Goal: Task Accomplishment & Management: Complete application form

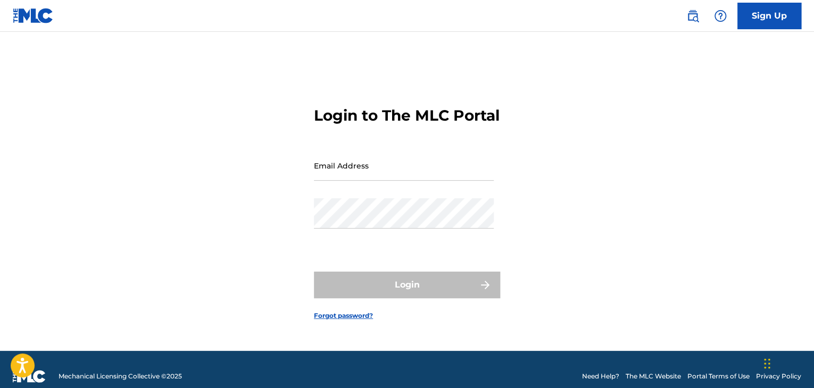
click at [384, 165] on input "Email Address" at bounding box center [404, 166] width 180 height 30
type input "[EMAIL_ADDRESS][DOMAIN_NAME]"
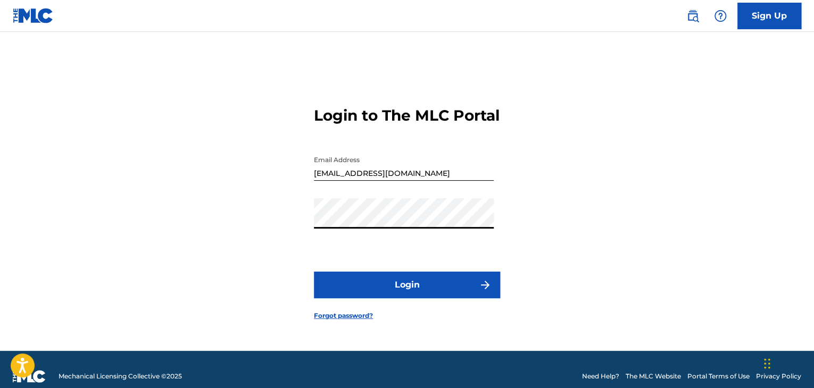
click at [497, 297] on button "Login" at bounding box center [407, 285] width 186 height 27
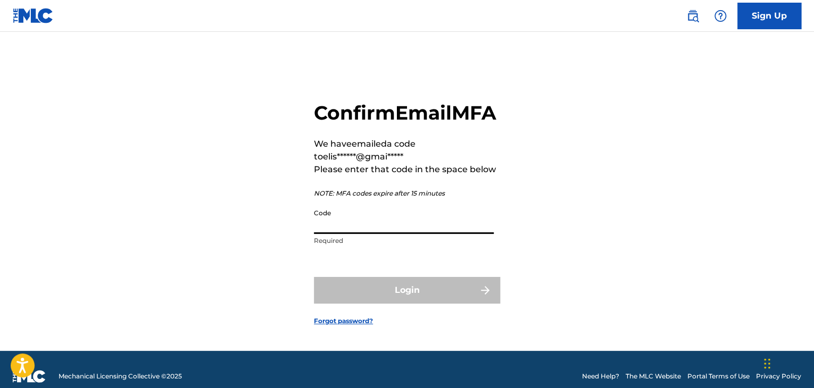
paste input "343142"
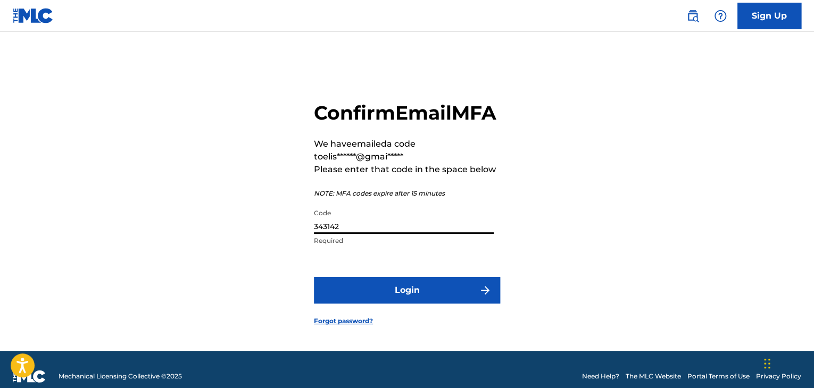
type input "343142"
click at [408, 299] on button "Login" at bounding box center [407, 290] width 186 height 27
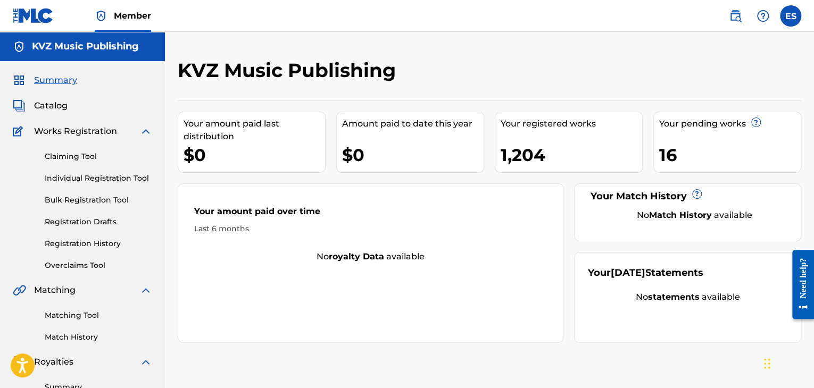
click at [112, 175] on link "Individual Registration Tool" at bounding box center [98, 178] width 107 height 11
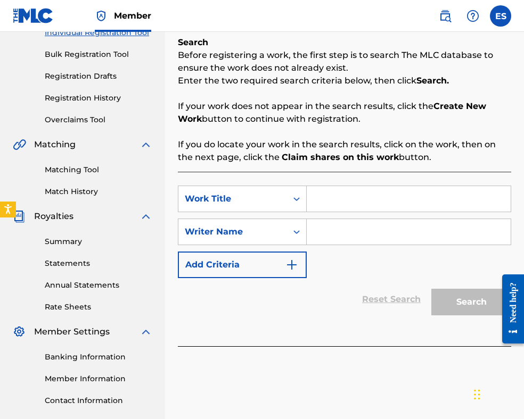
scroll to position [213, 0]
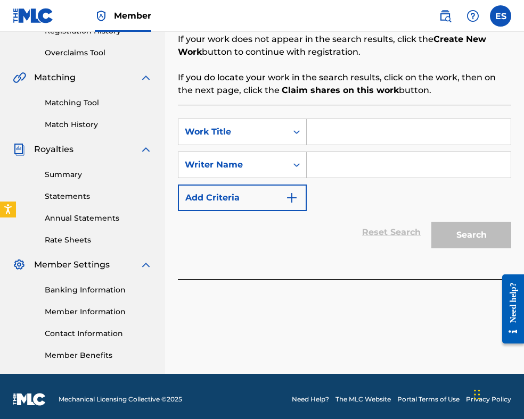
click at [370, 139] on input "Search Form" at bounding box center [409, 132] width 204 height 26
paste input "VEKUT NA [GEOGRAPHIC_DATA]"
type input "VEKUT NA [GEOGRAPHIC_DATA]"
paste input "[PERSON_NAME]"
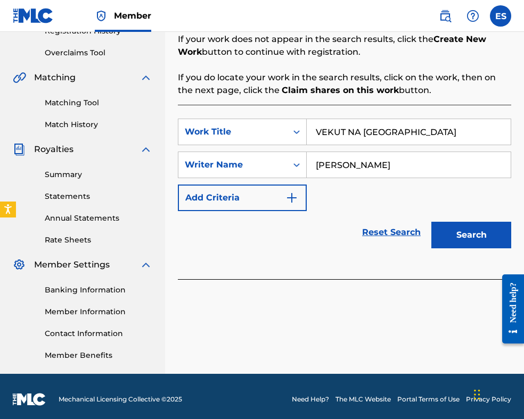
type input "[PERSON_NAME]"
click at [320, 131] on input "VEKUT NA [GEOGRAPHIC_DATA]" at bounding box center [409, 132] width 204 height 26
type input "VEKUT NA [GEOGRAPHIC_DATA]"
click at [466, 233] on button "Search" at bounding box center [471, 235] width 80 height 27
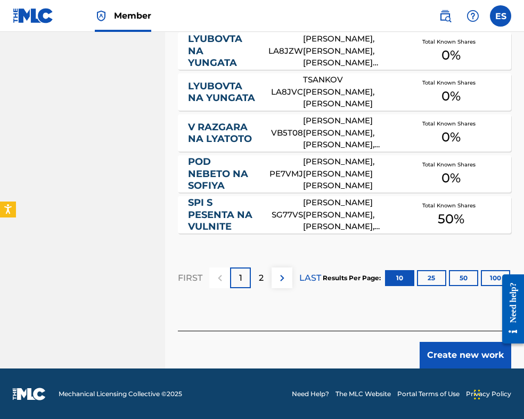
click at [453, 351] on button "Create new work" at bounding box center [465, 355] width 92 height 27
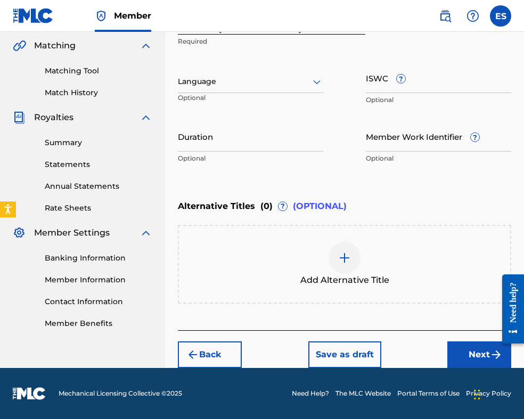
scroll to position [244, 0]
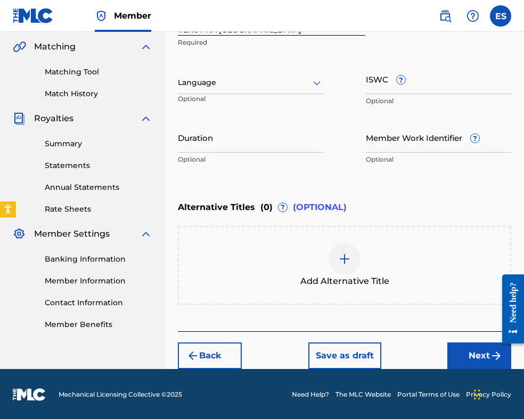
click at [274, 148] on input "Duration" at bounding box center [250, 137] width 145 height 30
click at [355, 262] on div at bounding box center [344, 259] width 32 height 32
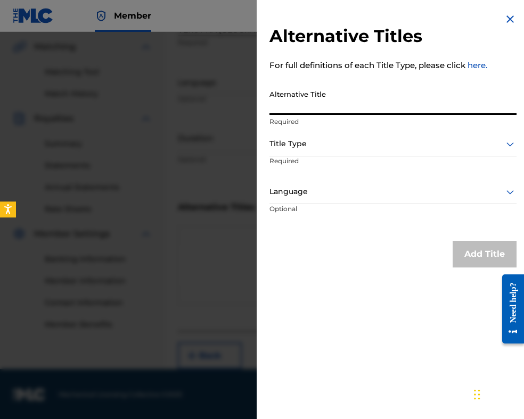
paste input "ВЕКЪТ НА [GEOGRAPHIC_DATA]"
type input "ВЕКЪТ НА [GEOGRAPHIC_DATA]"
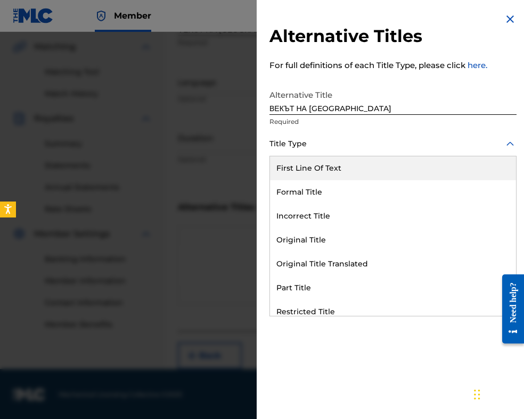
click at [330, 143] on div at bounding box center [392, 143] width 247 height 13
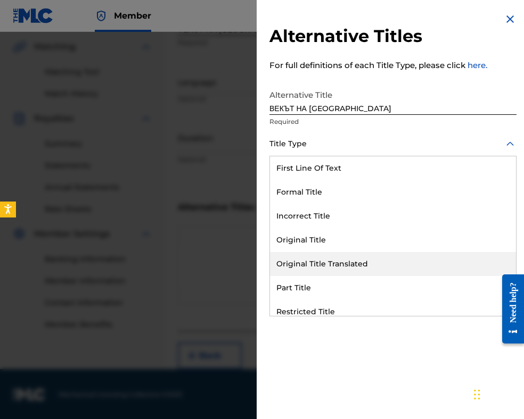
click at [317, 254] on div "Original Title Translated" at bounding box center [393, 264] width 246 height 24
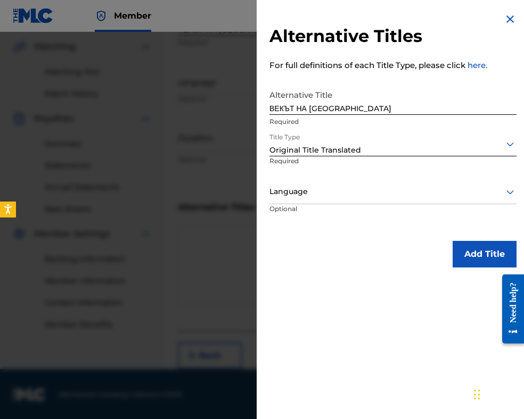
click at [309, 200] on div "Language" at bounding box center [392, 192] width 247 height 24
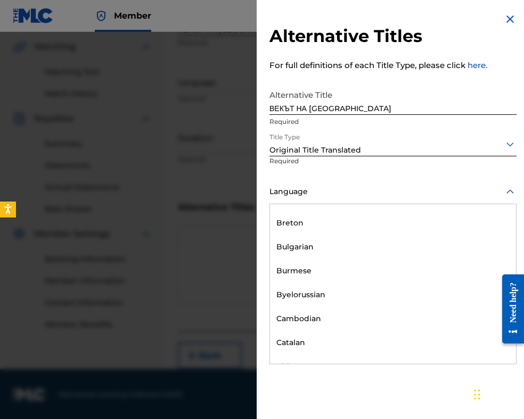
scroll to position [479, 0]
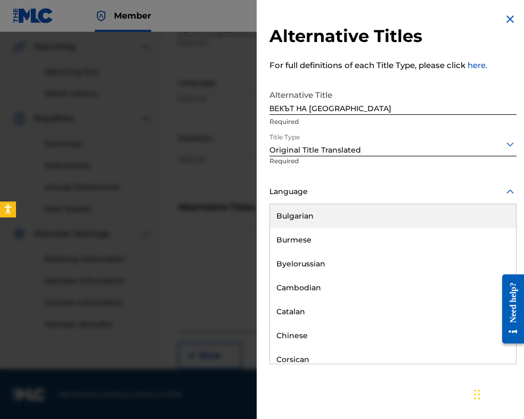
click at [308, 212] on div "Bulgarian" at bounding box center [393, 216] width 246 height 24
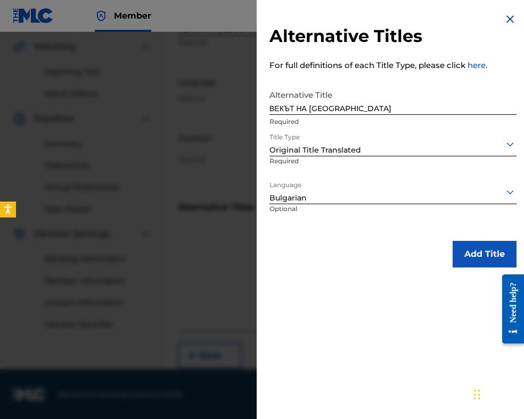
click at [487, 263] on button "Add Title" at bounding box center [484, 254] width 64 height 27
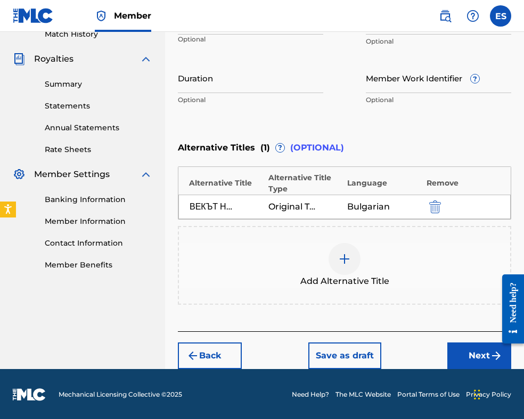
drag, startPoint x: 467, startPoint y: 358, endPoint x: 458, endPoint y: 340, distance: 19.8
click at [465, 354] on button "Next" at bounding box center [479, 356] width 64 height 27
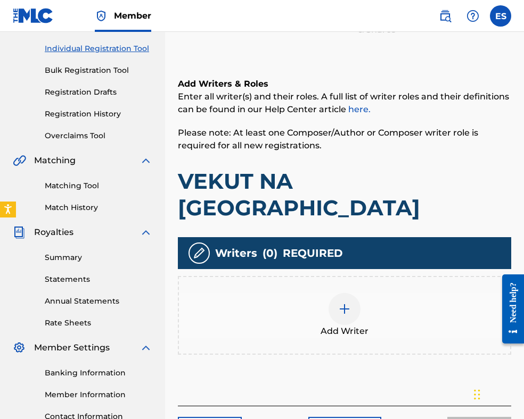
scroll to position [219, 0]
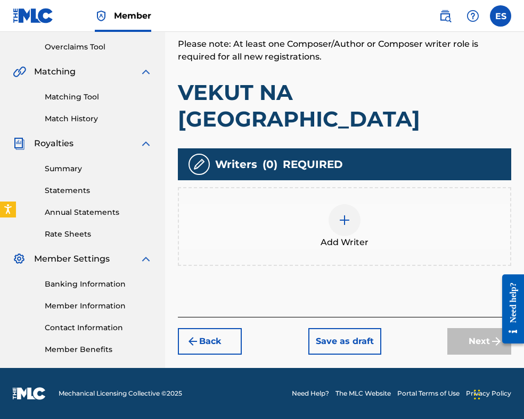
click at [343, 208] on div "Add Writer" at bounding box center [344, 226] width 331 height 45
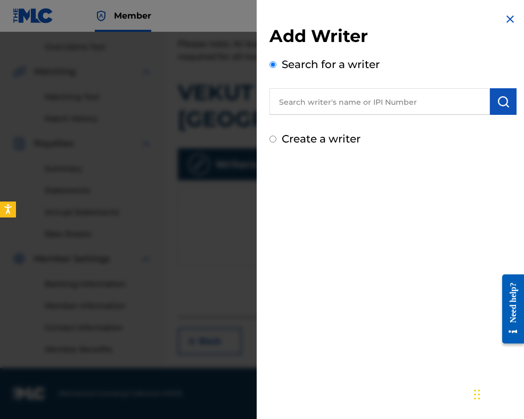
paste input "00087889792"
type input "00087889792"
click at [498, 103] on img "submit" at bounding box center [502, 101] width 13 height 13
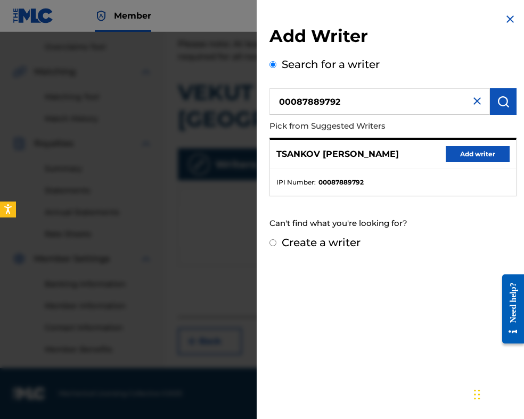
click at [479, 154] on button "Add writer" at bounding box center [477, 154] width 64 height 16
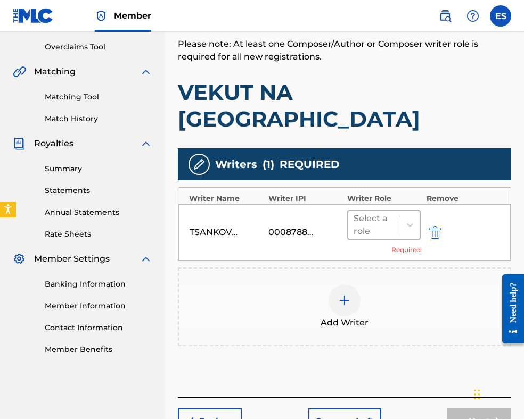
click at [370, 218] on div at bounding box center [373, 225] width 41 height 15
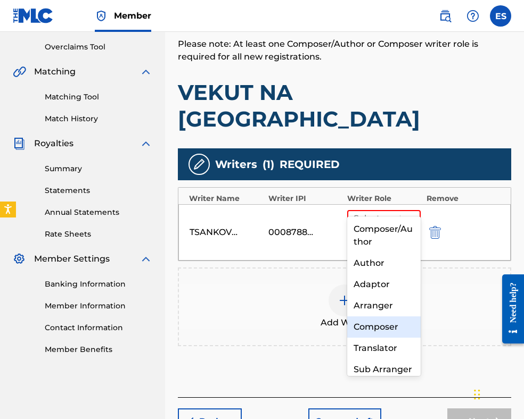
drag, startPoint x: 382, startPoint y: 331, endPoint x: 383, endPoint y: 324, distance: 7.0
click at [382, 330] on div "Composer" at bounding box center [383, 327] width 73 height 21
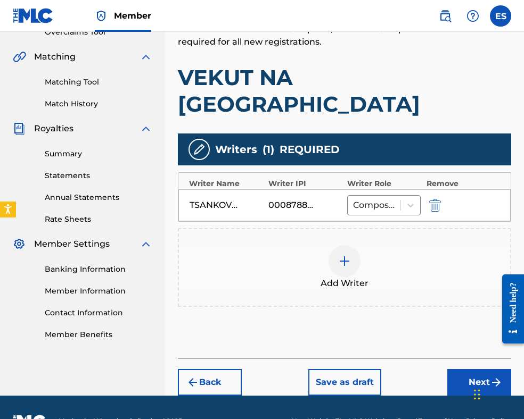
drag, startPoint x: 472, startPoint y: 363, endPoint x: 472, endPoint y: 353, distance: 10.1
click at [472, 369] on button "Next" at bounding box center [479, 382] width 64 height 27
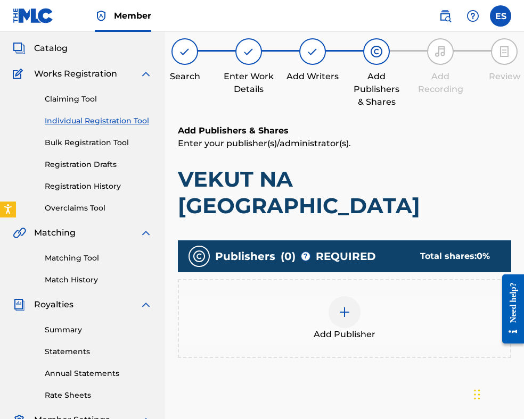
scroll to position [48, 0]
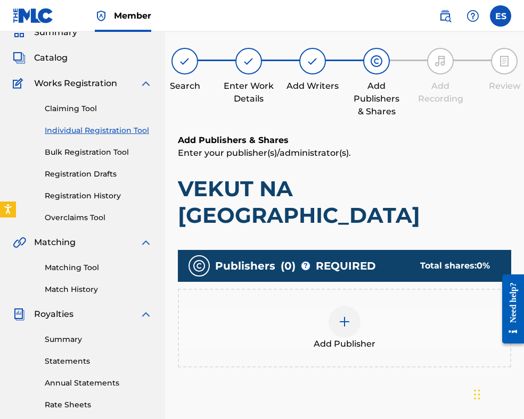
click at [348, 316] on img at bounding box center [344, 322] width 13 height 13
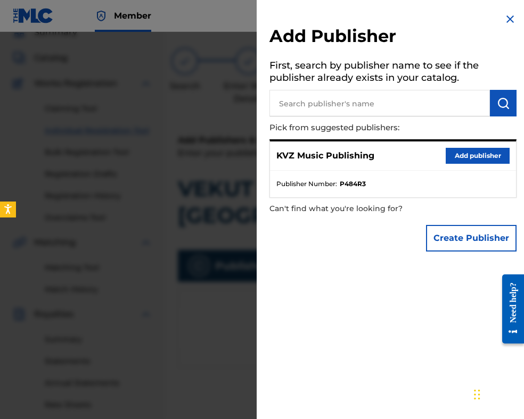
click at [471, 158] on button "Add publisher" at bounding box center [477, 156] width 64 height 16
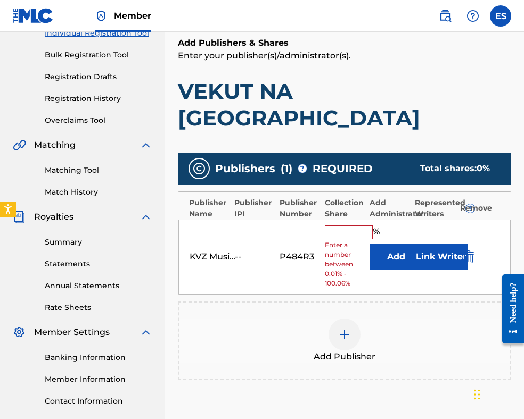
scroll to position [250, 0]
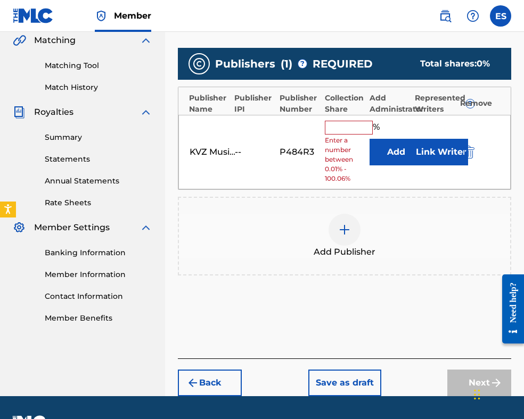
click at [347, 136] on span "Enter a number between 0.01% - 100.06%" at bounding box center [345, 160] width 40 height 48
click at [347, 121] on input "text" at bounding box center [349, 128] width 48 height 14
type input "100"
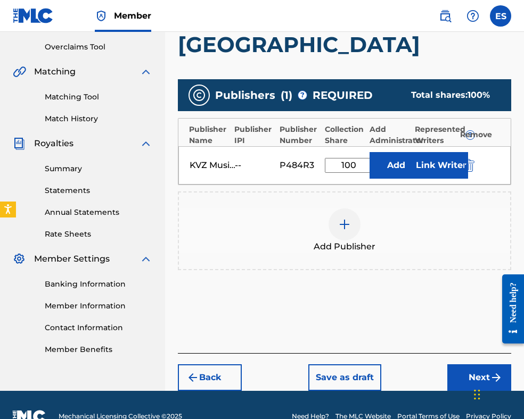
click at [476, 365] on button "Next" at bounding box center [479, 378] width 64 height 27
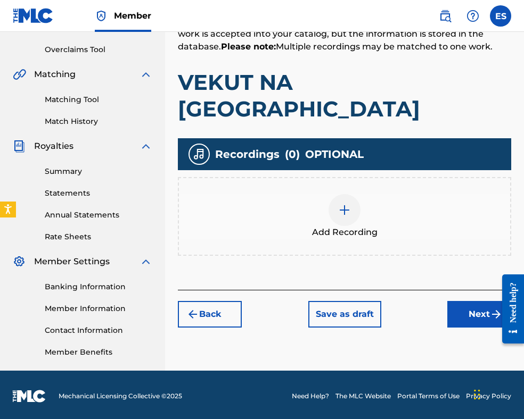
scroll to position [219, 0]
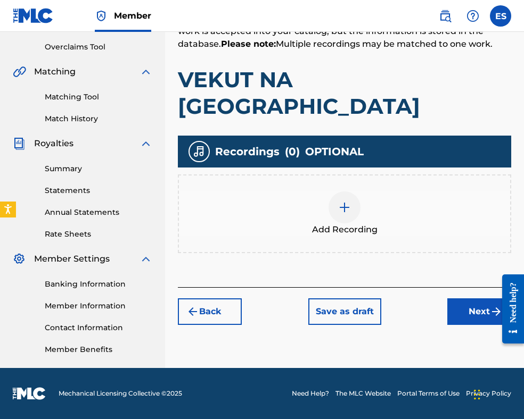
click at [475, 299] on button "Next" at bounding box center [479, 312] width 64 height 27
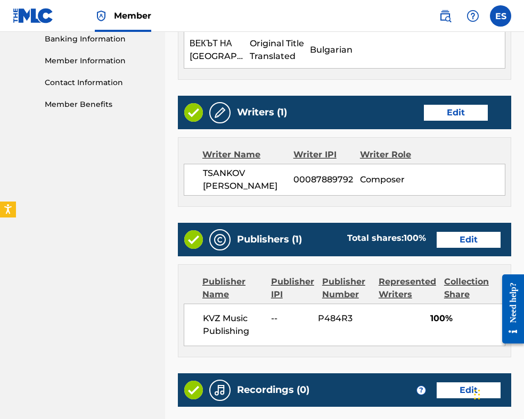
scroll to position [575, 0]
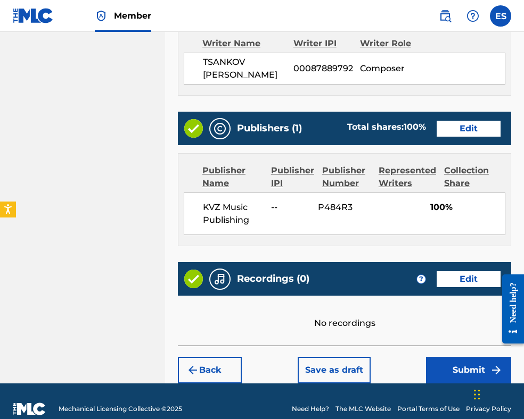
click at [453, 357] on button "Submit" at bounding box center [468, 370] width 85 height 27
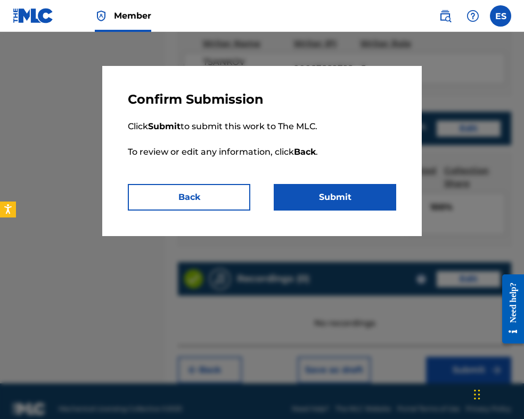
click at [353, 204] on button "Submit" at bounding box center [335, 197] width 122 height 27
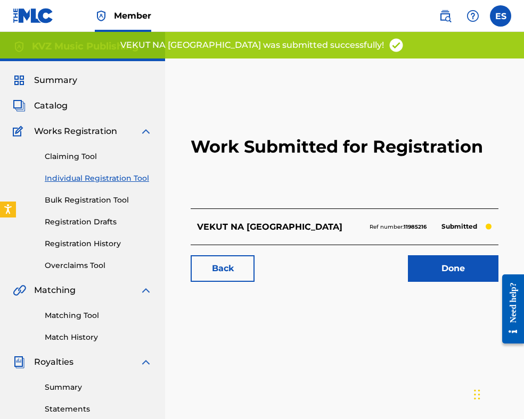
click at [131, 178] on link "Individual Registration Tool" at bounding box center [98, 178] width 107 height 11
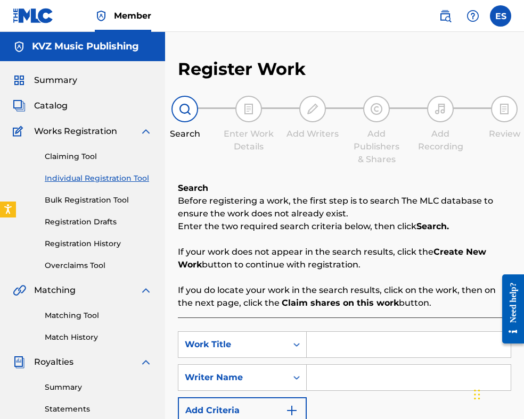
scroll to position [160, 0]
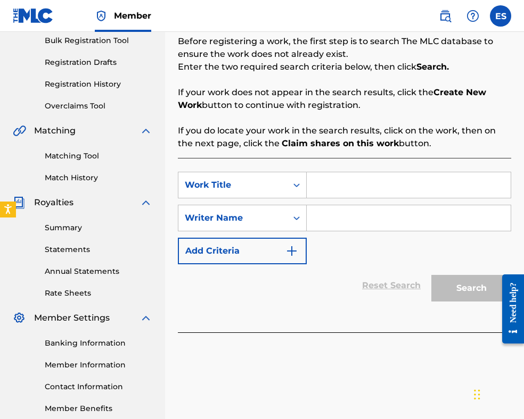
click at [364, 186] on input "Search Form" at bounding box center [409, 185] width 204 height 26
paste input "VESELA RUMBA"
type input "VESELA RUMBA"
paste input "[PERSON_NAME]"
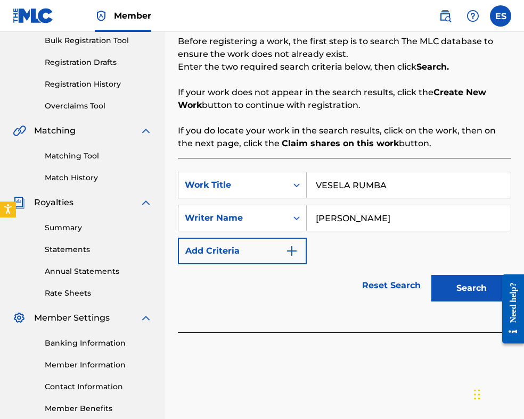
type input "[PERSON_NAME]"
click at [461, 294] on button "Search" at bounding box center [471, 288] width 80 height 27
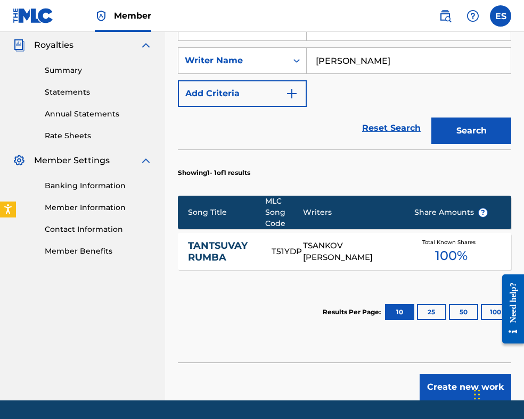
scroll to position [349, 0]
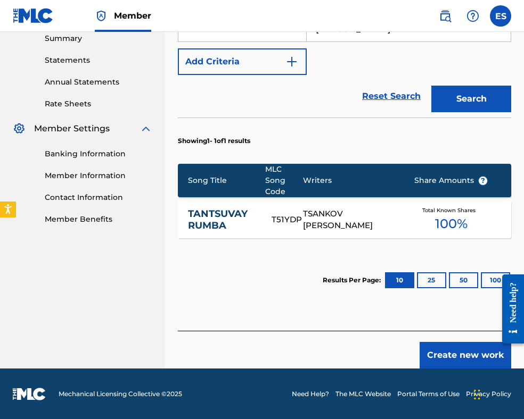
click at [463, 350] on button "Create new work" at bounding box center [465, 355] width 92 height 27
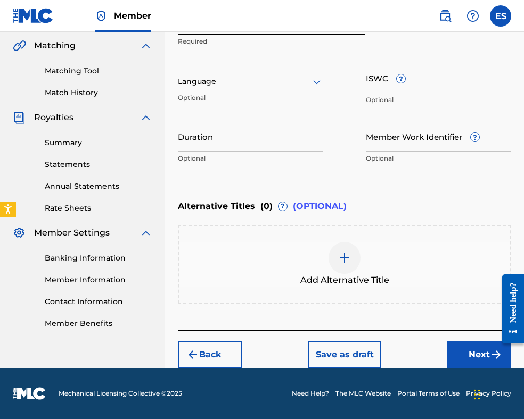
scroll to position [244, 0]
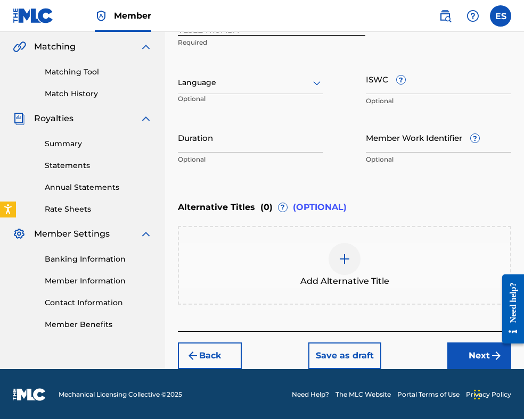
click at [274, 143] on input "Duration" at bounding box center [250, 137] width 145 height 30
type input "03:00"
click at [357, 241] on div "Add Alternative Title" at bounding box center [344, 265] width 333 height 79
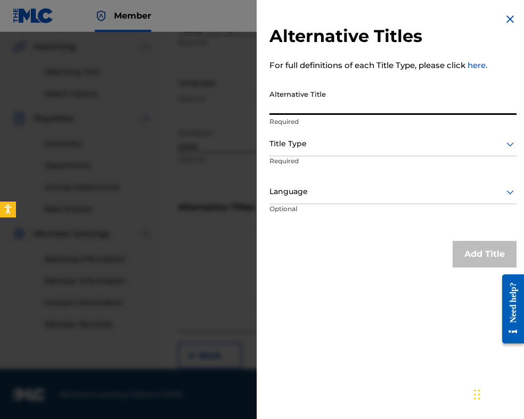
paste input "ВЕСЕЛА РУМБА"
type input "ВЕСЕЛА РУМБА"
click at [334, 149] on div at bounding box center [392, 143] width 247 height 13
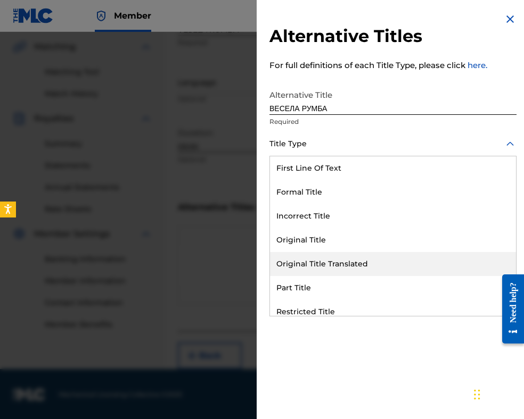
click at [334, 257] on div "Original Title Translated" at bounding box center [393, 264] width 246 height 24
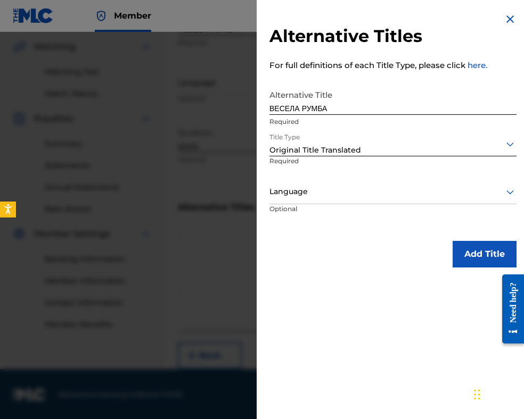
click at [336, 198] on div "Language" at bounding box center [392, 192] width 247 height 24
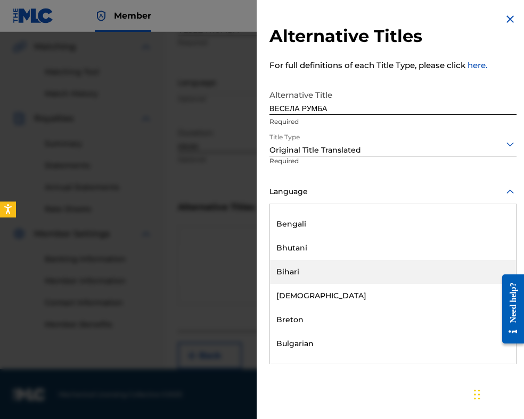
scroll to position [372, 0]
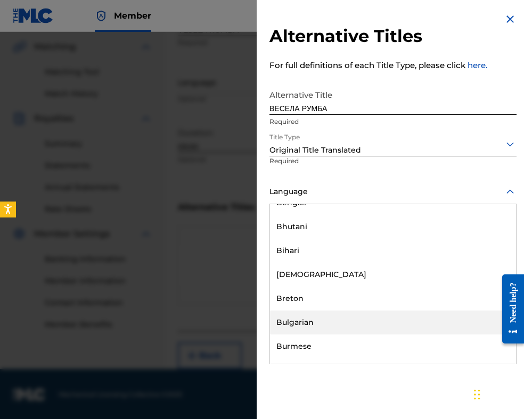
click at [324, 318] on div "Bulgarian" at bounding box center [393, 323] width 246 height 24
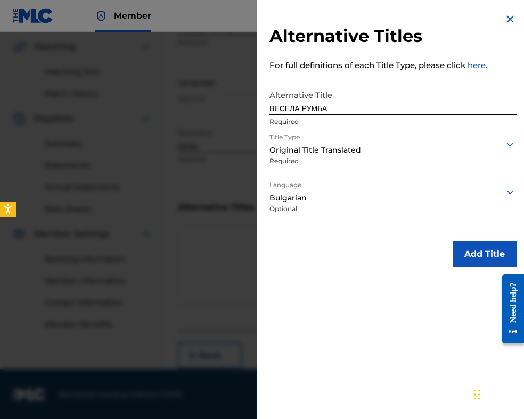
click at [464, 254] on button "Add Title" at bounding box center [484, 254] width 64 height 27
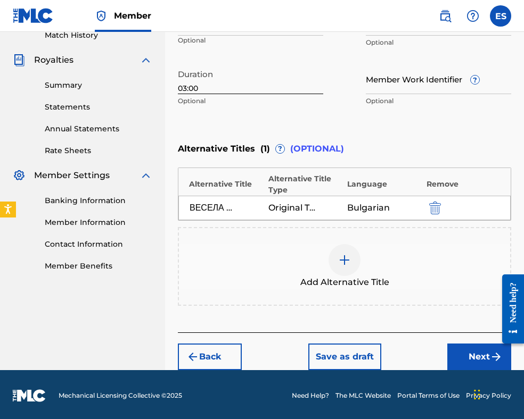
scroll to position [303, 0]
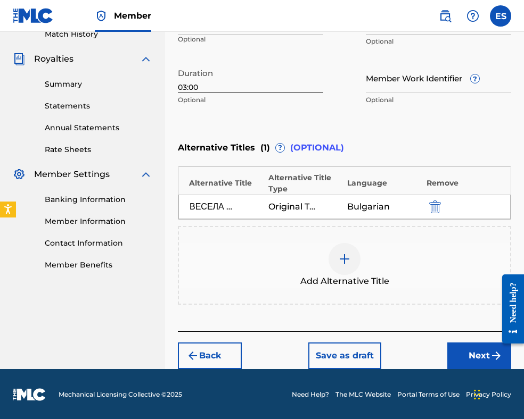
drag, startPoint x: 457, startPoint y: 355, endPoint x: 451, endPoint y: 338, distance: 18.2
click at [457, 354] on button "Next" at bounding box center [479, 356] width 64 height 27
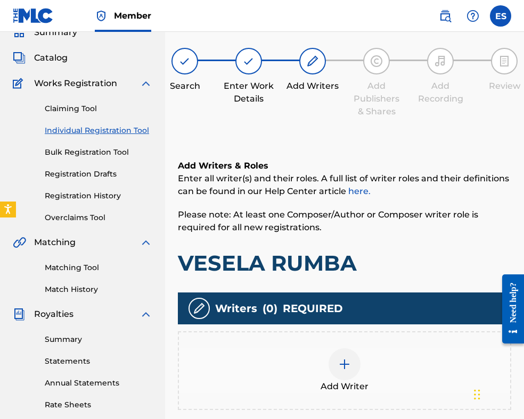
scroll to position [212, 0]
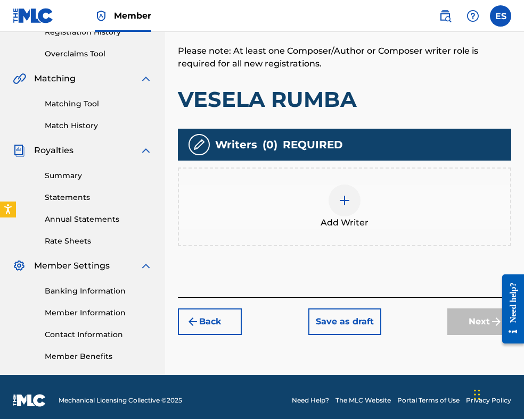
click at [346, 198] on img at bounding box center [344, 200] width 13 height 13
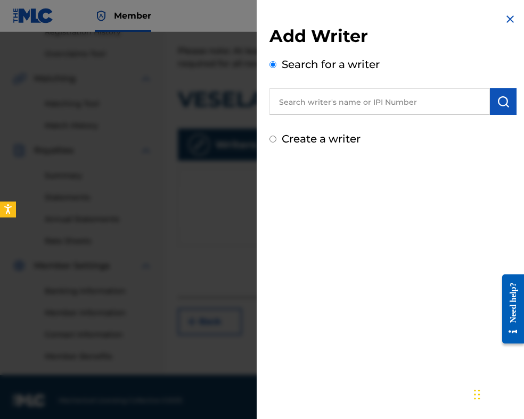
paste input "00087889792"
type input "00087889792"
click at [500, 105] on img "submit" at bounding box center [502, 101] width 13 height 13
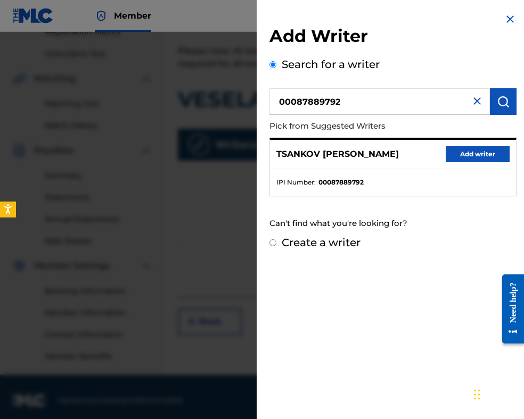
click at [475, 155] on button "Add writer" at bounding box center [477, 154] width 64 height 16
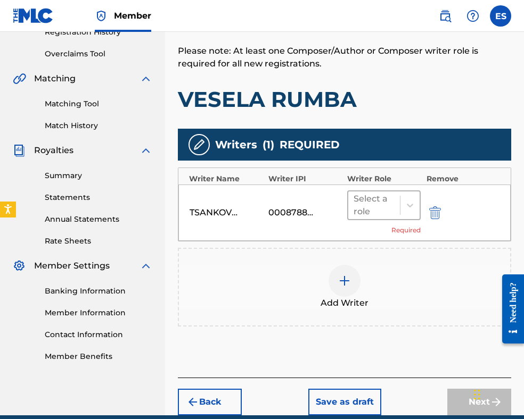
click at [390, 206] on div at bounding box center [373, 205] width 41 height 15
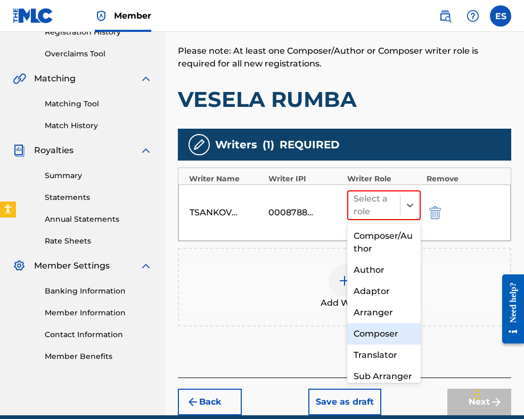
click at [389, 332] on div "Composer" at bounding box center [383, 334] width 73 height 21
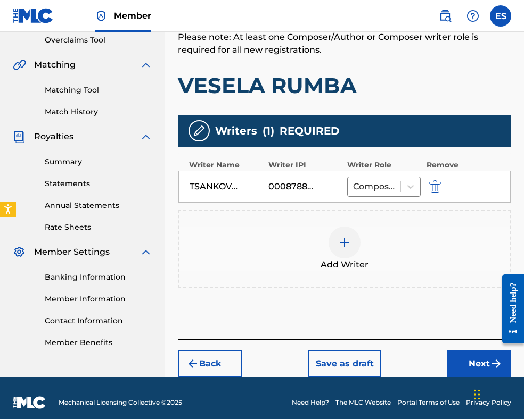
scroll to position [234, 0]
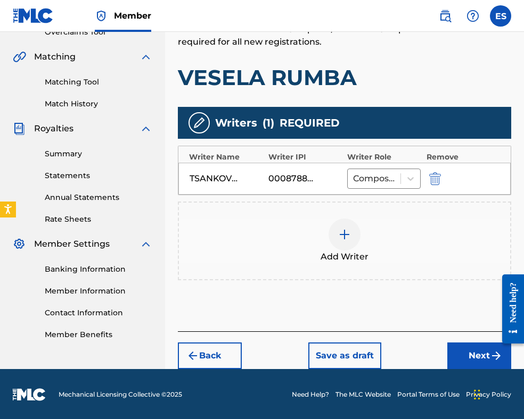
click at [473, 351] on button "Next" at bounding box center [479, 356] width 64 height 27
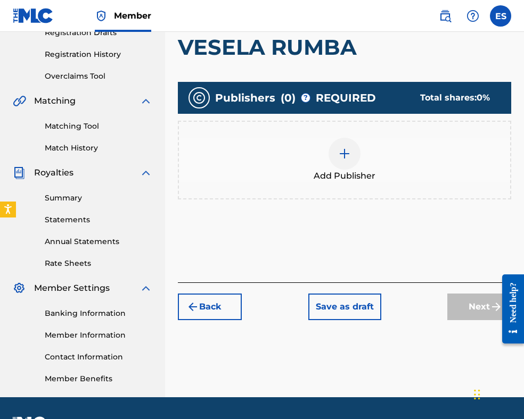
scroll to position [208, 0]
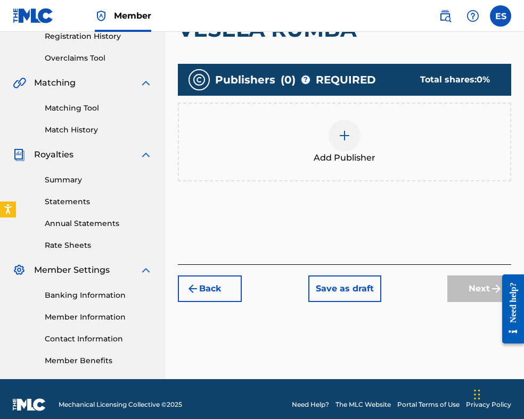
click at [358, 146] on div "Add Publisher" at bounding box center [344, 142] width 331 height 45
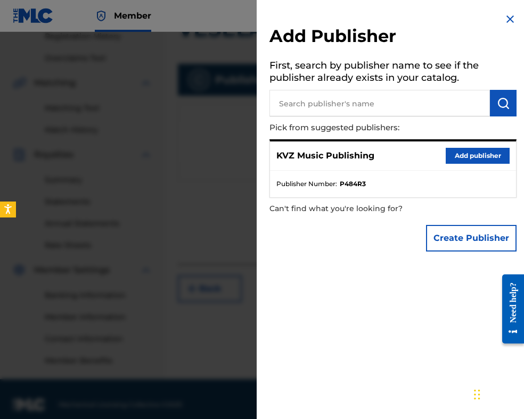
click at [451, 155] on button "Add publisher" at bounding box center [477, 156] width 64 height 16
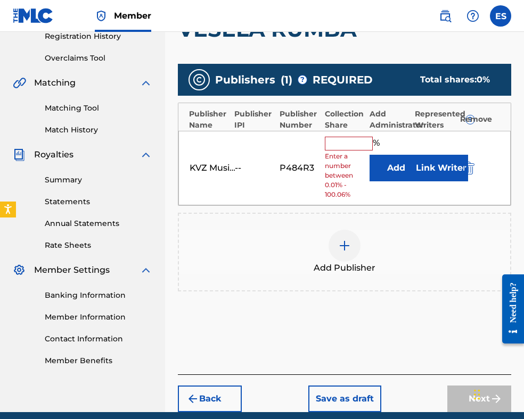
drag, startPoint x: 337, startPoint y: 143, endPoint x: 337, endPoint y: 149, distance: 6.4
click at [337, 143] on input "text" at bounding box center [349, 144] width 48 height 14
type input "100"
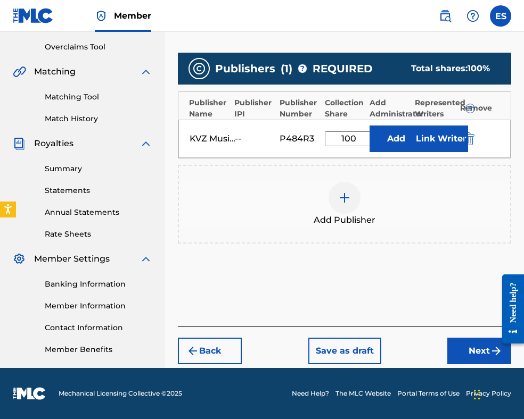
click at [458, 351] on button "Next" at bounding box center [479, 351] width 64 height 27
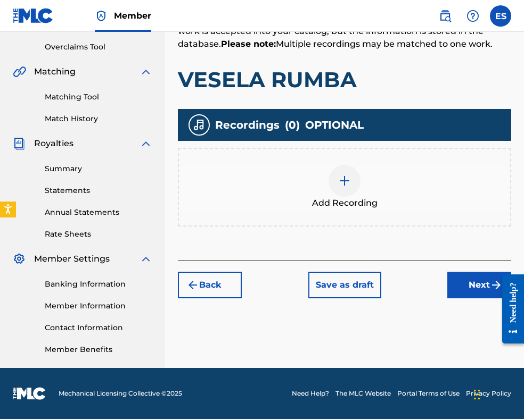
click at [456, 290] on button "Next" at bounding box center [479, 285] width 64 height 27
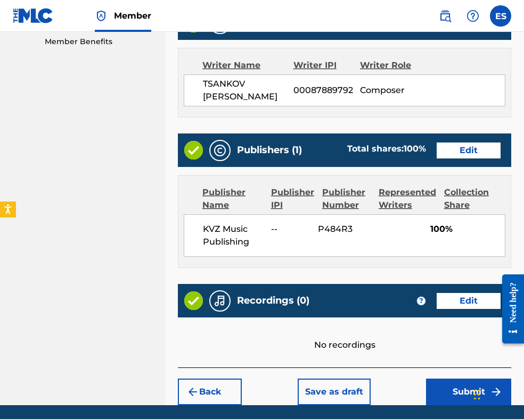
scroll to position [575, 0]
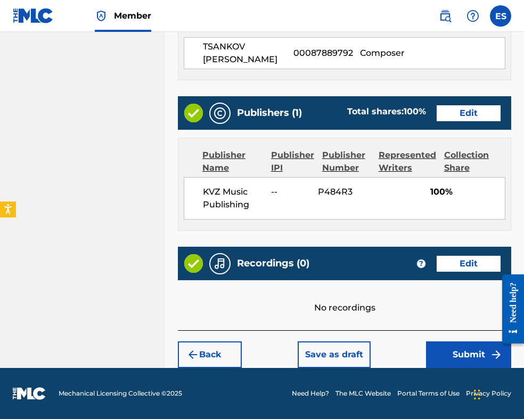
click at [449, 356] on button "Submit" at bounding box center [468, 355] width 85 height 27
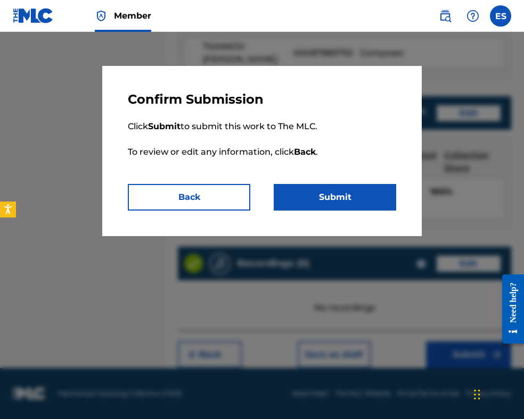
click at [340, 198] on button "Submit" at bounding box center [335, 197] width 122 height 27
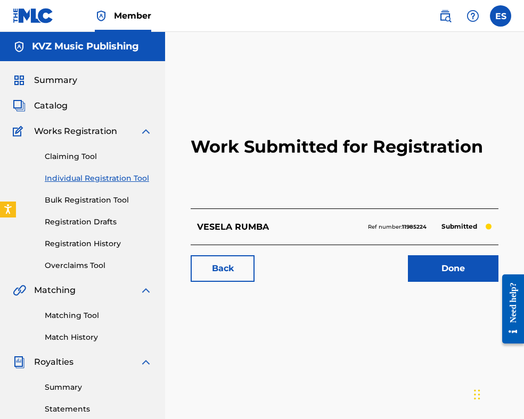
drag, startPoint x: 112, startPoint y: 177, endPoint x: 121, endPoint y: 183, distance: 10.8
click at [112, 177] on link "Individual Registration Tool" at bounding box center [98, 178] width 107 height 11
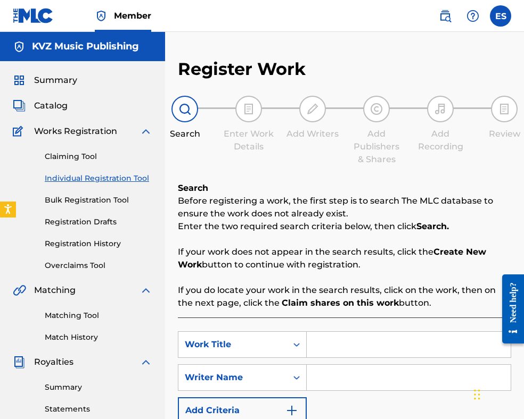
scroll to position [160, 0]
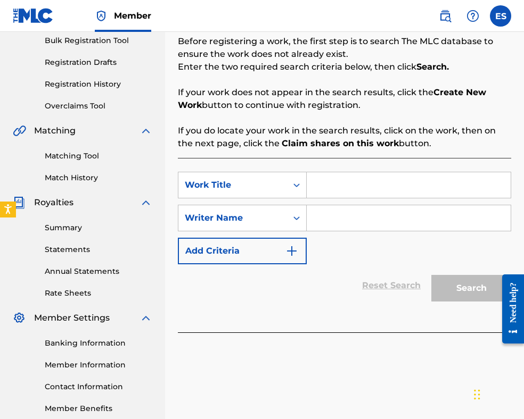
click at [328, 189] on input "Search Form" at bounding box center [409, 185] width 204 height 26
paste input "VESELIYAT KOLOEZDACH"
type input "VESELIYAT KOLOEZDACH"
paste input "[PERSON_NAME]"
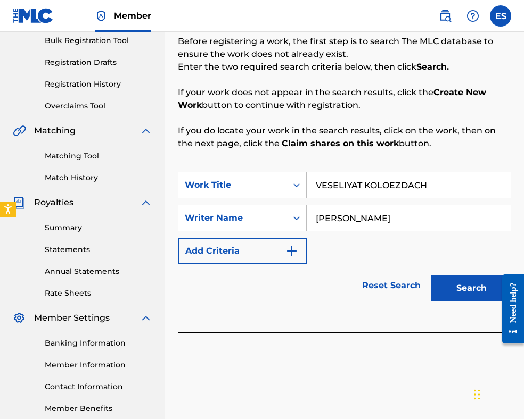
type input "[PERSON_NAME]"
click at [319, 183] on input "VESELIYAT KOLOEZDACH" at bounding box center [409, 185] width 204 height 26
type input "VESELIYAT KOLOEZDACH"
click at [451, 281] on button "Search" at bounding box center [471, 288] width 80 height 27
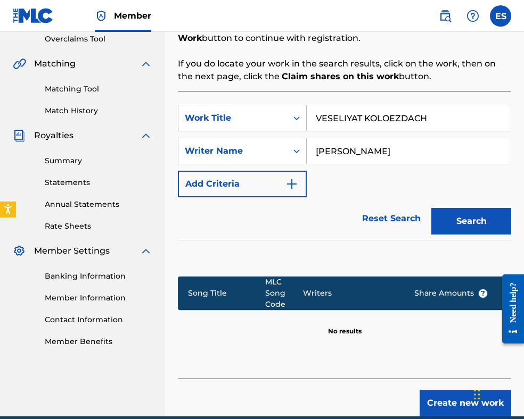
scroll to position [275, 0]
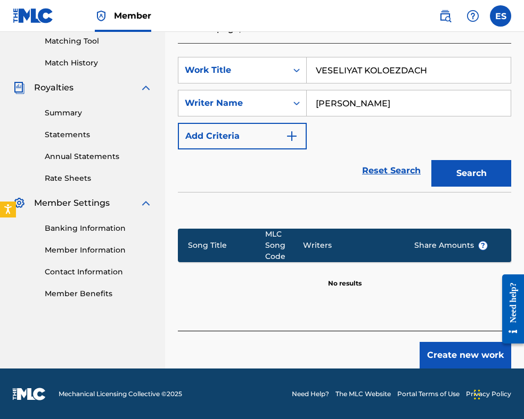
click at [471, 352] on button "Create new work" at bounding box center [465, 355] width 92 height 27
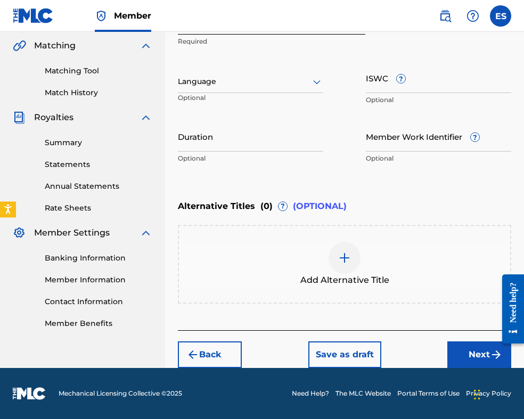
scroll to position [244, 0]
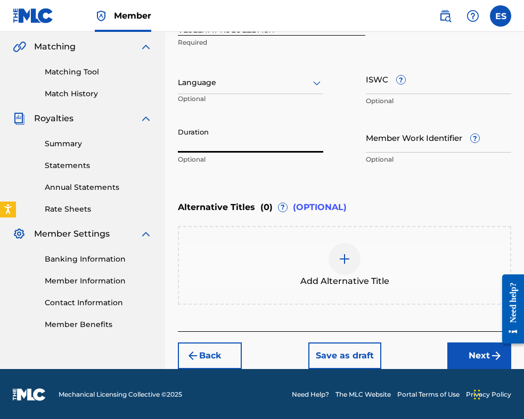
click at [239, 143] on input "Duration" at bounding box center [250, 137] width 145 height 30
type input "03:00"
click at [329, 259] on div at bounding box center [344, 259] width 32 height 32
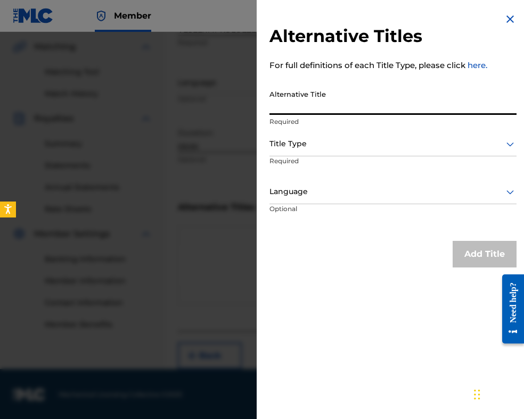
paste input "ВЕСЕЛИЯТ КОЛОЕЗДАЧ"
type input "ВЕСЕЛИЯТ КОЛОЕЗДАЧ"
click at [331, 143] on div at bounding box center [392, 143] width 247 height 13
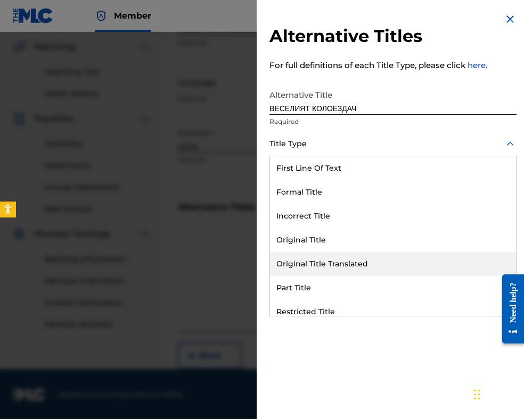
click at [340, 262] on div "Original Title Translated" at bounding box center [393, 264] width 246 height 24
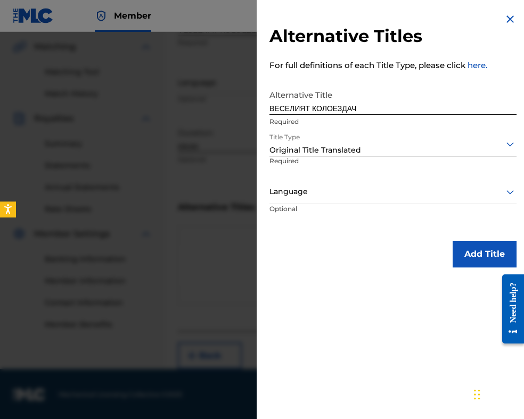
click at [335, 197] on div at bounding box center [392, 191] width 247 height 13
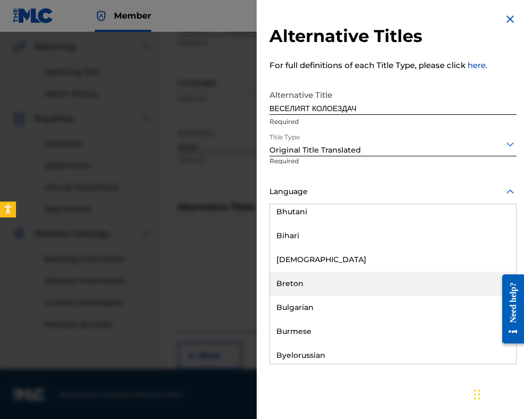
scroll to position [426, 0]
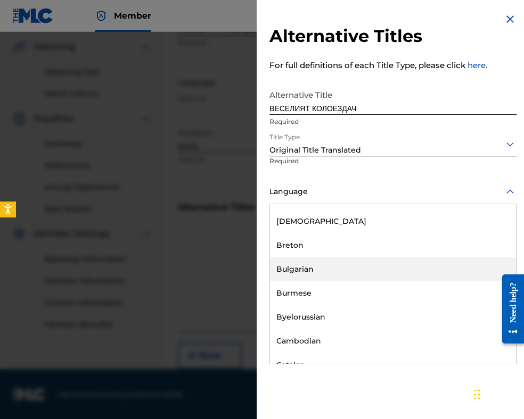
click at [319, 266] on div "Bulgarian" at bounding box center [393, 270] width 246 height 24
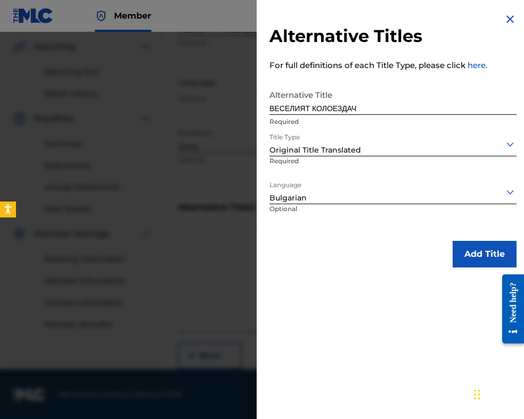
click at [454, 259] on button "Add Title" at bounding box center [484, 254] width 64 height 27
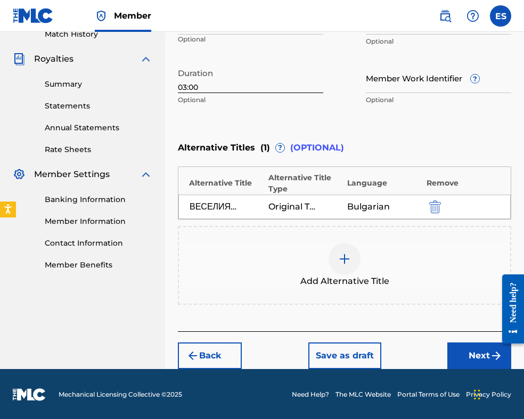
click at [458, 347] on button "Next" at bounding box center [479, 356] width 64 height 27
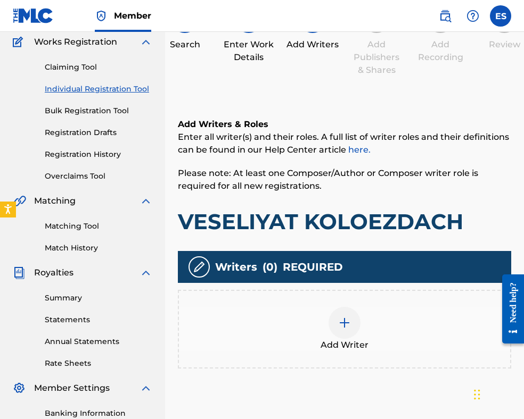
scroll to position [208, 0]
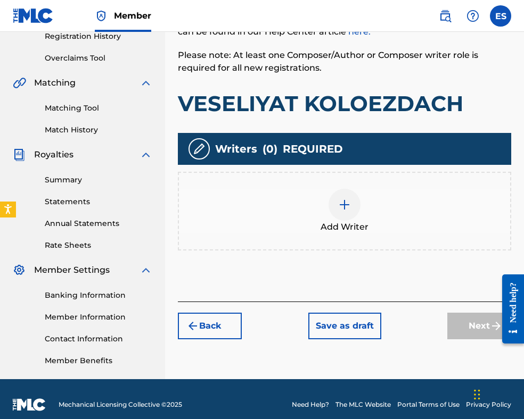
click at [350, 216] on div at bounding box center [344, 205] width 32 height 32
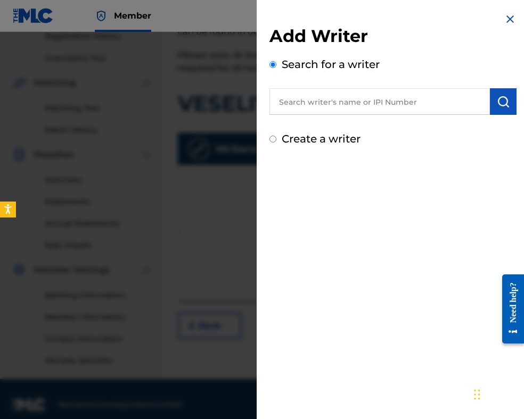
paste input "[PERSON_NAME]"
type input "[PERSON_NAME]"
click at [505, 101] on img "submit" at bounding box center [502, 101] width 13 height 13
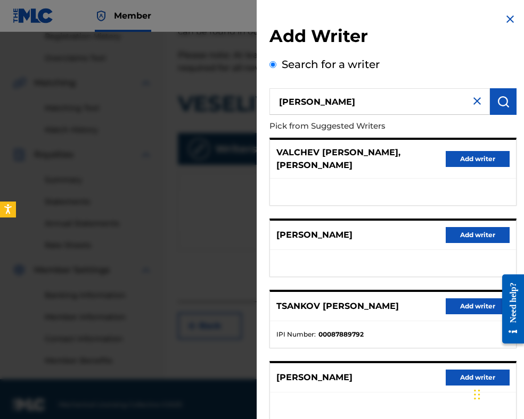
click at [458, 307] on button "Add writer" at bounding box center [477, 307] width 64 height 16
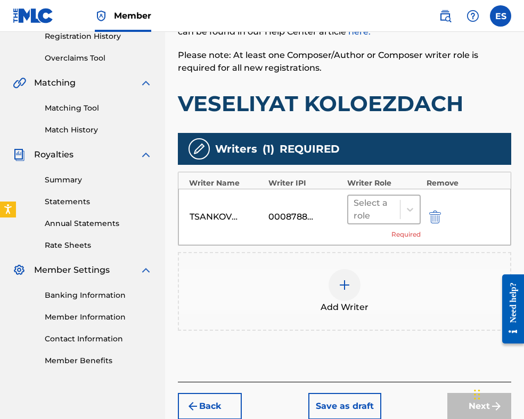
click at [383, 206] on div at bounding box center [373, 209] width 41 height 15
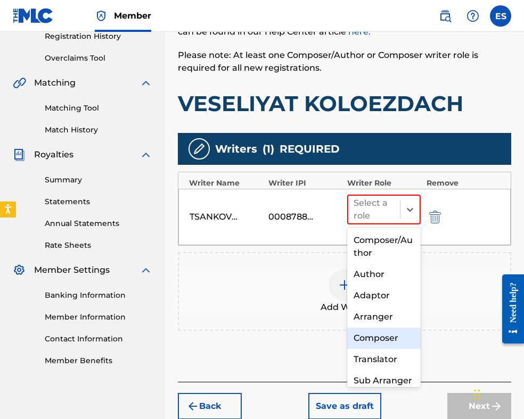
click at [383, 337] on div "Composer" at bounding box center [383, 338] width 73 height 21
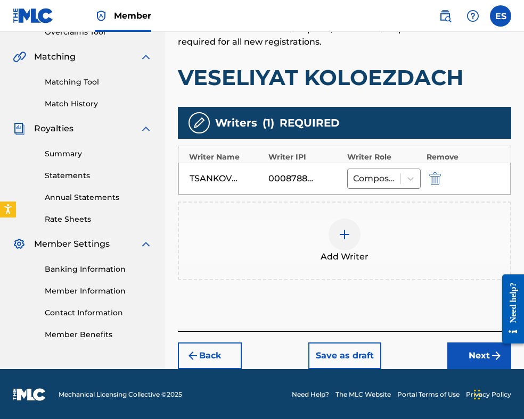
click at [459, 349] on button "Next" at bounding box center [479, 356] width 64 height 27
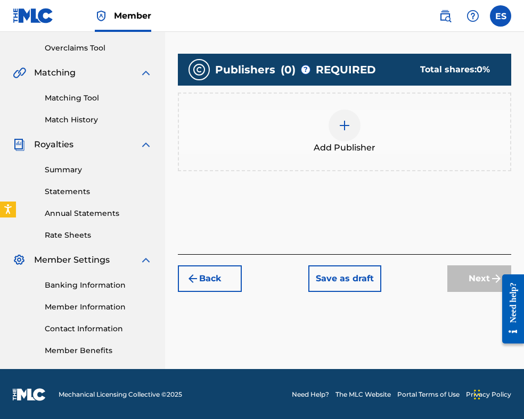
scroll to position [219, 0]
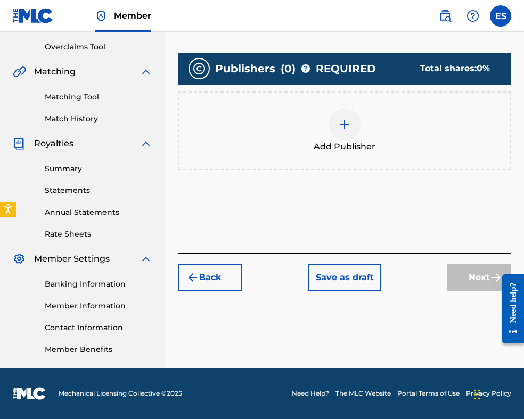
click at [350, 138] on div at bounding box center [344, 125] width 32 height 32
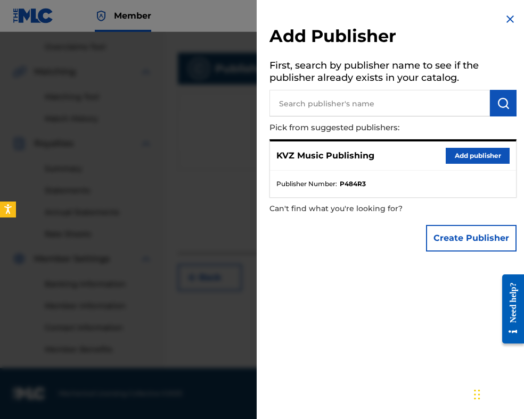
click at [446, 162] on button "Add publisher" at bounding box center [477, 156] width 64 height 16
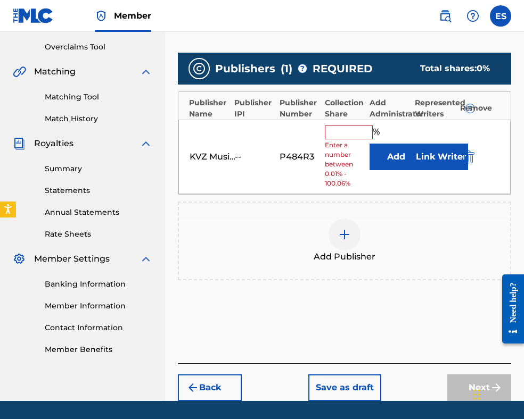
click at [336, 137] on input "text" at bounding box center [349, 133] width 48 height 14
type input "100"
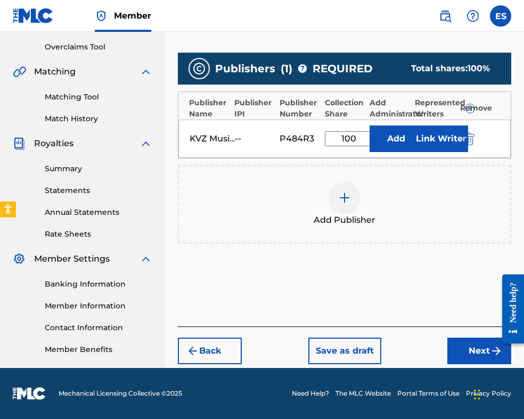
click at [459, 351] on button "Next" at bounding box center [479, 351] width 64 height 27
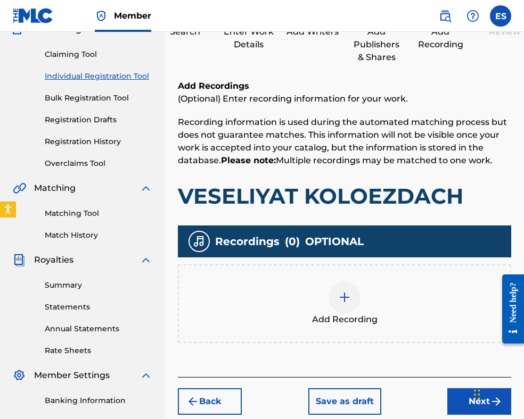
scroll to position [154, 0]
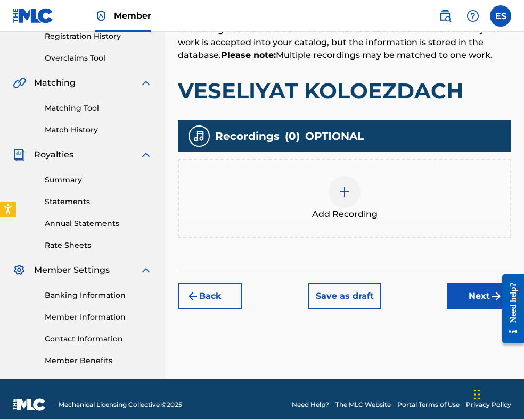
click at [459, 307] on button "Next" at bounding box center [479, 296] width 64 height 27
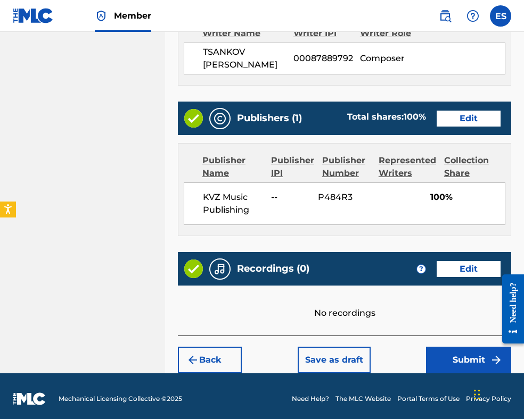
scroll to position [575, 0]
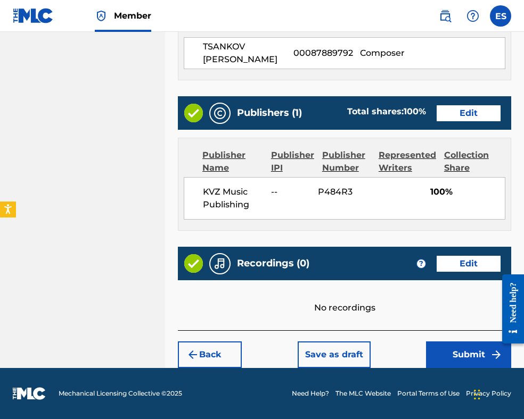
click at [449, 347] on button "Submit" at bounding box center [468, 355] width 85 height 27
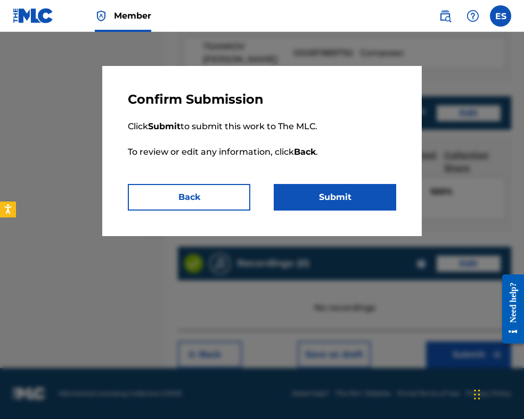
click at [348, 203] on button "Submit" at bounding box center [335, 197] width 122 height 27
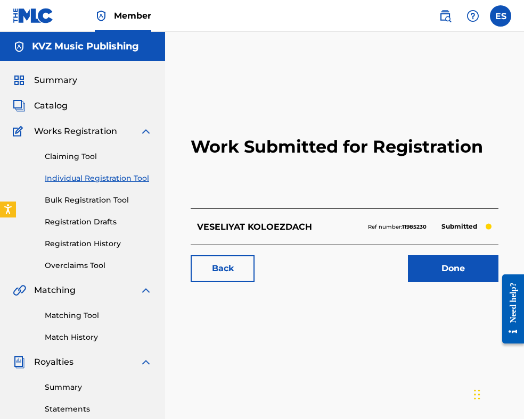
click at [127, 181] on link "Individual Registration Tool" at bounding box center [98, 178] width 107 height 11
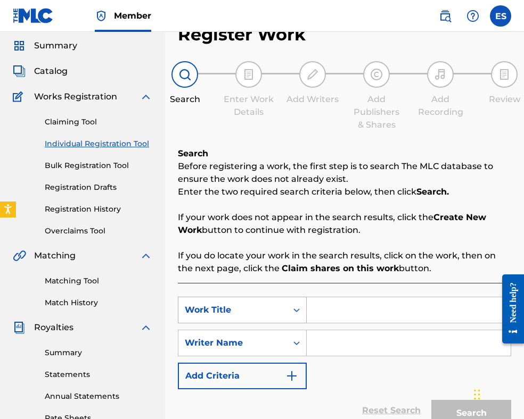
scroll to position [53, 0]
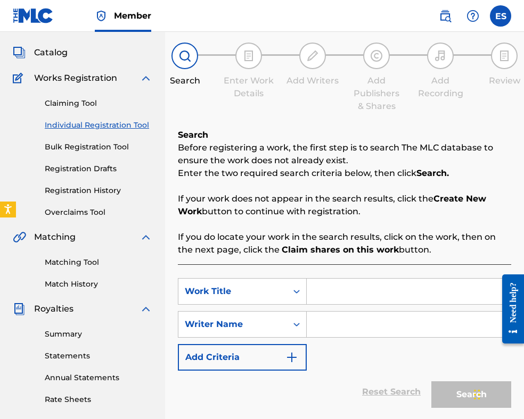
click at [313, 288] on input "Search Form" at bounding box center [409, 292] width 204 height 26
paste input "VLYUBENATA HARMONIKA"
type input "VLYUBENATA HARMONIKA"
paste input "[PERSON_NAME]"
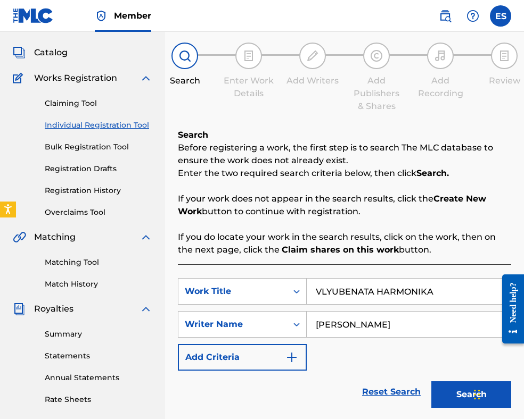
type input "[PERSON_NAME]"
click at [319, 288] on input "VLYUBENATA HARMONIKA" at bounding box center [409, 292] width 204 height 26
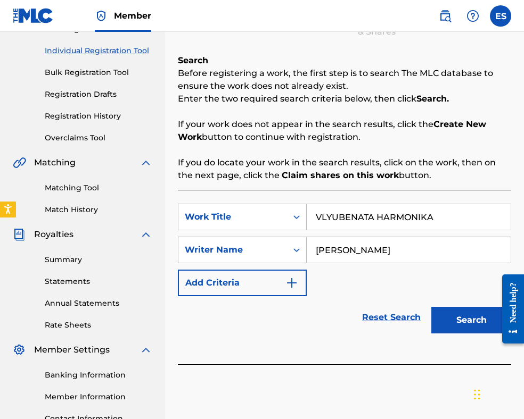
scroll to position [219, 0]
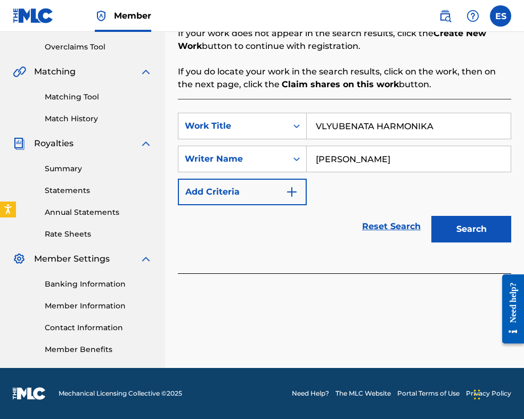
type input "VLYUBENATA HARMONIKA"
click at [452, 228] on button "Search" at bounding box center [471, 229] width 80 height 27
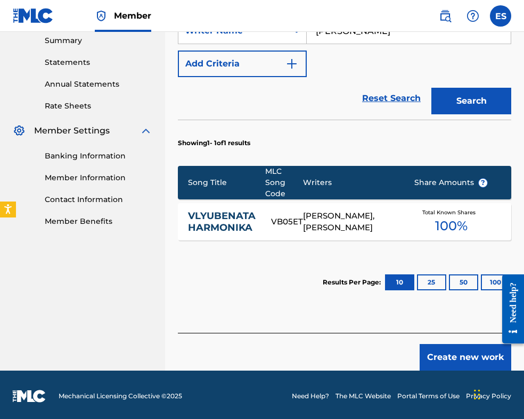
scroll to position [349, 0]
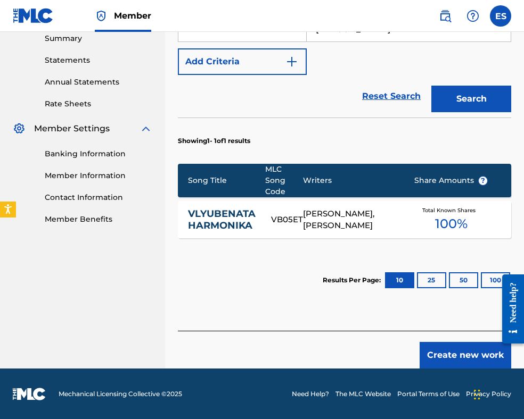
click at [305, 218] on div "[PERSON_NAME], [PERSON_NAME]" at bounding box center [350, 220] width 95 height 24
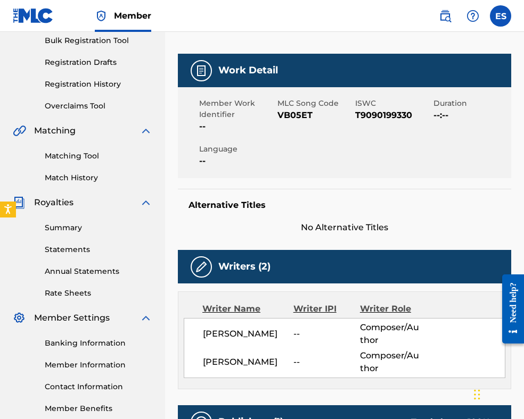
scroll to position [372, 0]
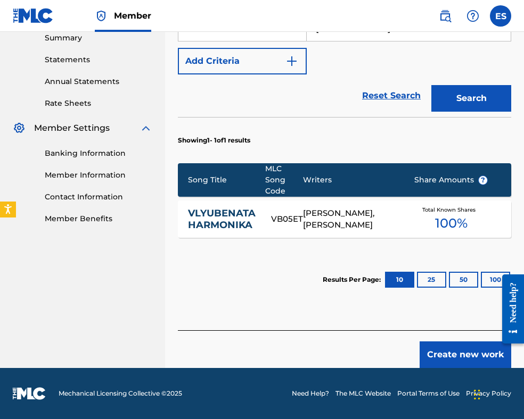
scroll to position [349, 0]
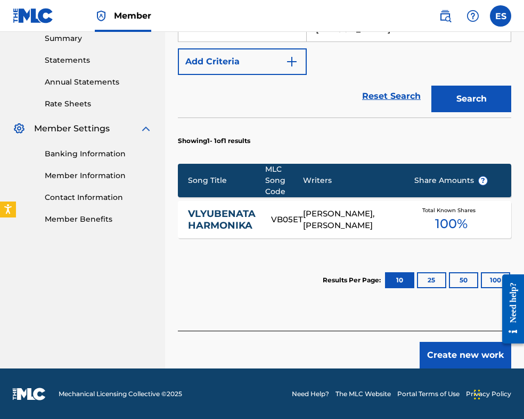
click at [459, 358] on button "Create new work" at bounding box center [465, 355] width 92 height 27
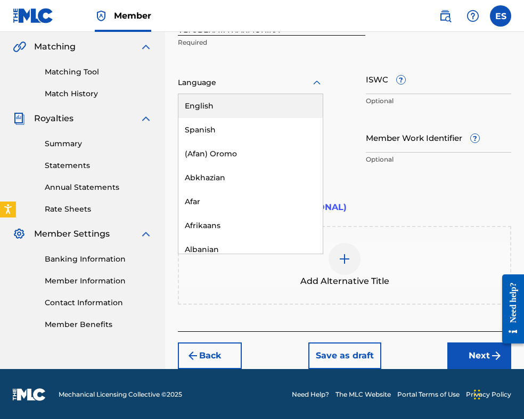
click at [196, 80] on div at bounding box center [250, 82] width 145 height 13
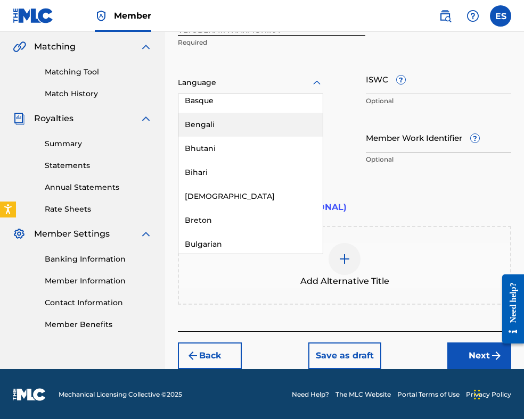
scroll to position [372, 0]
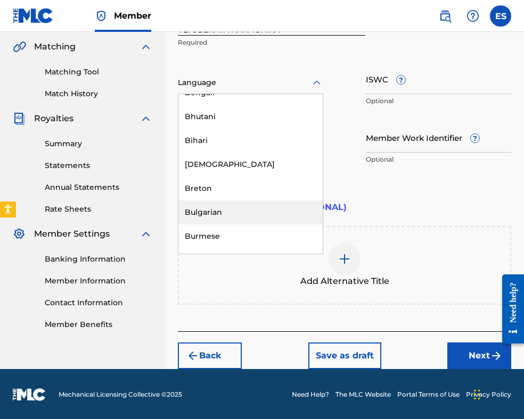
click at [241, 207] on div "Bulgarian" at bounding box center [250, 213] width 144 height 24
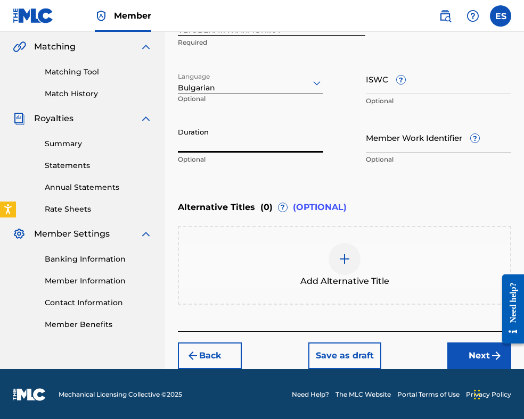
click at [252, 140] on input "Duration" at bounding box center [250, 137] width 145 height 30
type input "04:01"
click at [344, 255] on img at bounding box center [344, 259] width 13 height 13
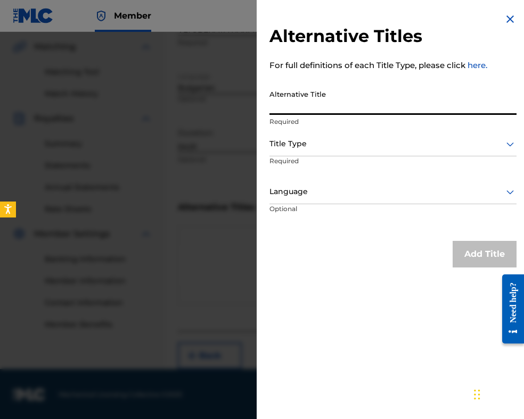
paste input "ВЛЮБЕНАТА ХАРМОНИКА"
type input "ВЛЮБЕНАТА ХАРМОНИКА"
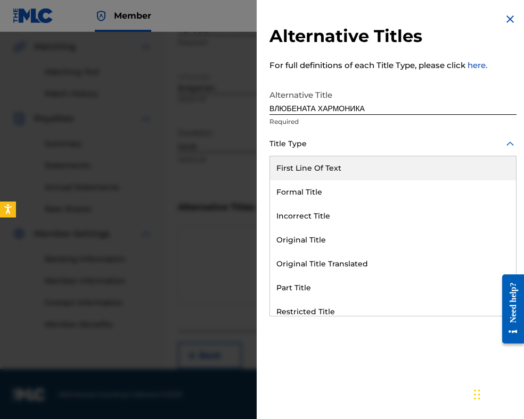
drag, startPoint x: 327, startPoint y: 140, endPoint x: 338, endPoint y: 245, distance: 105.4
click at [327, 142] on div at bounding box center [392, 143] width 247 height 13
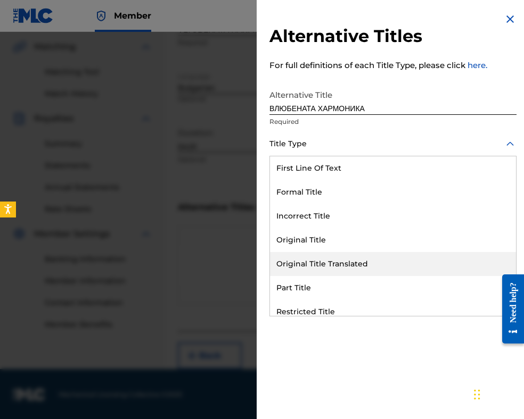
drag, startPoint x: 341, startPoint y: 267, endPoint x: 330, endPoint y: 215, distance: 53.1
click at [341, 266] on div "Original Title Translated" at bounding box center [393, 264] width 246 height 24
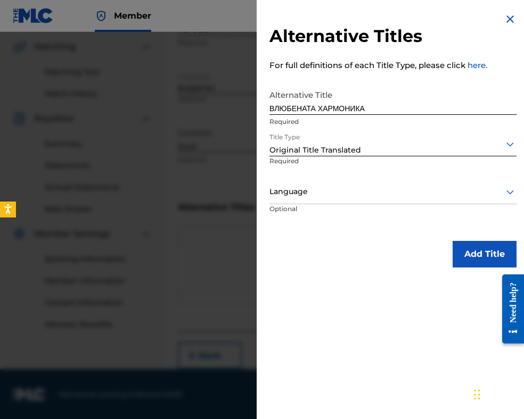
click at [321, 193] on div at bounding box center [392, 191] width 247 height 13
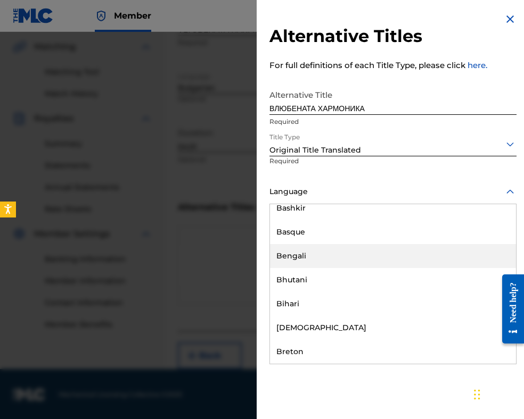
scroll to position [479, 0]
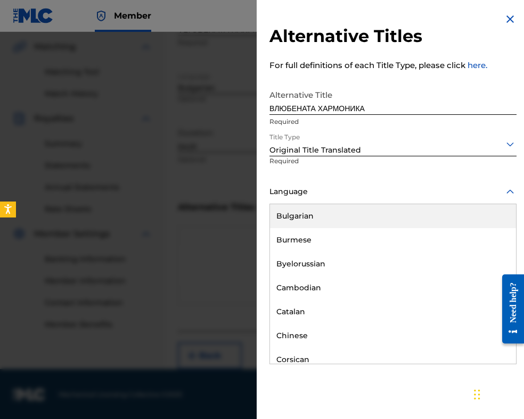
click at [303, 219] on div "Bulgarian" at bounding box center [393, 216] width 246 height 24
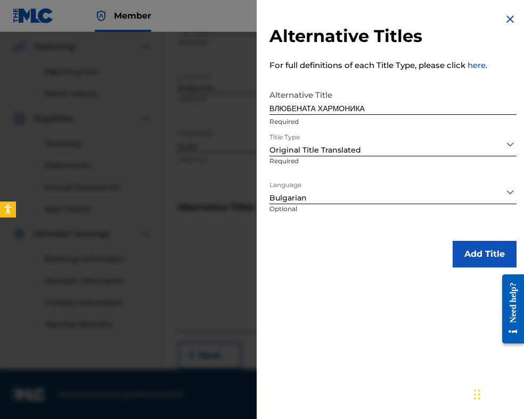
click at [461, 258] on button "Add Title" at bounding box center [484, 254] width 64 height 27
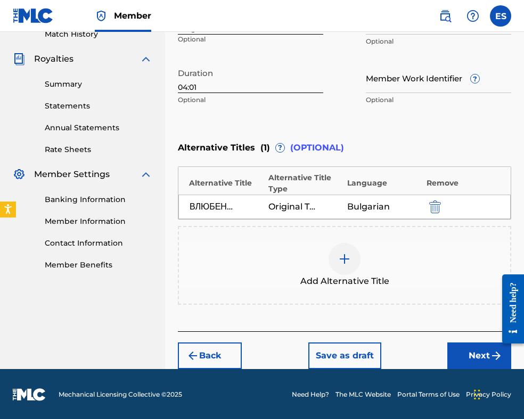
click at [466, 359] on button "Next" at bounding box center [479, 356] width 64 height 27
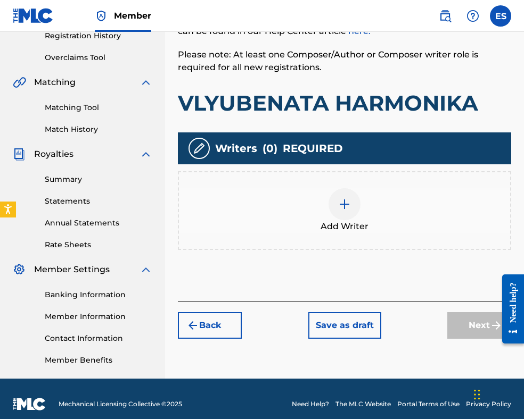
scroll to position [214, 0]
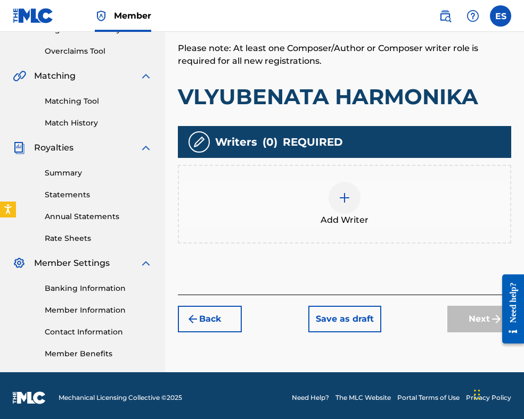
click at [338, 203] on img at bounding box center [344, 198] width 13 height 13
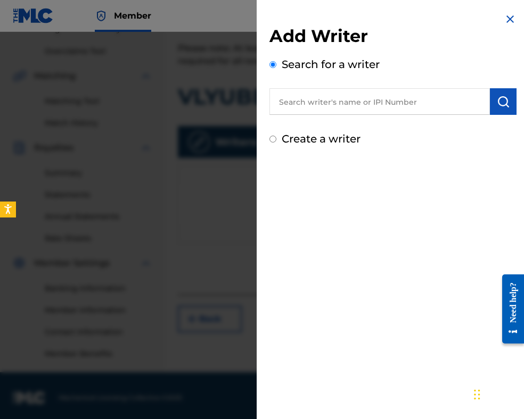
paste input "00087889792"
type input "00087889792"
click at [490, 111] on button "submit" at bounding box center [503, 101] width 27 height 27
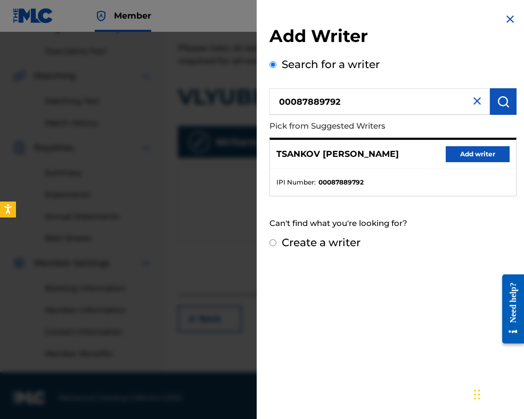
click at [481, 152] on button "Add writer" at bounding box center [477, 154] width 64 height 16
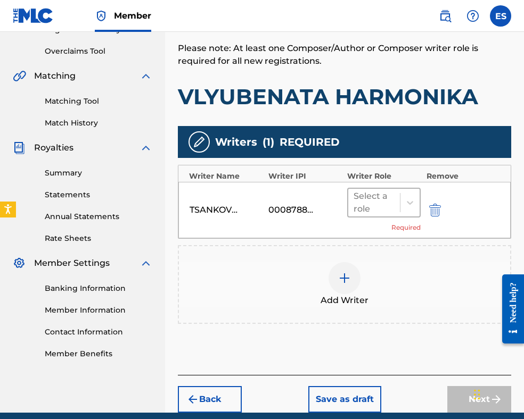
click at [355, 202] on div at bounding box center [373, 202] width 41 height 15
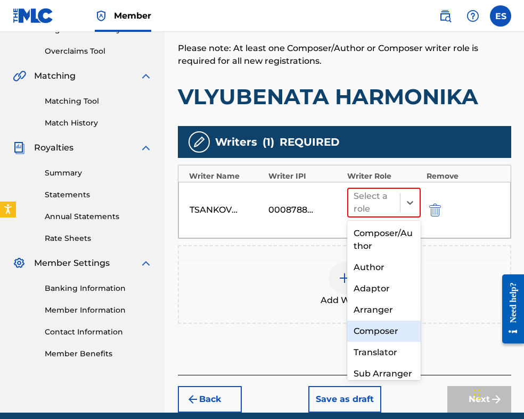
click at [378, 328] on div "Composer" at bounding box center [383, 331] width 73 height 21
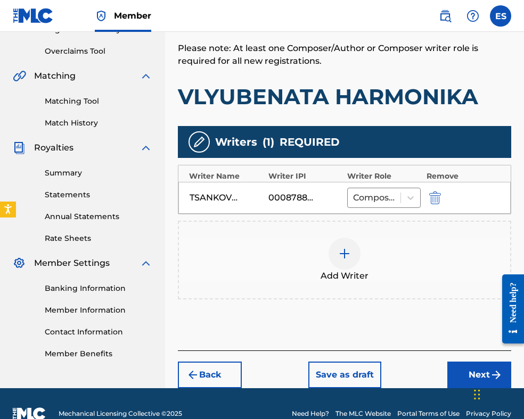
click at [345, 252] on img at bounding box center [344, 253] width 13 height 13
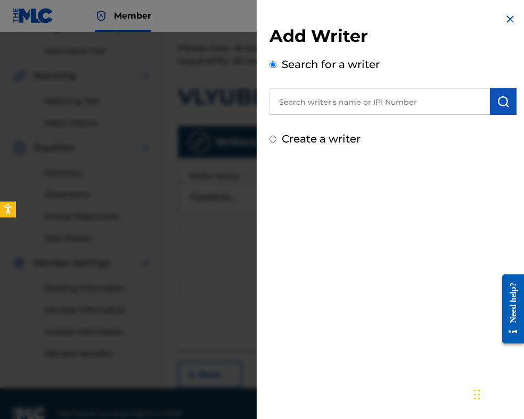
paste input "00089 19 76 18"
click at [312, 106] on input "00089 19 76 18" at bounding box center [379, 101] width 220 height 27
click at [323, 100] on input "0008919 76 18" at bounding box center [379, 101] width 220 height 27
click at [332, 103] on input "000891976 18" at bounding box center [379, 101] width 220 height 27
click at [503, 106] on img "submit" at bounding box center [502, 101] width 13 height 13
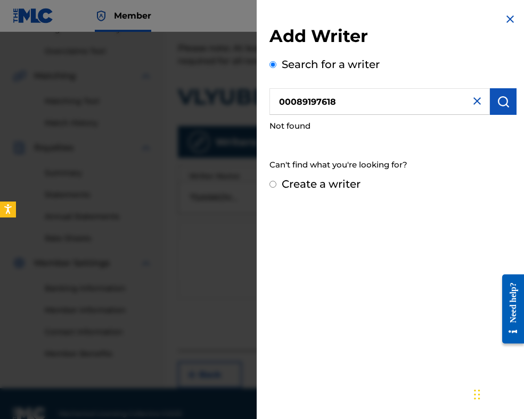
click at [282, 101] on input "00089197618" at bounding box center [379, 101] width 220 height 27
type input "00089197618"
click at [499, 105] on img "submit" at bounding box center [502, 101] width 13 height 13
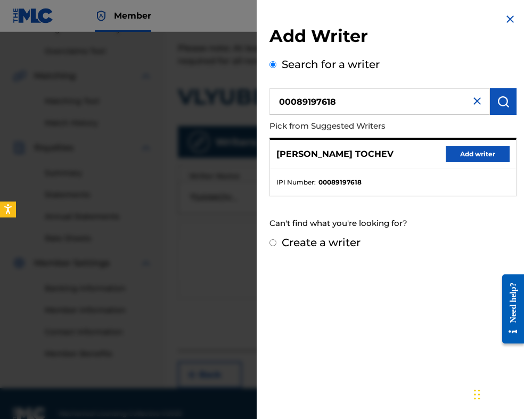
click at [468, 162] on button "Add writer" at bounding box center [477, 154] width 64 height 16
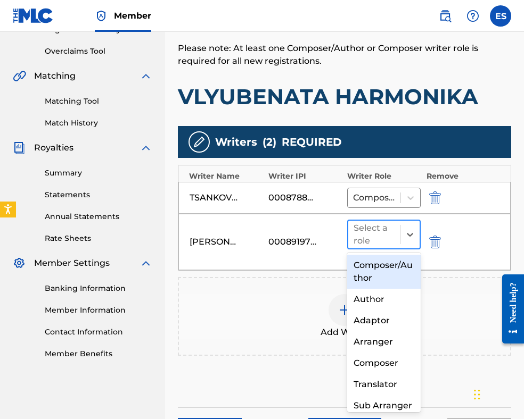
click at [368, 235] on div at bounding box center [373, 234] width 41 height 15
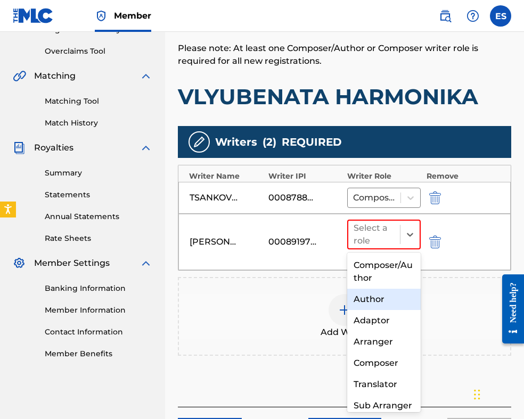
click at [370, 297] on div "Author" at bounding box center [383, 299] width 73 height 21
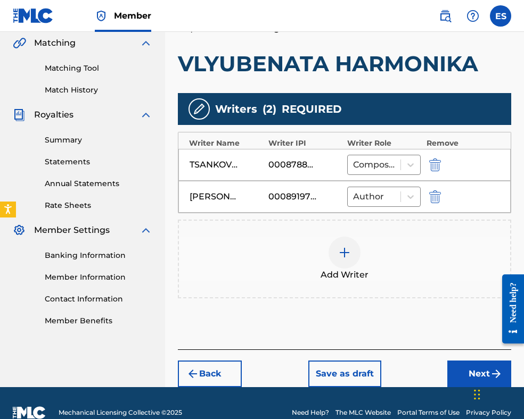
scroll to position [266, 0]
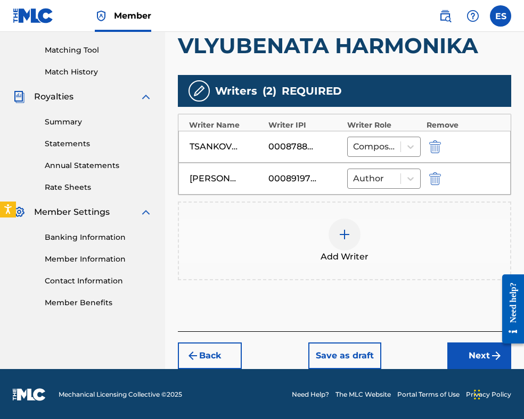
click at [470, 349] on button "Next" at bounding box center [479, 356] width 64 height 27
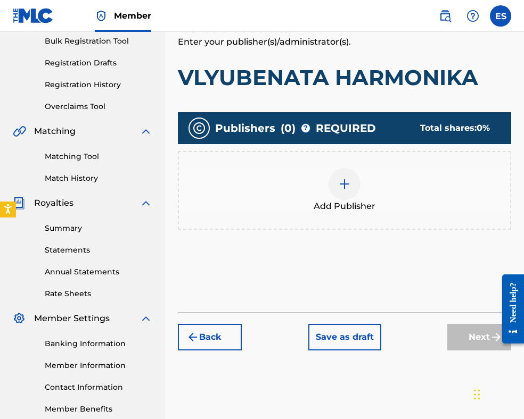
scroll to position [219, 0]
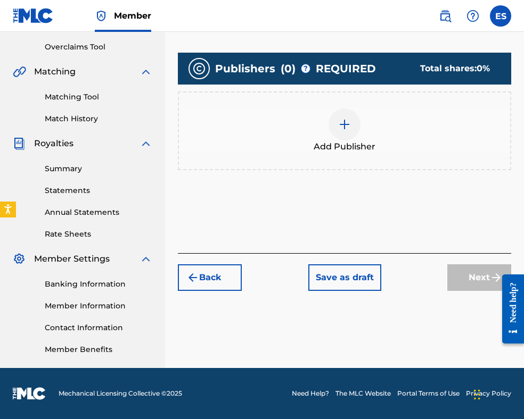
click at [335, 142] on span "Add Publisher" at bounding box center [344, 146] width 62 height 13
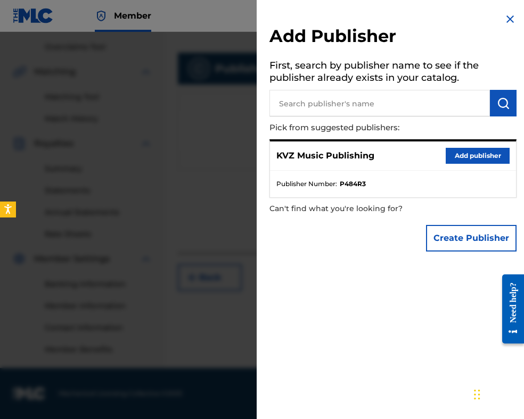
click at [457, 158] on button "Add publisher" at bounding box center [477, 156] width 64 height 16
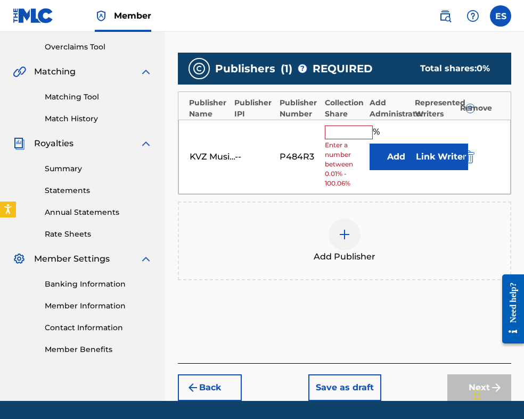
click at [339, 130] on input "text" at bounding box center [349, 133] width 48 height 14
type input "66.67"
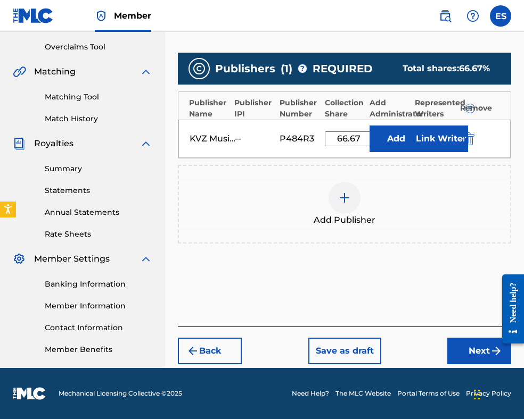
click at [469, 351] on button "Next" at bounding box center [479, 351] width 64 height 27
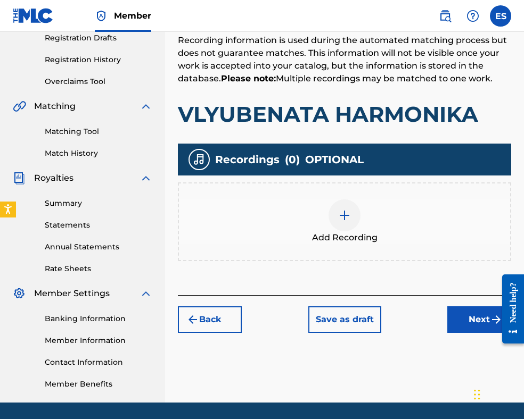
scroll to position [208, 0]
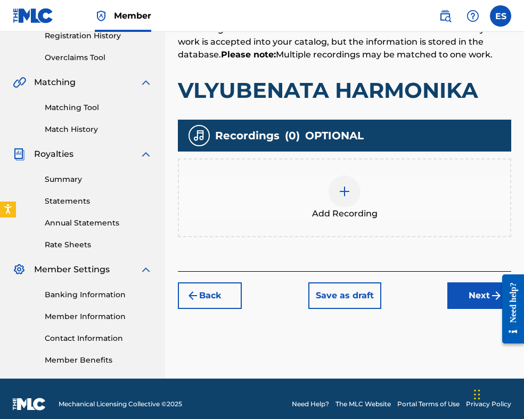
click at [343, 180] on div at bounding box center [344, 192] width 32 height 32
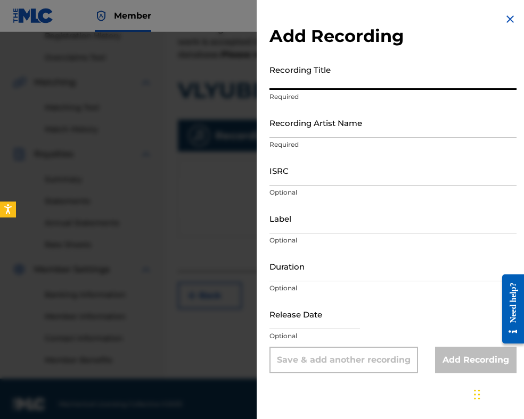
paste input "VLYUBENATA HARMONIKA"
click at [272, 79] on input "VLYUBENATA HARMONIKA" at bounding box center [392, 75] width 247 height 30
type input "VLYUBENATA HARMONIKA"
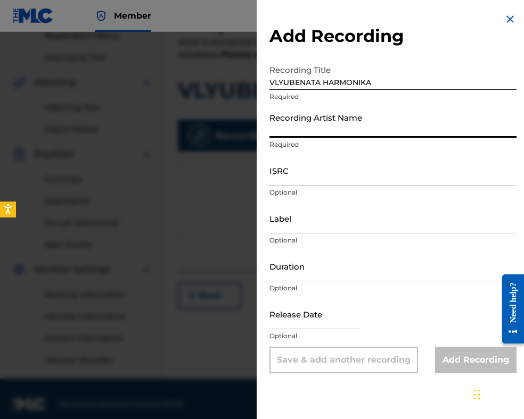
paste input "[PERSON_NAME]"
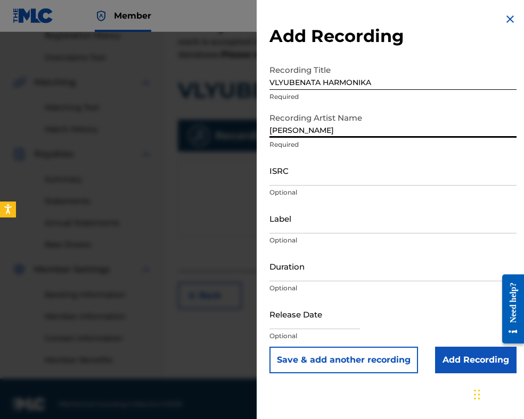
type input "[PERSON_NAME]"
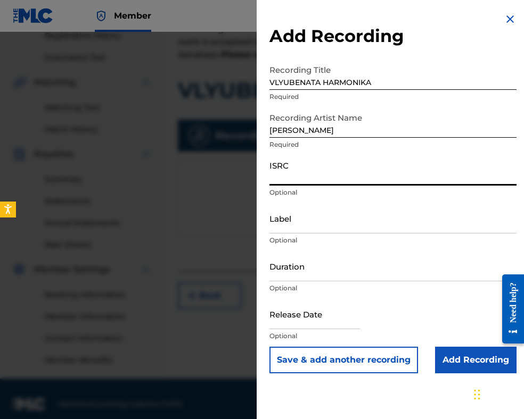
paste input "BGA672105424"
type input "BGA672105424"
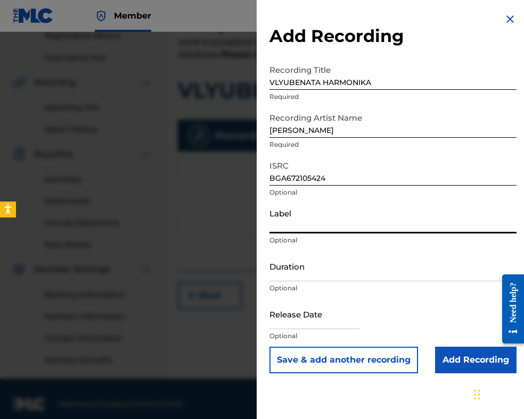
paste input "MIK BALKANTON AD"
type input "MIK BALKANTON AD"
drag, startPoint x: 321, startPoint y: 263, endPoint x: 327, endPoint y: 254, distance: 10.5
click at [321, 261] on input "Duration" at bounding box center [392, 266] width 247 height 30
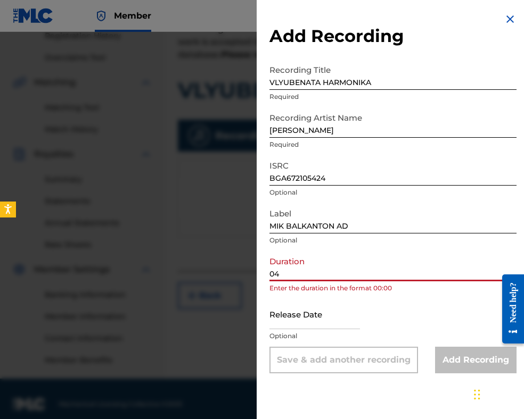
type input "04:01"
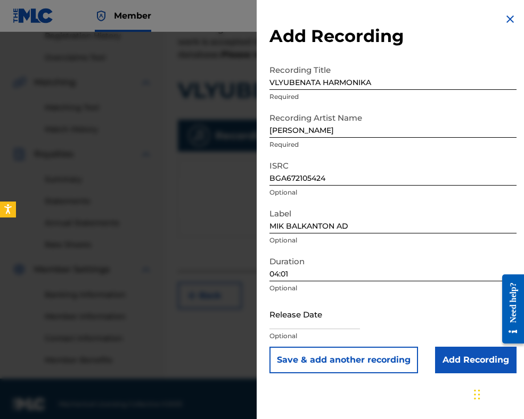
click at [450, 358] on input "Add Recording" at bounding box center [475, 360] width 81 height 27
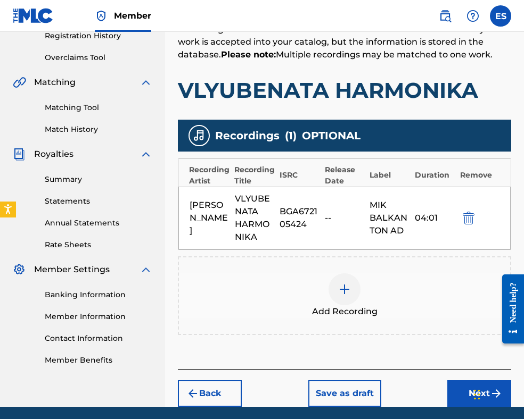
click at [346, 293] on img at bounding box center [344, 289] width 13 height 13
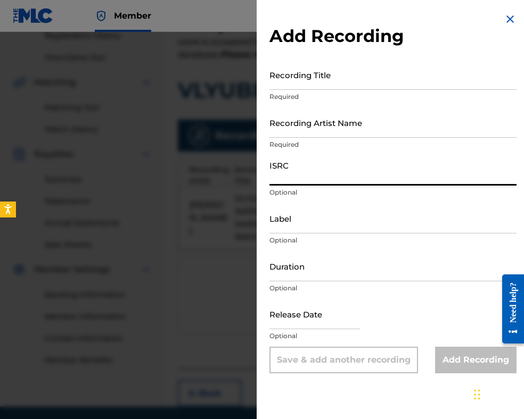
drag, startPoint x: 332, startPoint y: 185, endPoint x: 330, endPoint y: 179, distance: 5.6
paste input "BGA672264605"
type input "BGA672264605"
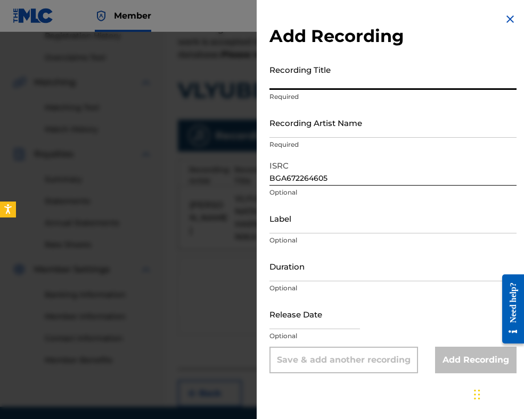
paste input "VLYUBENATA HARMONIKA"
type input "VLYUBENATA HARMONIKA"
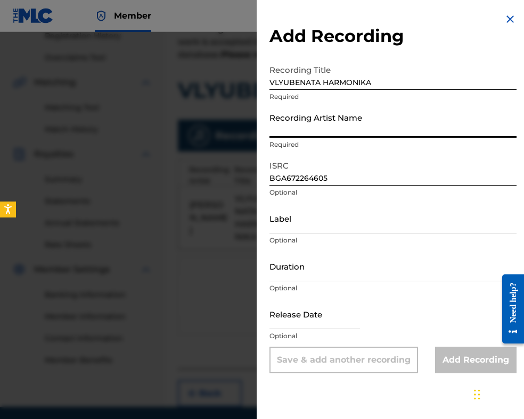
click at [288, 133] on input "Recording Artist Name" at bounding box center [392, 122] width 247 height 30
paste input "[PERSON_NAME]/Estraden orkestar na Balgarskite radio i televizia"
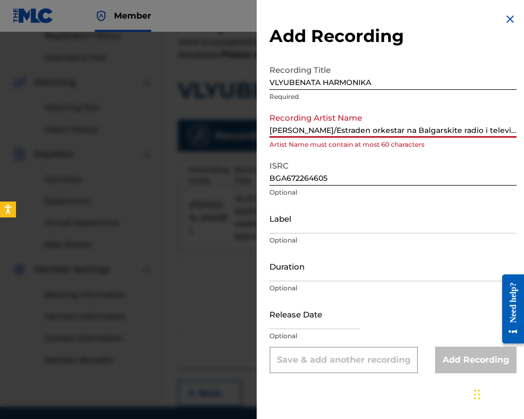
drag, startPoint x: 332, startPoint y: 127, endPoint x: 515, endPoint y: 130, distance: 183.1
click at [515, 130] on div "Add Recording Recording Title VLYUBENATA HARMONIKA Required Recording Artist Na…" at bounding box center [392, 193] width 272 height 386
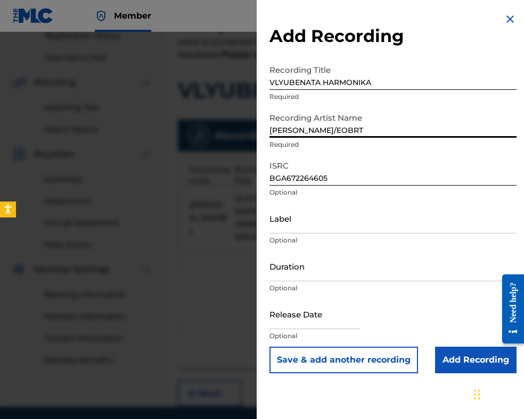
type input "[PERSON_NAME]/EOBRT"
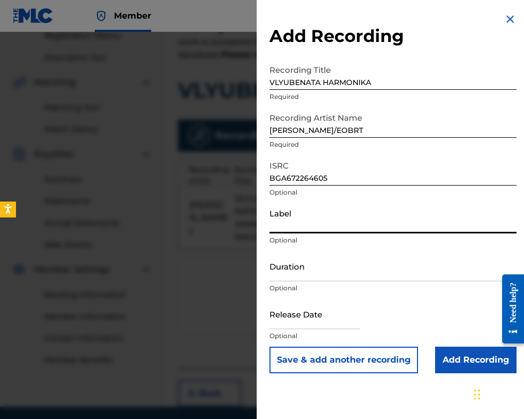
paste input "MIK BALKANTON AD"
type input "MIK BALKANTON AD"
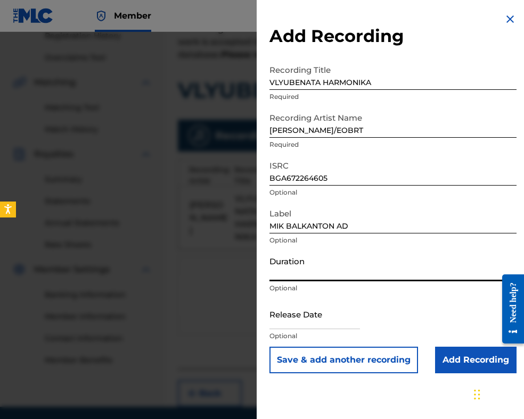
click at [310, 271] on input "Duration" at bounding box center [392, 266] width 247 height 30
type input "03:47"
click at [463, 370] on input "Add Recording" at bounding box center [475, 360] width 81 height 27
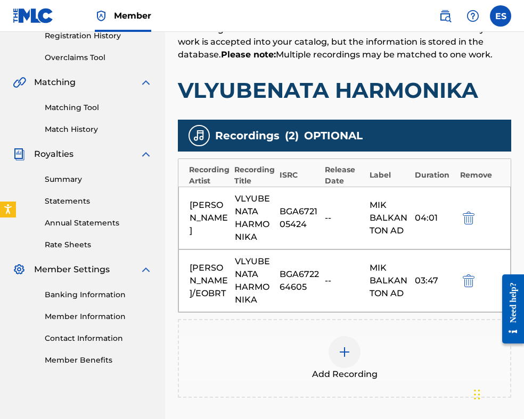
click at [340, 350] on img at bounding box center [344, 352] width 13 height 13
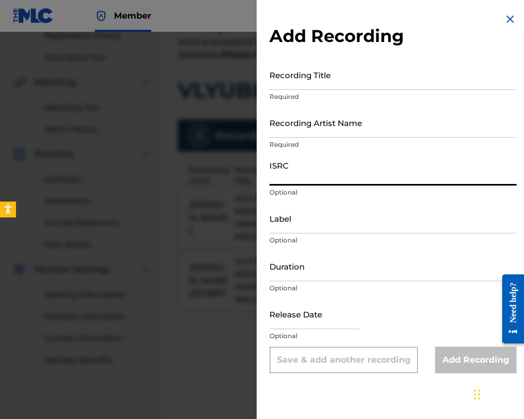
paste input "BGA672214501"
type input "BGA672214501"
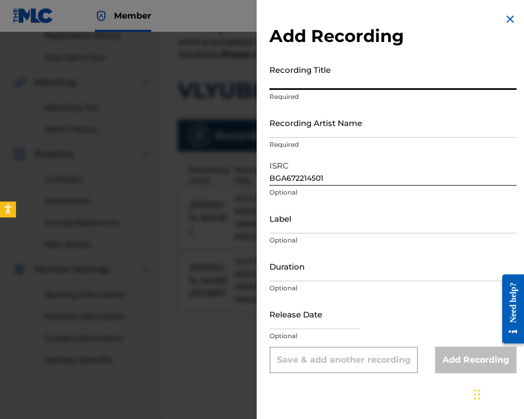
paste input "VLYUBENATA HARMONIKA"
type input "VLYUBENATA HARMONIKA"
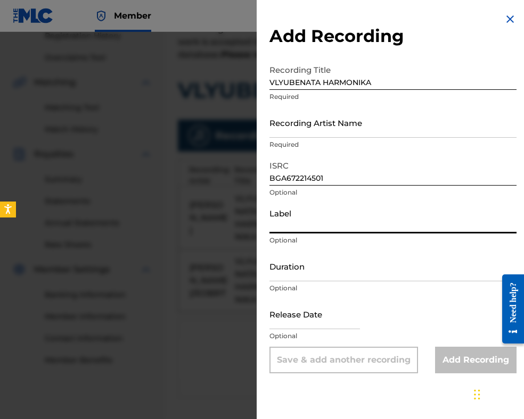
paste input "MIK BALKANTON AD"
type input "MIK BALKANTON AD"
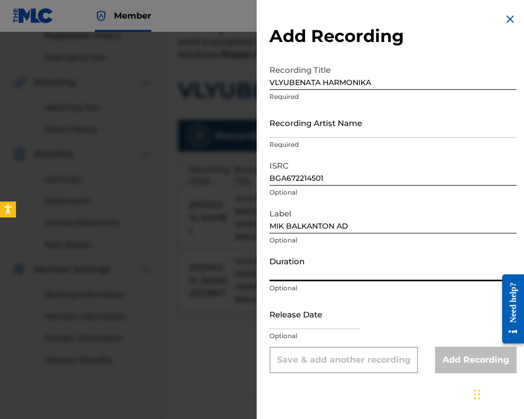
click at [326, 261] on input "Duration" at bounding box center [392, 266] width 247 height 30
type input "03:59"
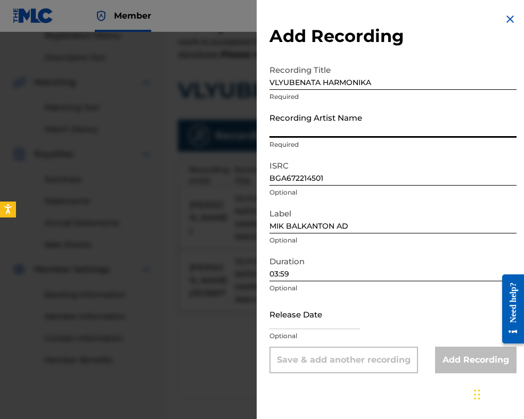
paste input "[PERSON_NAME]/Darzhaven estraden orkestar"
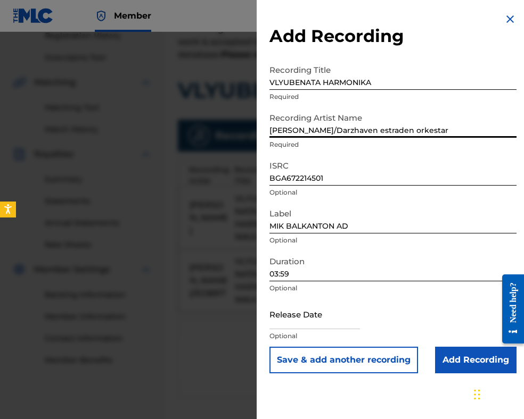
click at [428, 130] on input "[PERSON_NAME]/Darzhaven estraden orkestar" at bounding box center [392, 122] width 247 height 30
click at [336, 130] on input "[PERSON_NAME]/Darzhaven estraden orkestur" at bounding box center [392, 122] width 247 height 30
type input "[PERSON_NAME]/Durzhaven estraden orkestur"
click at [273, 86] on input "VLYUBENATA HARMONIKA" at bounding box center [392, 75] width 247 height 30
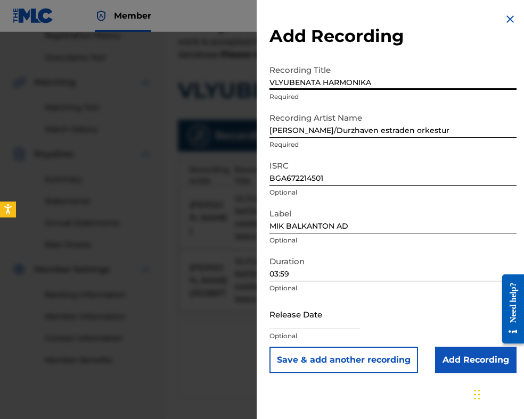
type input "VLYUBENATA HARMONIKA"
click at [470, 359] on input "Add Recording" at bounding box center [475, 360] width 81 height 27
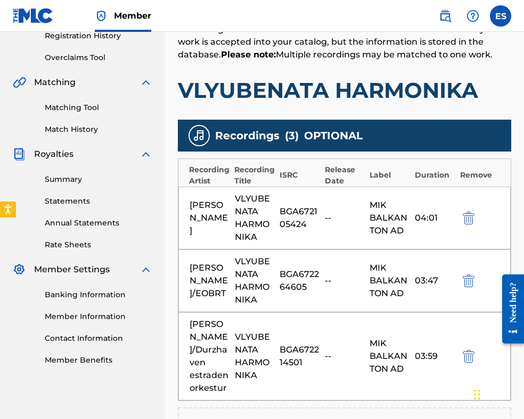
scroll to position [261, 0]
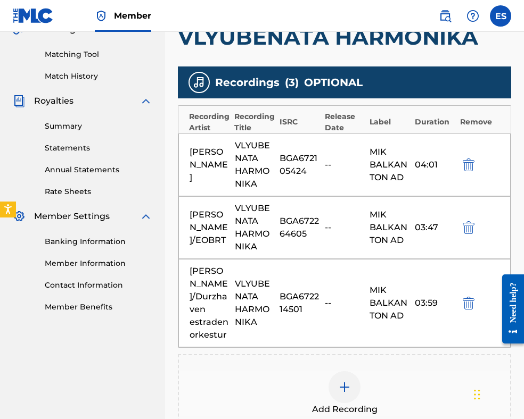
click at [339, 381] on img at bounding box center [344, 387] width 13 height 13
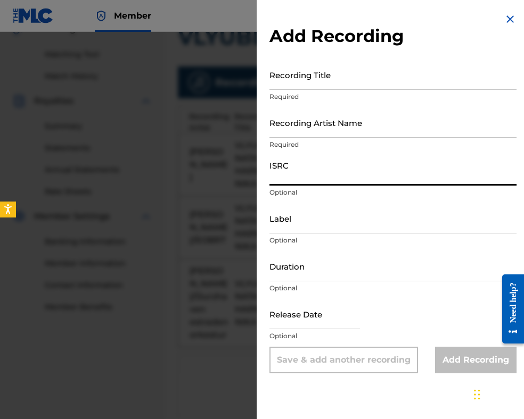
paste input "BGA262253521"
type input "BGA262253521"
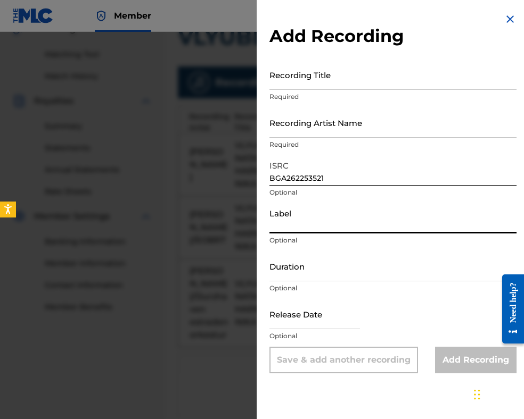
paste input "MIK BALKANTON AD"
type input "MIK BALKANTON AD"
click at [319, 263] on input "Duration" at bounding box center [392, 266] width 247 height 30
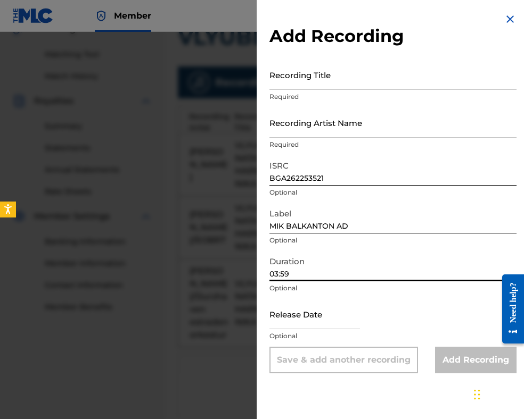
type input "03:59"
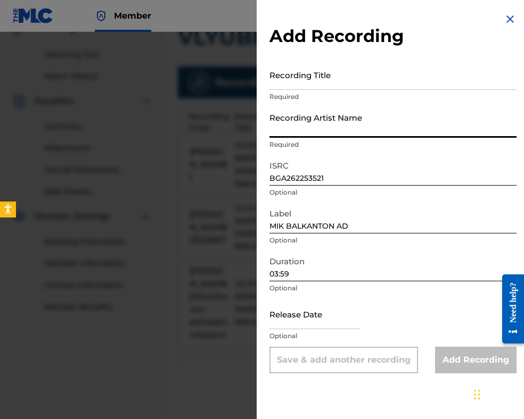
drag, startPoint x: 311, startPoint y: 107, endPoint x: 285, endPoint y: 74, distance: 42.1
click at [285, 74] on input "Recording Title" at bounding box center [392, 75] width 247 height 30
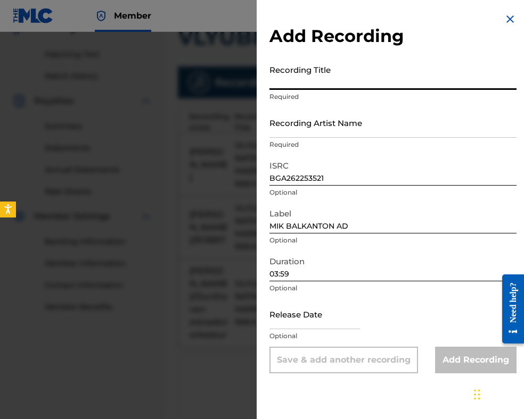
paste input "VLYUBENATA HARMONIKA"
click at [272, 81] on input "VLYUBENATA HARMONIKA" at bounding box center [392, 75] width 247 height 30
type input "VLYUBENATA HARMONIKA"
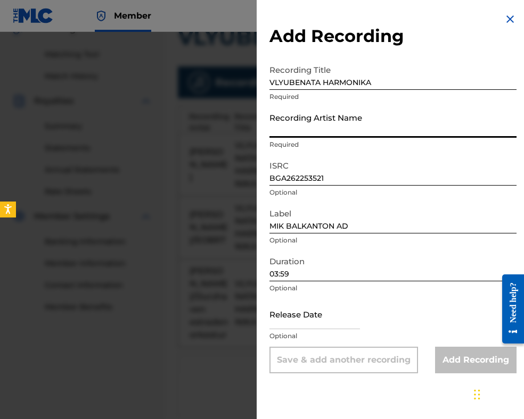
paste input "[PERSON_NAME]/Darzhaven estraden orkestar"
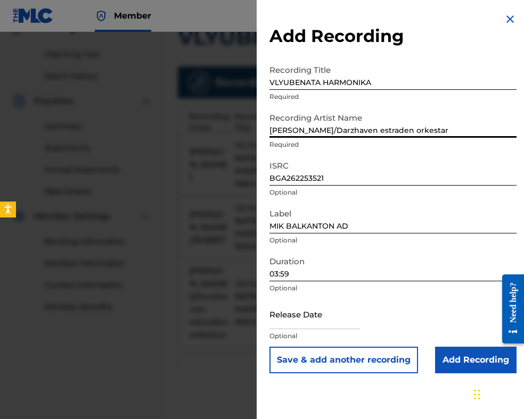
click at [335, 129] on input "[PERSON_NAME]/Darzhaven estraden orkestar" at bounding box center [392, 122] width 247 height 30
click at [431, 128] on input "[PERSON_NAME]/Durzhaven estraden orkestar" at bounding box center [392, 122] width 247 height 30
type input "[PERSON_NAME]/Durzhaven estraden orkestur"
click at [450, 354] on input "Add Recording" at bounding box center [475, 360] width 81 height 27
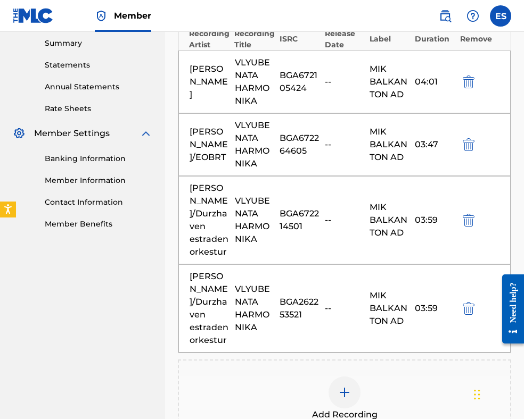
scroll to position [368, 0]
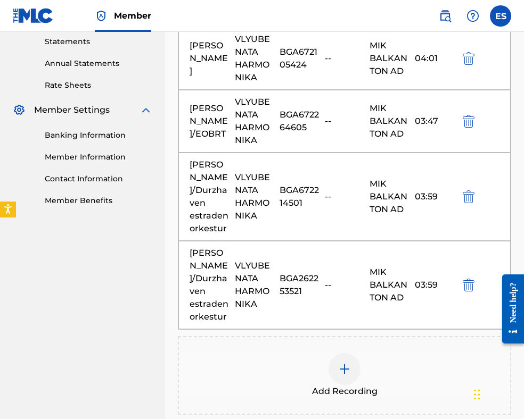
click at [353, 365] on div at bounding box center [344, 369] width 32 height 32
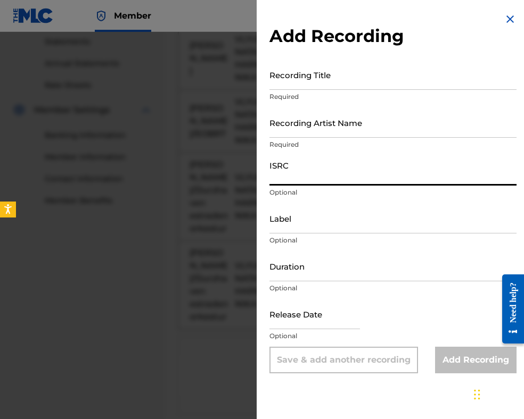
paste input "BGA262302701"
type input "BGA262302701"
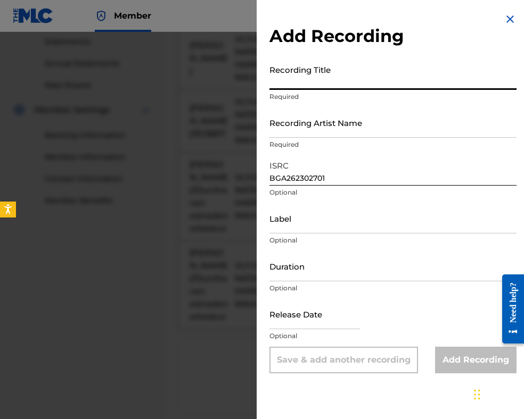
paste input "VLYUBENATA HARMONIKA"
type input "VLYUBENATA HARMONIKA"
click at [295, 208] on input "Label" at bounding box center [392, 218] width 247 height 30
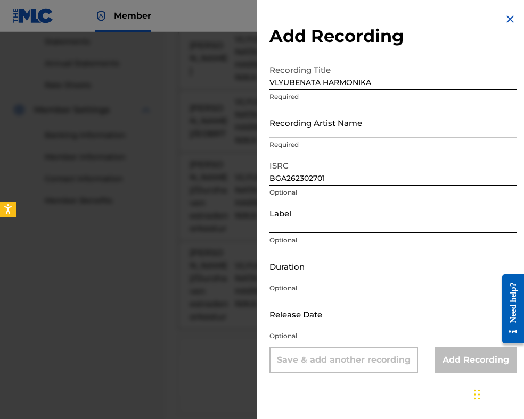
paste input "MIK BALKANTON AD"
type input "MIK BALKANTON AD"
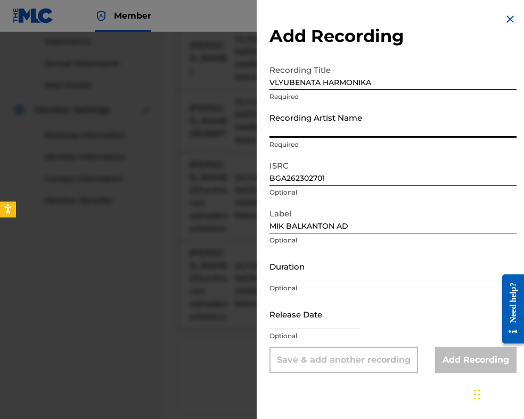
paste input "[PERSON_NAME]/Darzhaven estraden orkestar"
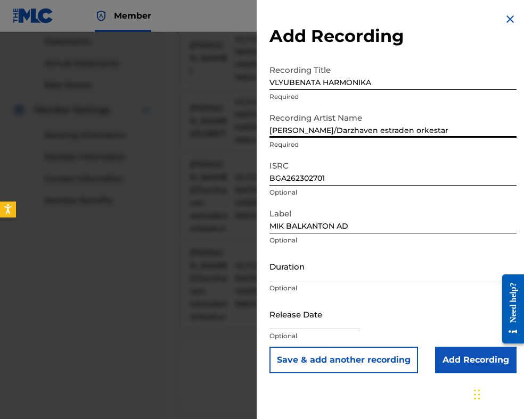
click at [335, 130] on input "[PERSON_NAME]/Darzhaven estraden orkestar" at bounding box center [392, 122] width 247 height 30
click at [431, 130] on input "[PERSON_NAME]/Durzhaven estraden orkestar" at bounding box center [392, 122] width 247 height 30
type input "[PERSON_NAME]/Durzhaven estraden orkestur"
drag, startPoint x: 309, startPoint y: 269, endPoint x: 308, endPoint y: 250, distance: 18.7
click at [309, 269] on input "Duration" at bounding box center [392, 266] width 247 height 30
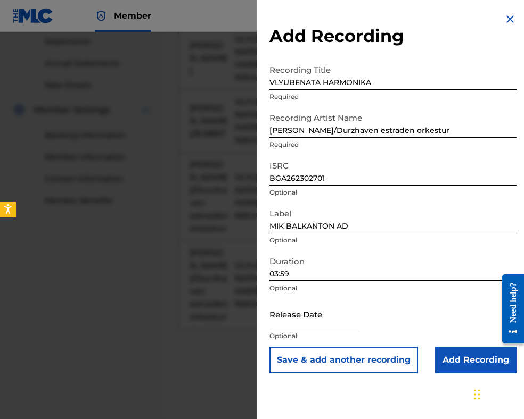
type input "03:59"
click at [272, 81] on input "VLYUBENATA HARMONIKA" at bounding box center [392, 75] width 247 height 30
type input "VLYUBENATA HARMONIKA"
click at [475, 363] on input "Add Recording" at bounding box center [475, 360] width 81 height 27
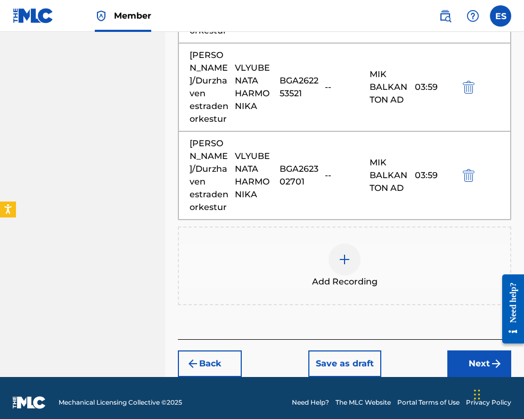
scroll to position [573, 0]
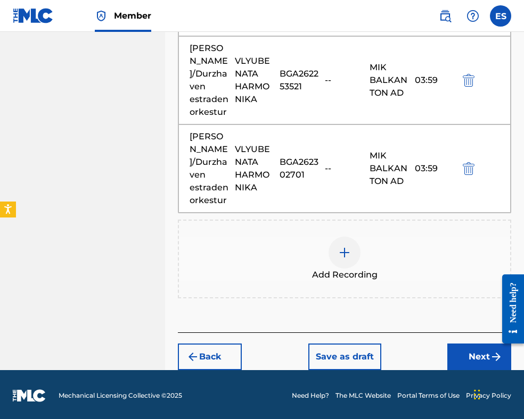
click at [338, 260] on div at bounding box center [344, 253] width 32 height 32
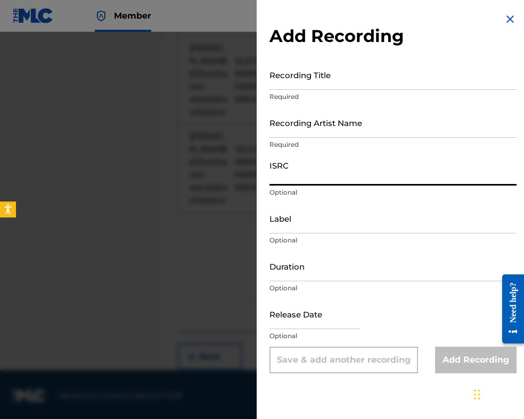
paste input "BGA591100134"
type input "BGA591100134"
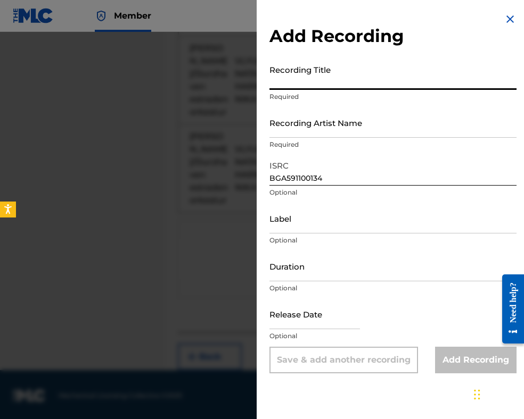
paste input "VLYUBENATA HARMONIKA"
type input "VLYUBENATA HARMONIKA"
click at [336, 127] on input "Recording Artist Name" at bounding box center [392, 122] width 247 height 30
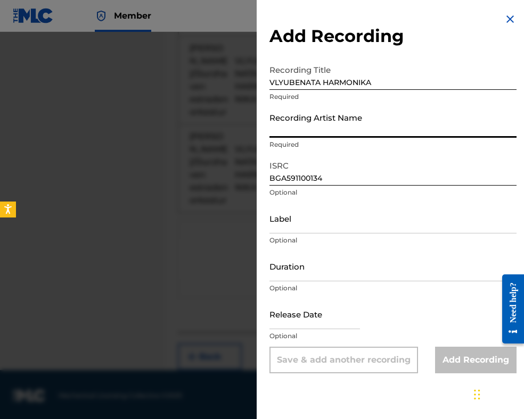
paste input "[PERSON_NAME]"
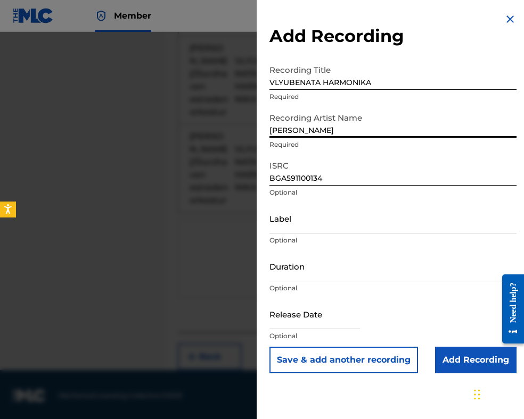
type input "[PERSON_NAME]"
click at [407, 106] on div "Recording Title VLYUBENATA HARMONIKA Required" at bounding box center [392, 84] width 247 height 48
click at [454, 369] on input "Add Recording" at bounding box center [475, 360] width 81 height 27
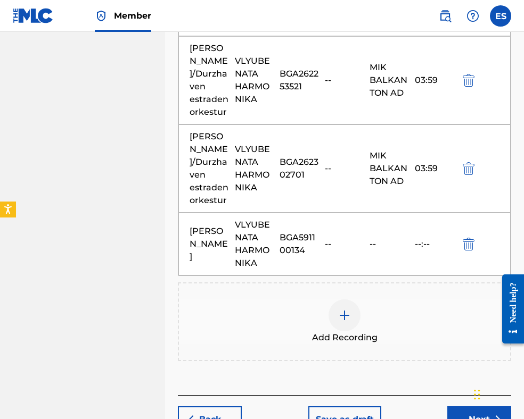
click at [341, 313] on img at bounding box center [344, 315] width 13 height 13
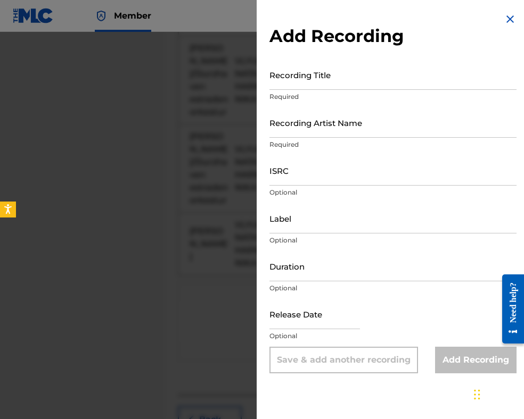
click at [286, 171] on input "ISRC" at bounding box center [392, 170] width 247 height 30
paste input "BGA261140410"
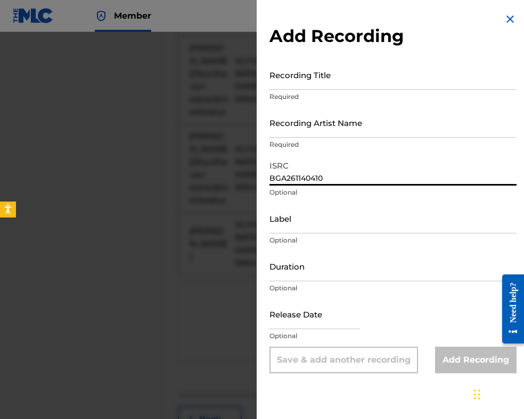
type input "BGA261140410"
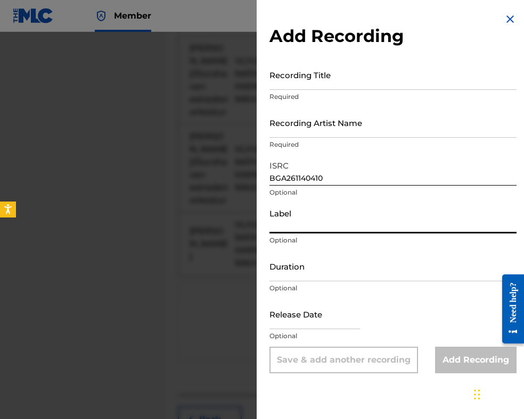
paste input "Bulgarian National Radio"
type input "Bulgarian National Radio"
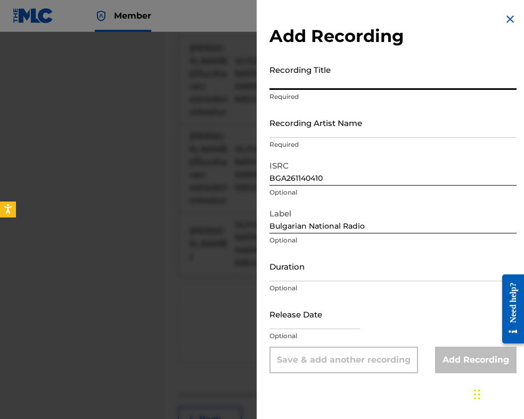
paste input "VLYUBENATA HARMONIKA"
type input "VLYUBENATA HARMONIKA"
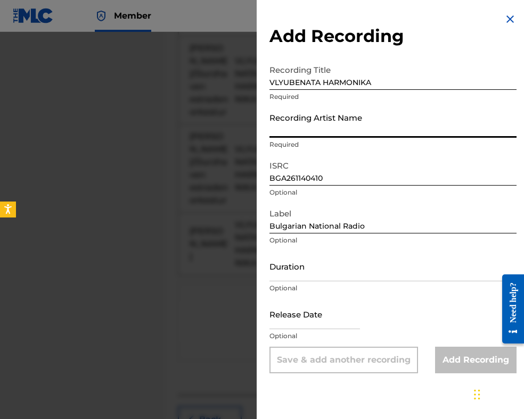
paste input "[PERSON_NAME]"
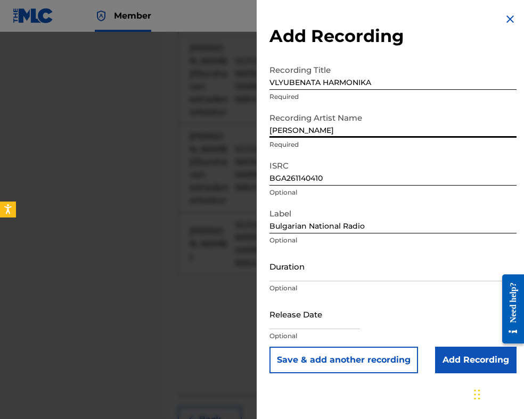
click at [272, 126] on input "[PERSON_NAME]" at bounding box center [392, 122] width 247 height 30
type input "[PERSON_NAME]"
click at [318, 266] on input "Duration" at bounding box center [392, 266] width 247 height 30
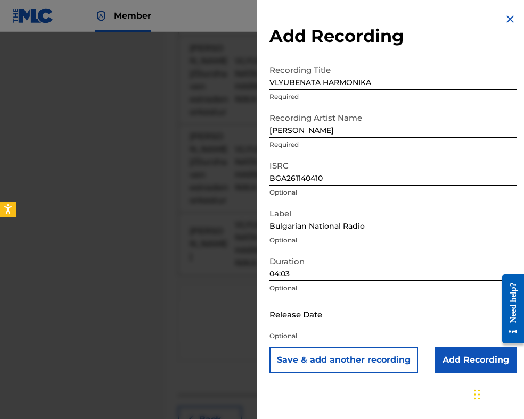
type input "04:03"
click at [442, 358] on input "Add Recording" at bounding box center [475, 360] width 81 height 27
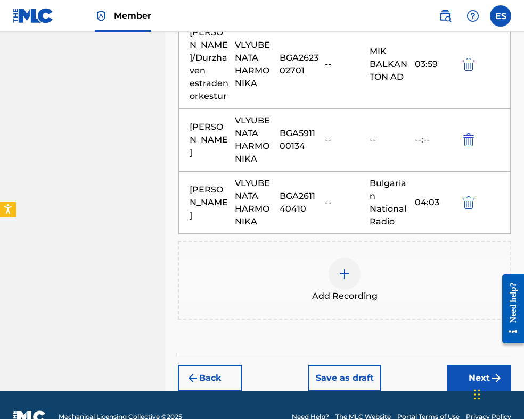
scroll to position [698, 0]
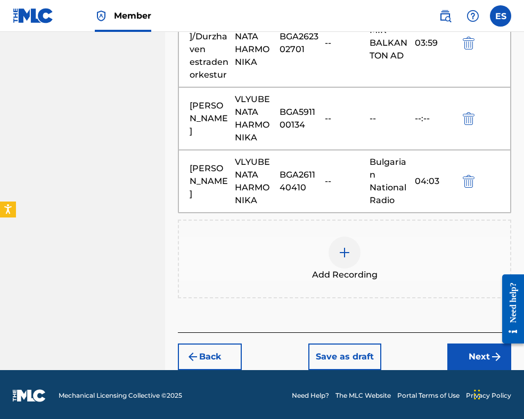
click at [468, 357] on button "Next" at bounding box center [479, 357] width 64 height 27
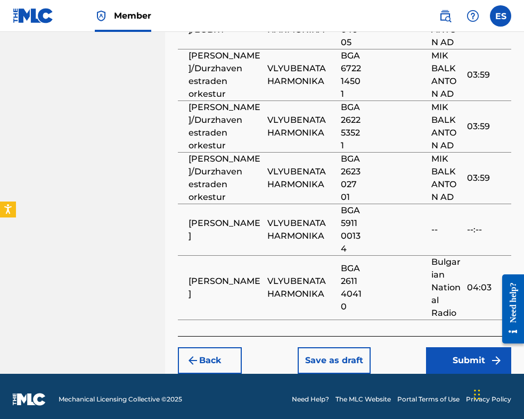
scroll to position [985, 0]
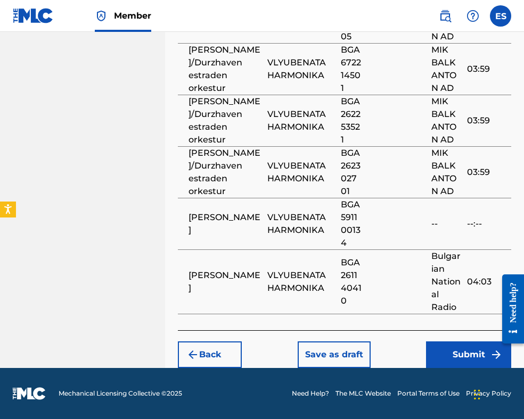
click at [452, 350] on button "Submit" at bounding box center [468, 355] width 85 height 27
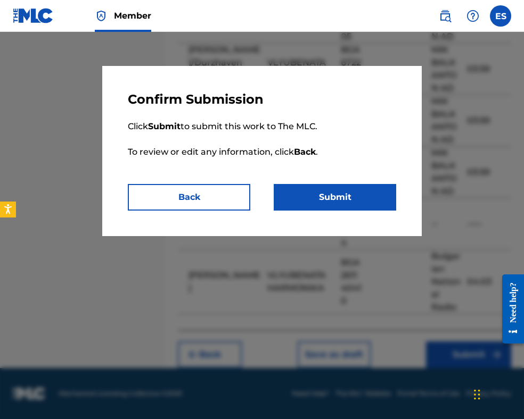
click at [366, 199] on button "Submit" at bounding box center [335, 197] width 122 height 27
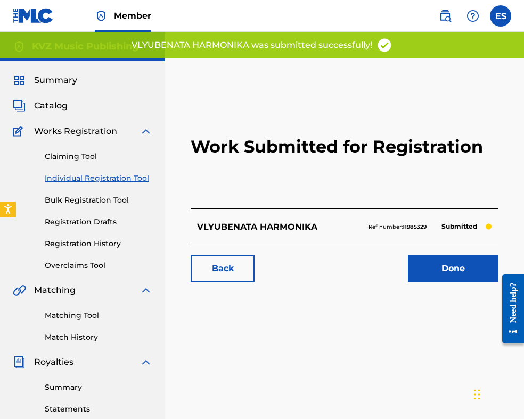
click at [102, 179] on link "Individual Registration Tool" at bounding box center [98, 178] width 107 height 11
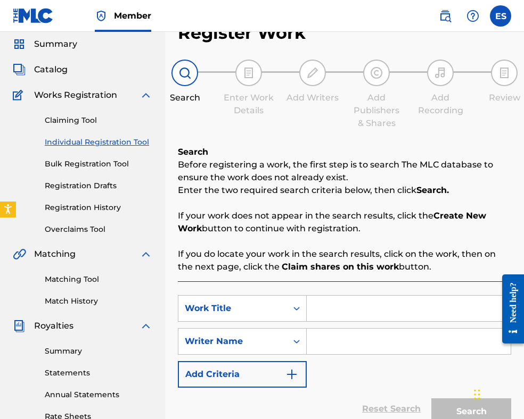
scroll to position [106, 0]
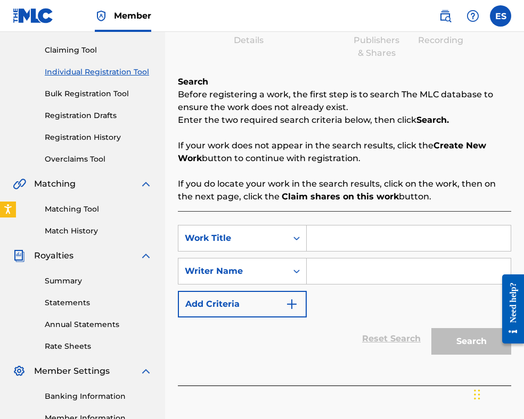
click at [358, 241] on input "Search Form" at bounding box center [409, 239] width 204 height 26
paste input "VLYUBENATA HARMONIKA"
click at [319, 237] on input "VLYUBENATA HARMONIKA" at bounding box center [409, 239] width 204 height 26
type input "VLYUBENATA HARMONIKA"
click at [336, 274] on input "Search Form" at bounding box center [409, 272] width 204 height 26
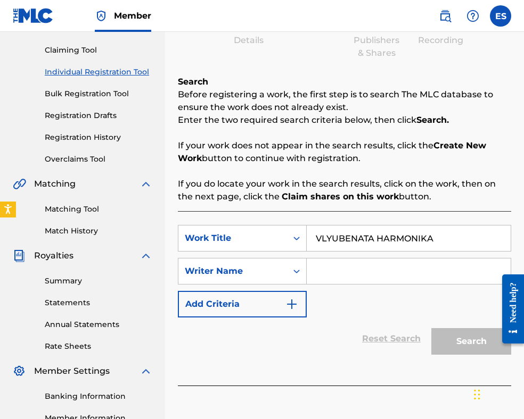
paste input "[PERSON_NAME]"
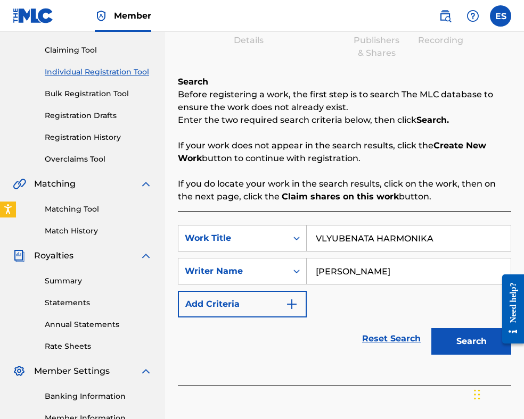
type input "[PERSON_NAME]"
click at [448, 343] on button "Search" at bounding box center [471, 341] width 80 height 27
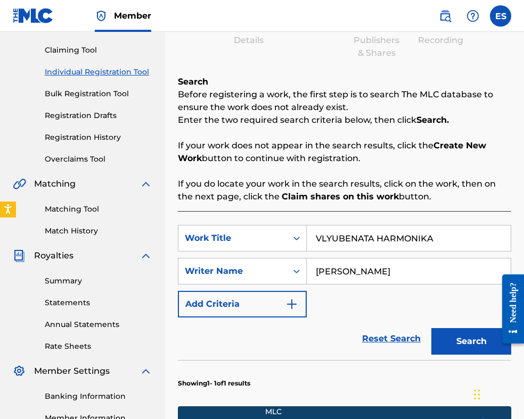
scroll to position [266, 0]
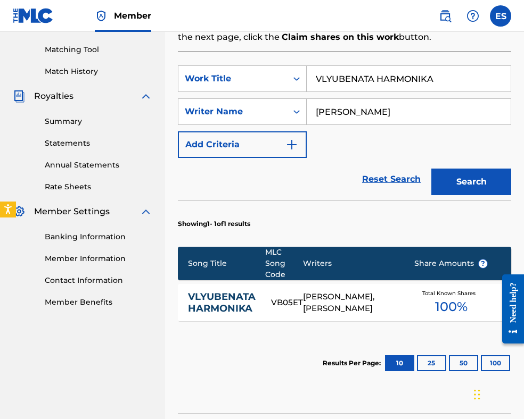
click at [341, 307] on div "[PERSON_NAME], [PERSON_NAME]" at bounding box center [350, 303] width 95 height 24
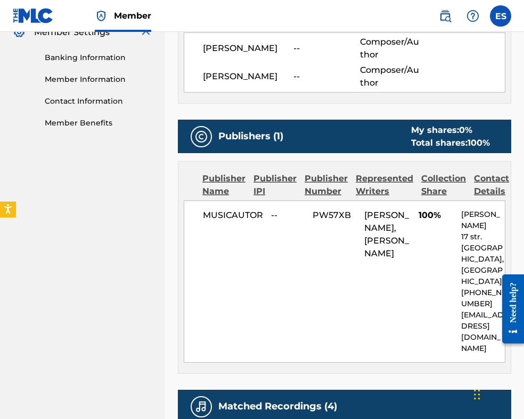
scroll to position [532, 0]
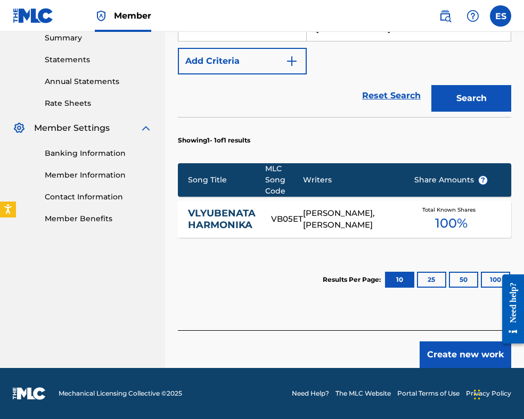
scroll to position [349, 0]
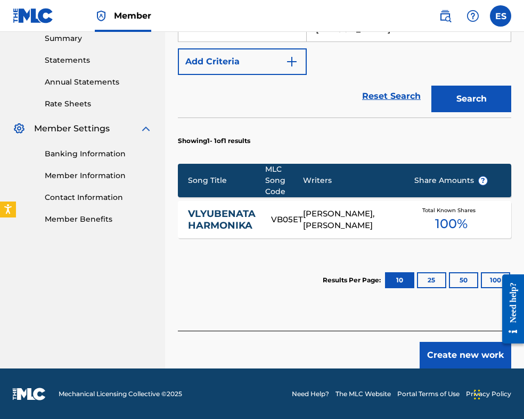
click at [445, 357] on button "Create new work" at bounding box center [465, 355] width 92 height 27
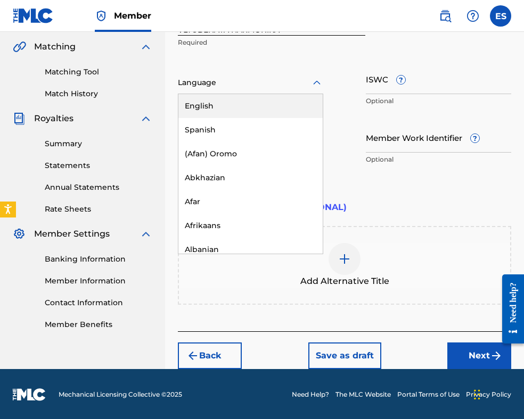
click at [238, 82] on div at bounding box center [250, 82] width 145 height 13
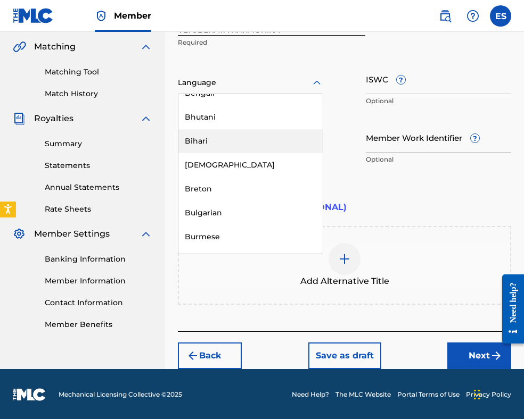
scroll to position [426, 0]
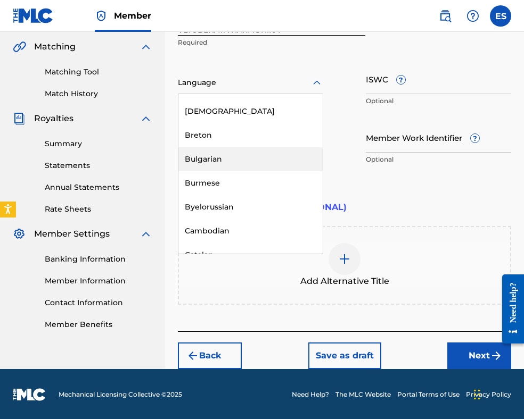
click at [245, 168] on div "Bulgarian" at bounding box center [250, 159] width 144 height 24
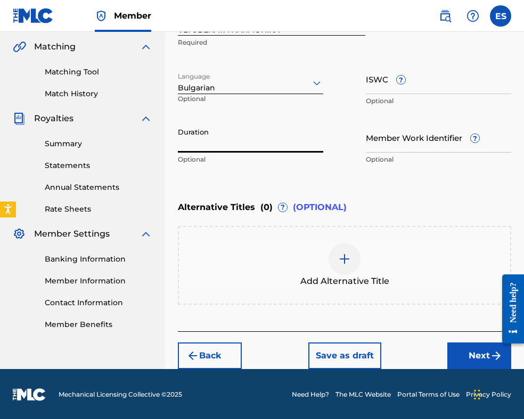
drag, startPoint x: 220, startPoint y: 145, endPoint x: 225, endPoint y: 123, distance: 22.3
click at [219, 136] on input "Duration" at bounding box center [250, 137] width 145 height 30
type input "03:10"
click at [340, 263] on img at bounding box center [344, 259] width 13 height 13
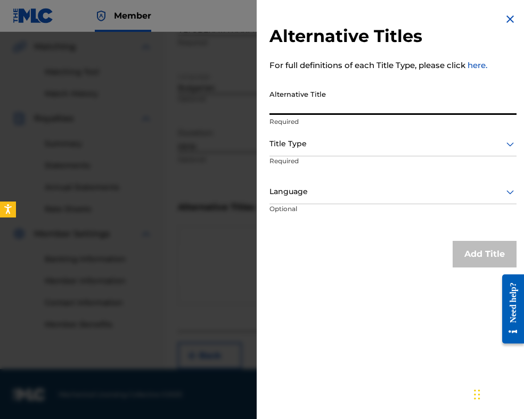
paste input "ВЛЮБЕНАТА ХАРМОНИКА"
type input "ВЛЮБЕНАТА ХАРМОНИКА"
click at [311, 145] on div at bounding box center [392, 143] width 247 height 13
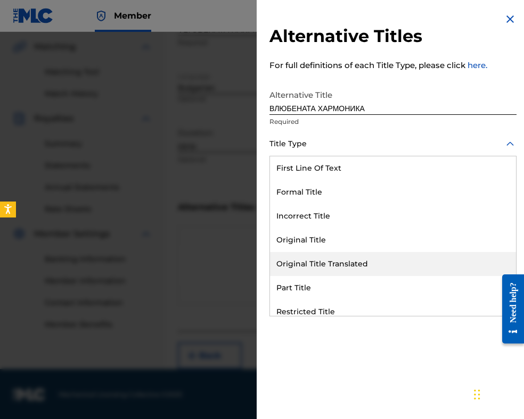
click at [336, 269] on div "Original Title Translated" at bounding box center [393, 264] width 246 height 24
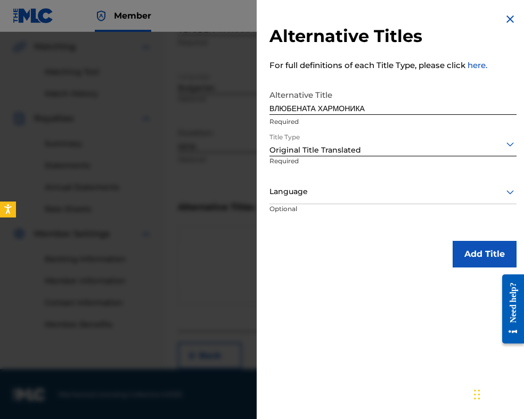
click at [329, 192] on div at bounding box center [392, 191] width 247 height 13
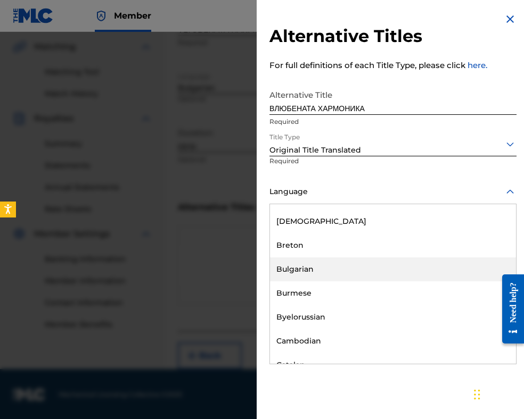
click at [336, 268] on div "Bulgarian" at bounding box center [393, 270] width 246 height 24
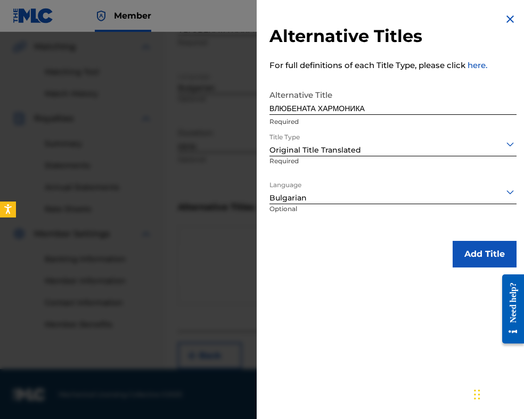
click at [470, 258] on button "Add Title" at bounding box center [484, 254] width 64 height 27
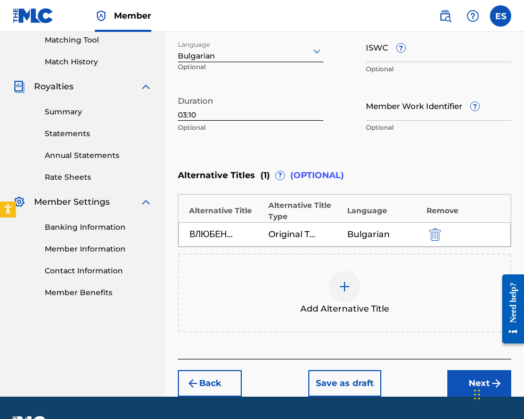
scroll to position [303, 0]
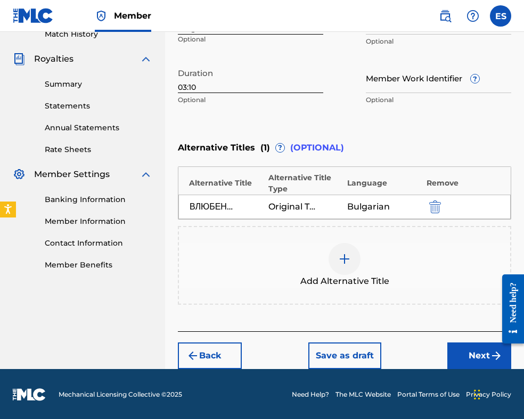
click at [459, 350] on button "Next" at bounding box center [479, 356] width 64 height 27
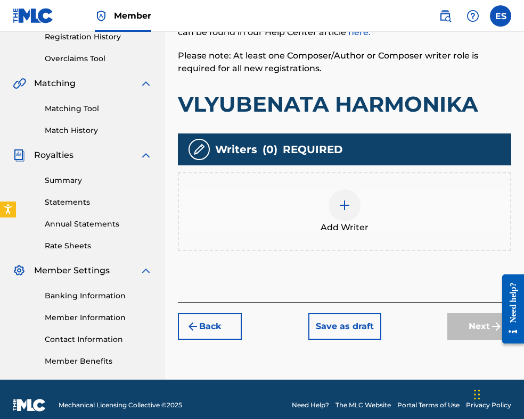
scroll to position [208, 0]
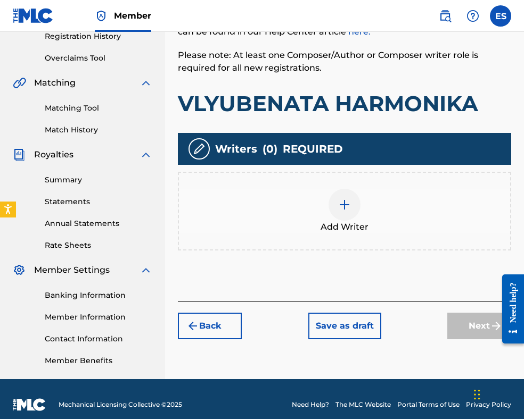
click at [342, 214] on div at bounding box center [344, 205] width 32 height 32
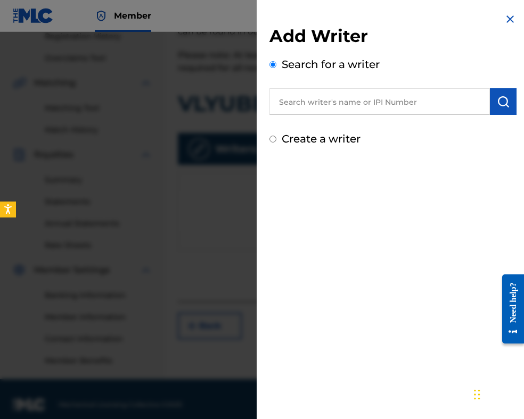
paste input "00087889792"
type input "00087889792"
click at [496, 102] on img "submit" at bounding box center [502, 101] width 13 height 13
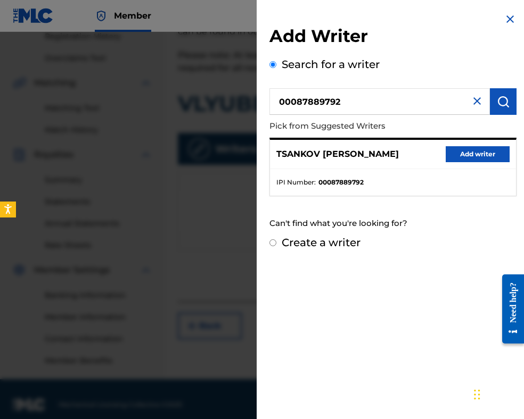
click at [446, 158] on button "Add writer" at bounding box center [477, 154] width 64 height 16
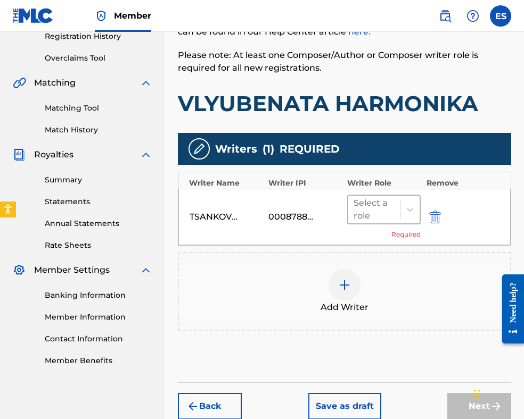
click at [396, 213] on div "Select a role" at bounding box center [374, 210] width 52 height 28
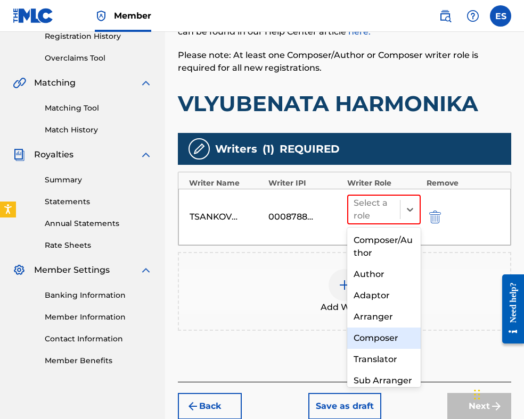
click at [377, 341] on div "Composer" at bounding box center [383, 338] width 73 height 21
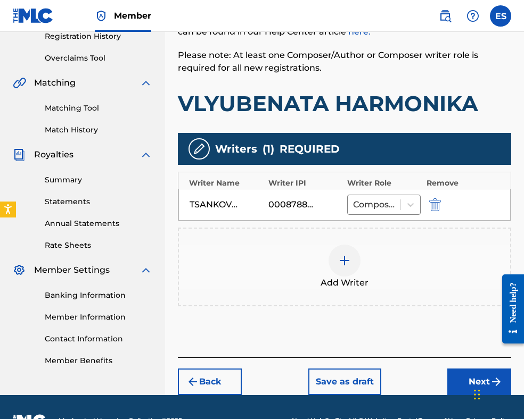
click at [349, 274] on div at bounding box center [344, 261] width 32 height 32
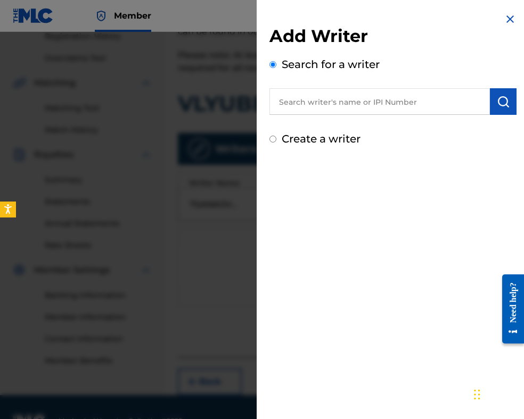
paste input "BRAZITSOV [PERSON_NAME][DEMOGRAPHIC_DATA]"
type input "BRAZITSOV [PERSON_NAME][DEMOGRAPHIC_DATA]"
click at [500, 109] on button "submit" at bounding box center [503, 101] width 27 height 27
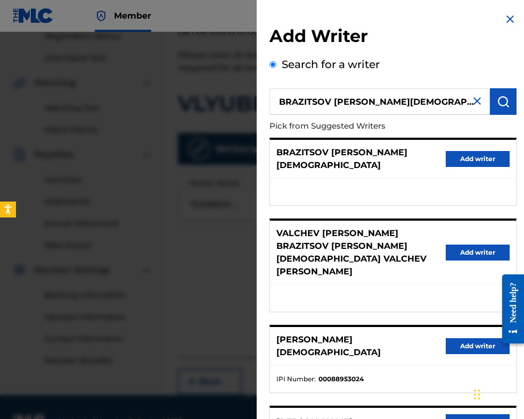
click at [451, 338] on button "Add writer" at bounding box center [477, 346] width 64 height 16
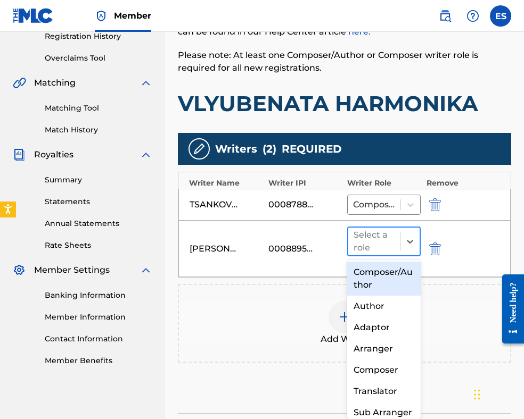
click at [370, 246] on div at bounding box center [373, 241] width 41 height 15
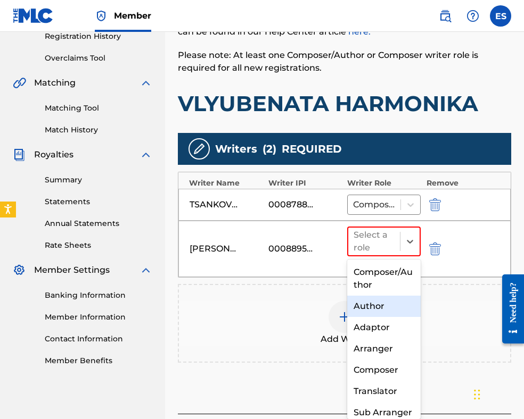
scroll to position [40, 0]
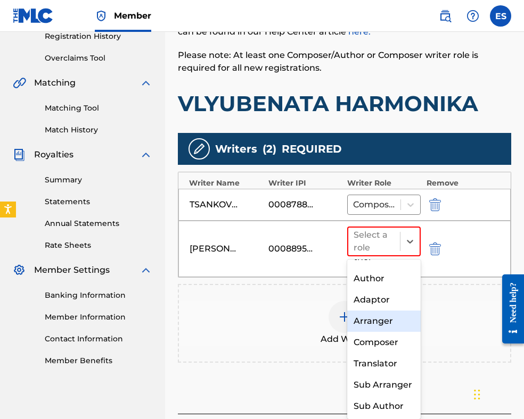
click at [376, 311] on div "Arranger" at bounding box center [383, 321] width 73 height 21
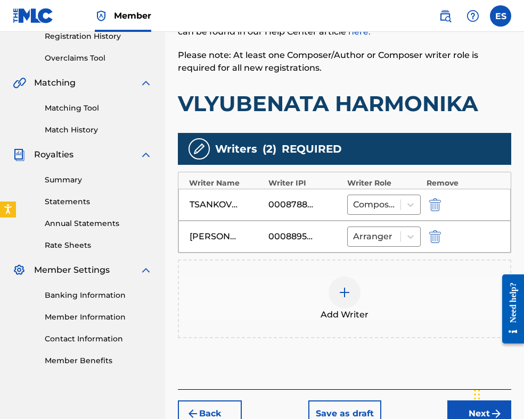
click at [349, 294] on img at bounding box center [344, 292] width 13 height 13
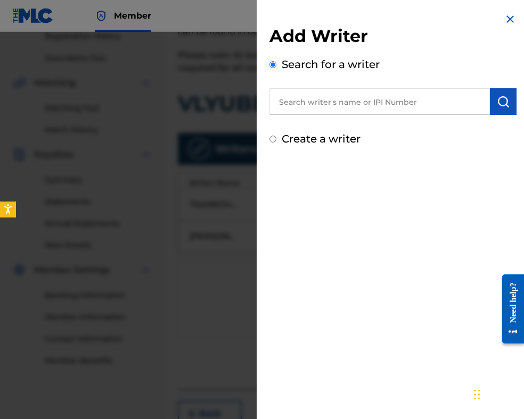
paste input "TOCHEV [PERSON_NAME]"
type input "TOCHEV [PERSON_NAME]"
click at [500, 105] on img "submit" at bounding box center [502, 101] width 13 height 13
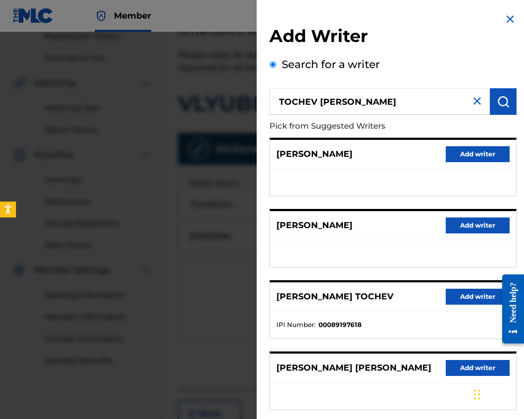
click at [462, 298] on button "Add writer" at bounding box center [477, 297] width 64 height 16
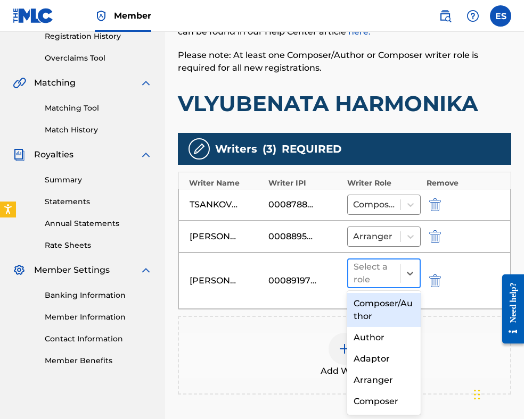
click at [378, 278] on div at bounding box center [373, 273] width 41 height 15
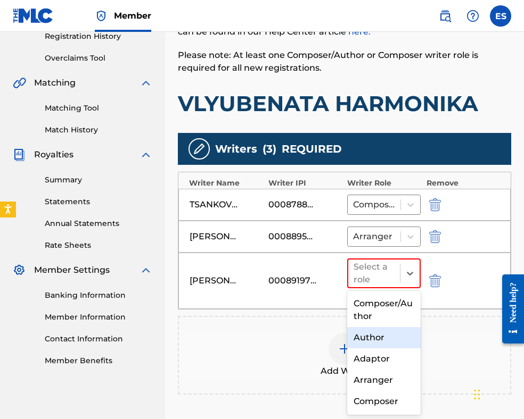
click at [371, 344] on div "Author" at bounding box center [383, 337] width 73 height 21
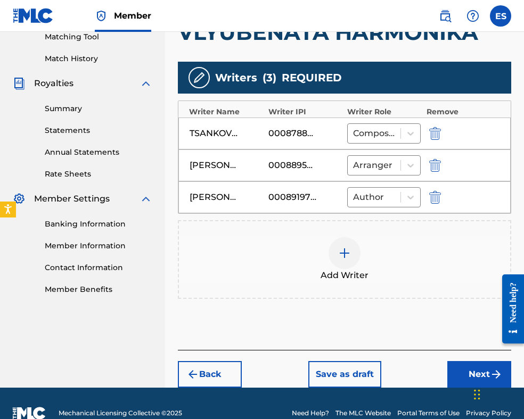
scroll to position [297, 0]
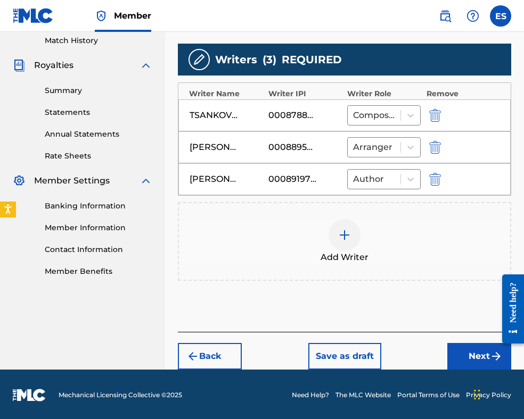
click at [458, 355] on button "Next" at bounding box center [479, 356] width 64 height 27
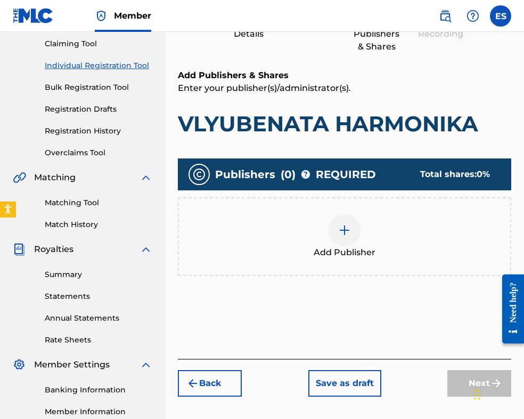
scroll to position [208, 0]
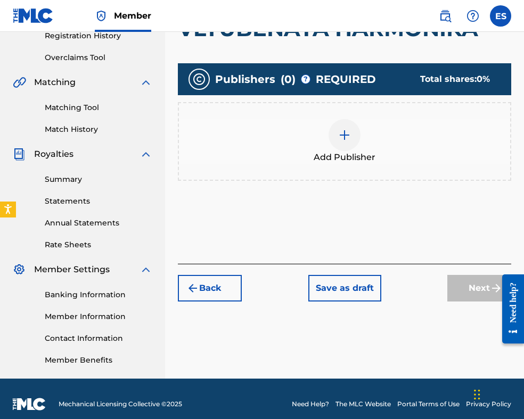
click at [332, 131] on div at bounding box center [344, 135] width 32 height 32
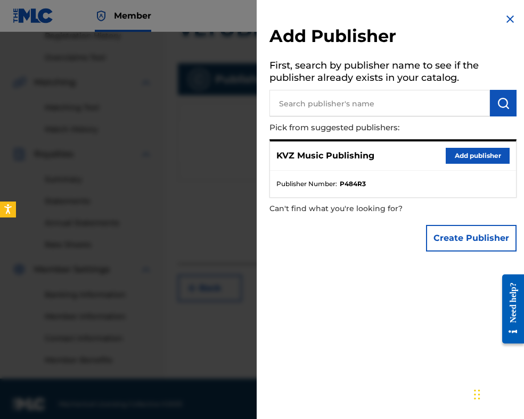
click at [464, 160] on button "Add publisher" at bounding box center [477, 156] width 64 height 16
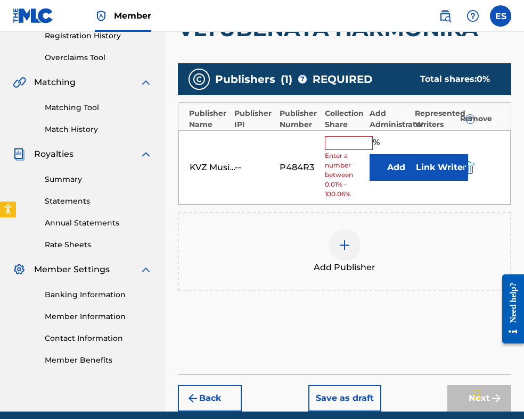
click at [328, 138] on input "text" at bounding box center [349, 143] width 48 height 14
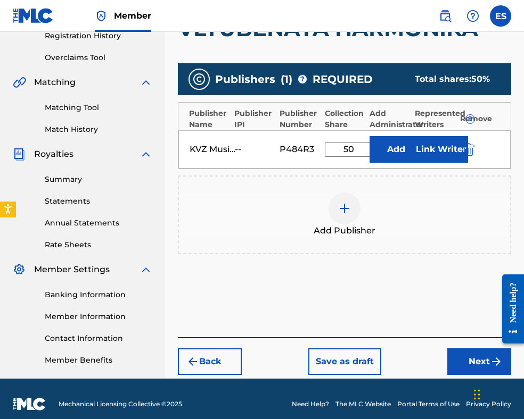
type input "50.00"
click at [453, 359] on button "Next" at bounding box center [479, 362] width 64 height 27
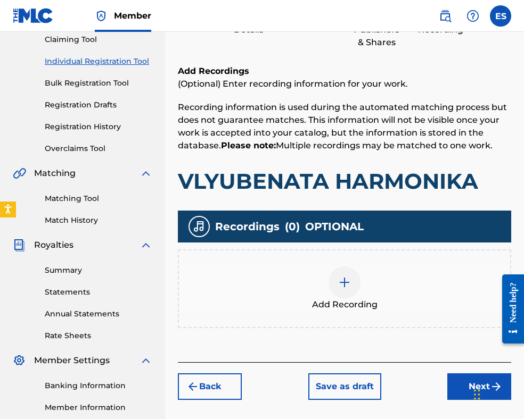
scroll to position [208, 0]
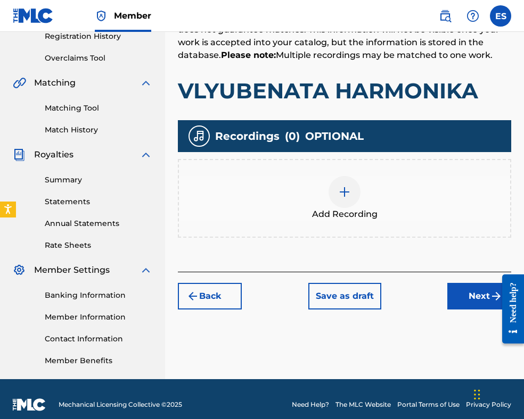
click at [349, 196] on img at bounding box center [344, 192] width 13 height 13
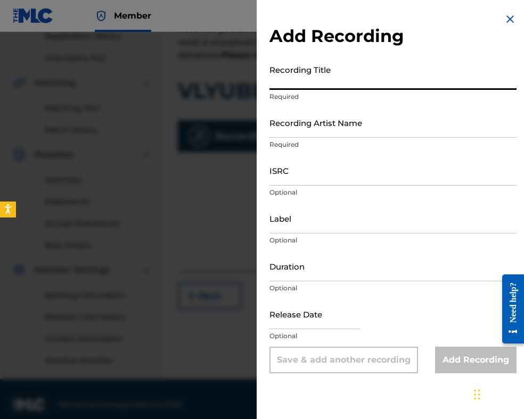
paste input "VLYUBENATA HARMONIKA"
click at [270, 79] on input "VLYUBENATA HARMONIKA" at bounding box center [392, 75] width 247 height 30
type input "VLYUBENATA HARMONIKA"
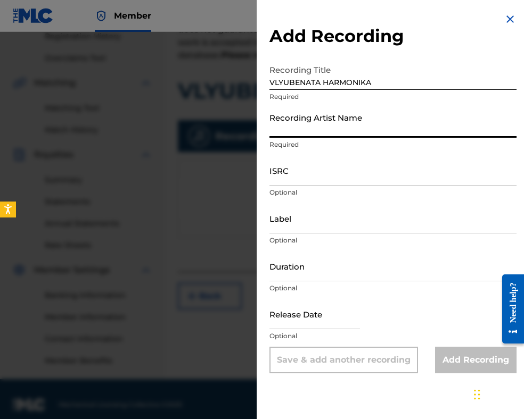
paste input "[PERSON_NAME]"
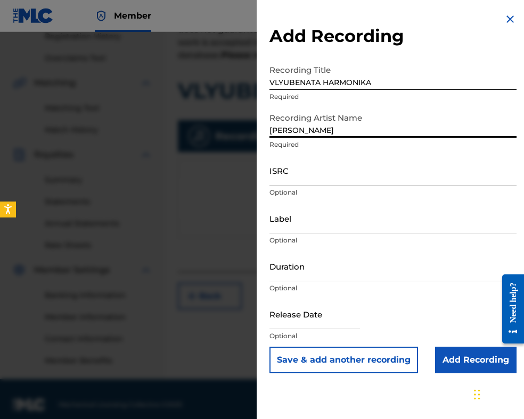
click at [272, 129] on input "[PERSON_NAME]" at bounding box center [392, 122] width 247 height 30
type input "[PERSON_NAME]"
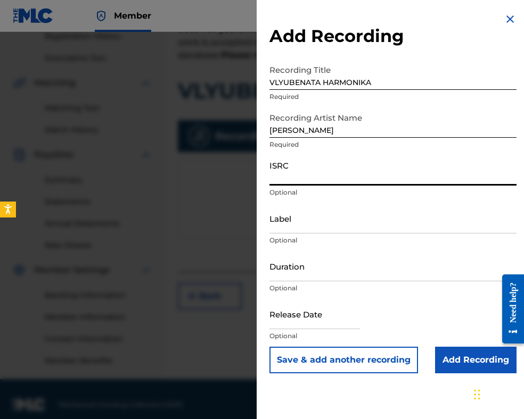
paste input "BGA672060004"
type input "BGA672060004"
click at [359, 270] on input "Duration" at bounding box center [392, 266] width 247 height 30
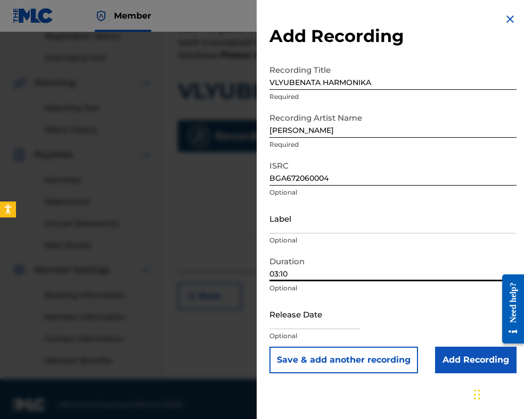
type input "03:10"
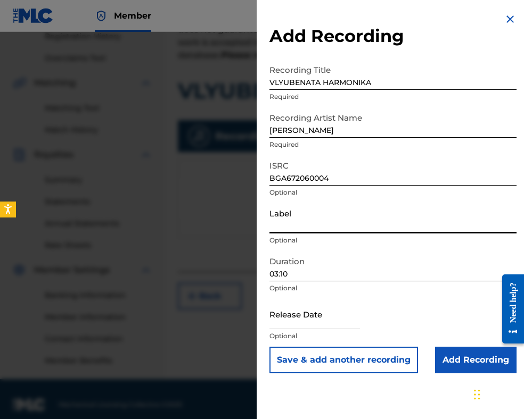
paste input "BALKANTON AD"
type input "BALKANTON AD"
click at [269, 79] on input "VLYUBENATA HARMONIKA" at bounding box center [392, 75] width 247 height 30
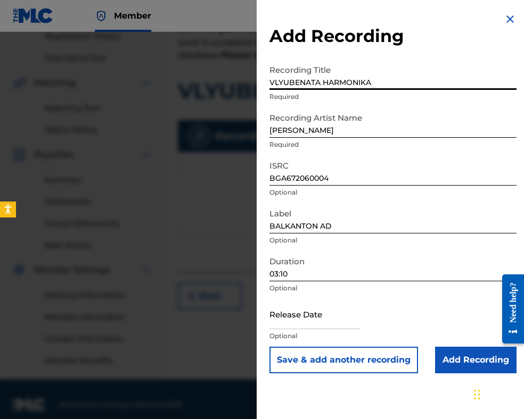
click at [453, 358] on input "Add Recording" at bounding box center [475, 360] width 81 height 27
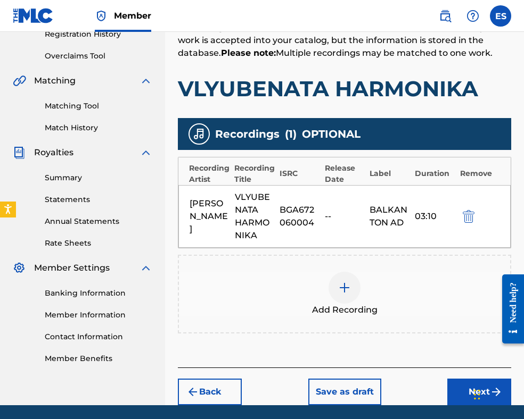
scroll to position [246, 0]
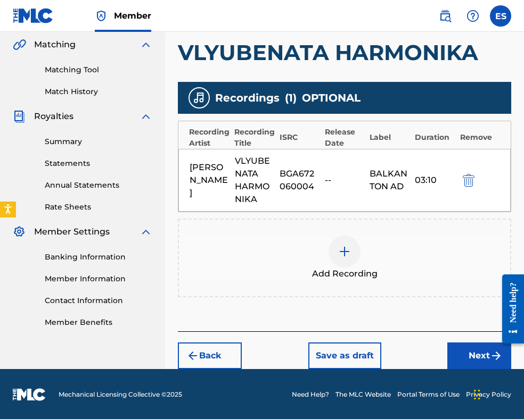
click at [469, 356] on button "Next" at bounding box center [479, 356] width 64 height 27
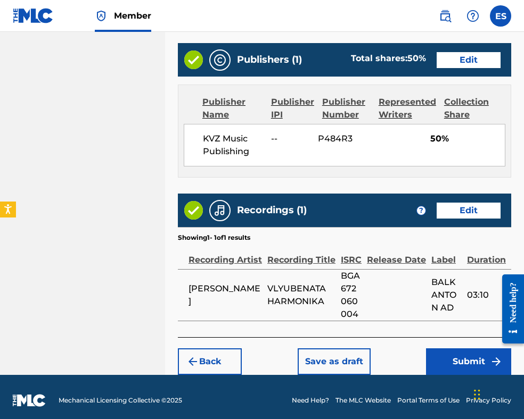
scroll to position [704, 0]
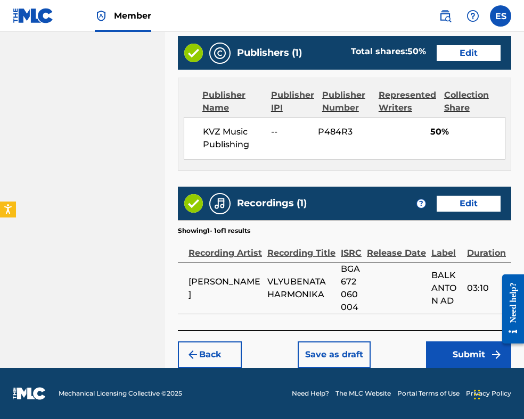
click at [464, 347] on button "Submit" at bounding box center [468, 355] width 85 height 27
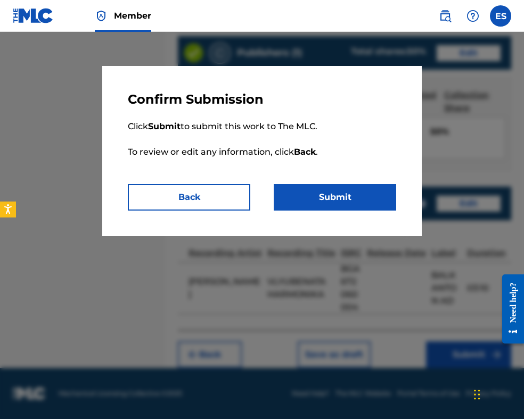
click at [380, 196] on button "Submit" at bounding box center [335, 197] width 122 height 27
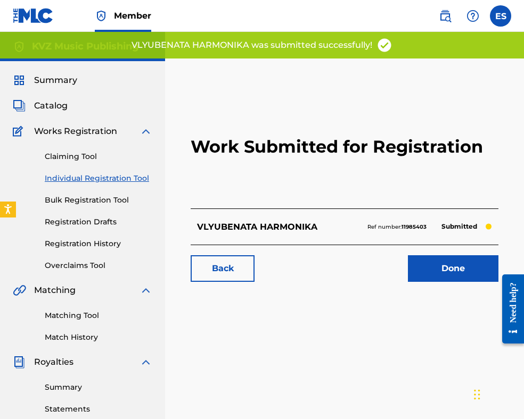
click at [129, 180] on link "Individual Registration Tool" at bounding box center [98, 178] width 107 height 11
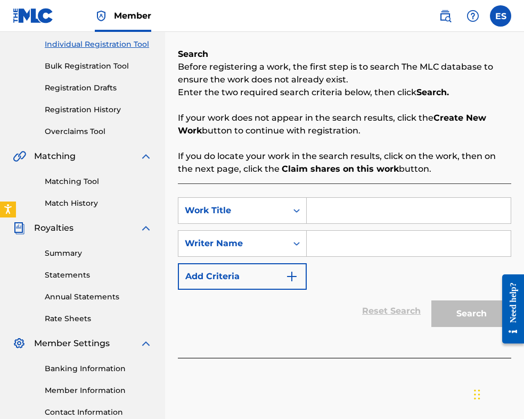
scroll to position [160, 0]
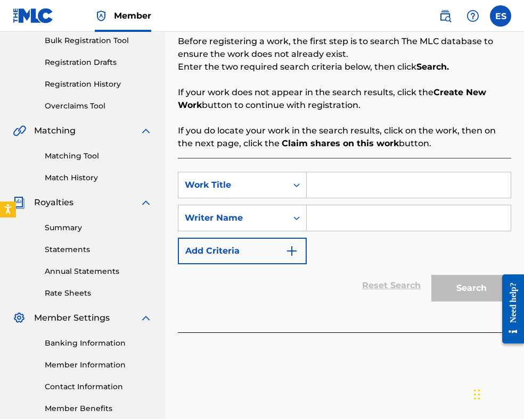
click at [343, 186] on input "Search Form" at bounding box center [409, 185] width 204 height 26
paste input "VMESTO SBOGOM"
type input "VMESTO SBOGOM"
paste input "[PERSON_NAME]"
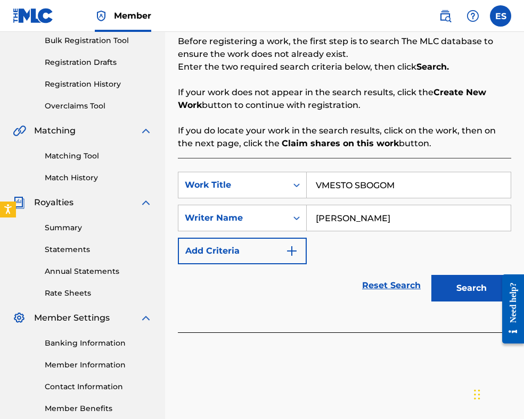
type input "[PERSON_NAME]"
click at [459, 283] on button "Search" at bounding box center [471, 288] width 80 height 27
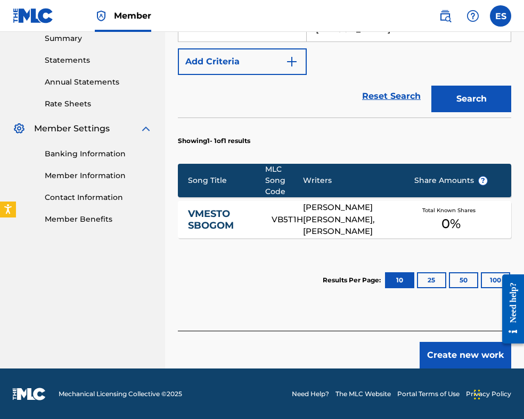
click at [458, 348] on button "Create new work" at bounding box center [465, 355] width 92 height 27
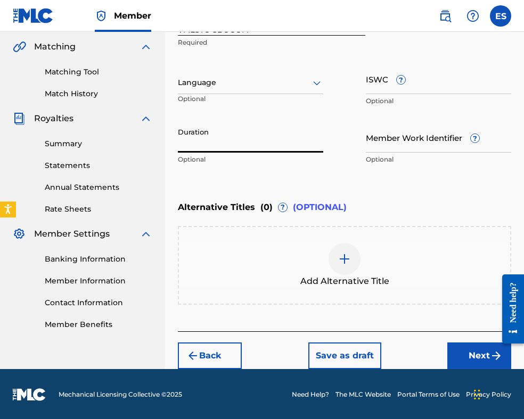
click at [236, 143] on input "Duration" at bounding box center [250, 137] width 145 height 30
type input "03:00"
click at [206, 77] on div at bounding box center [250, 82] width 145 height 13
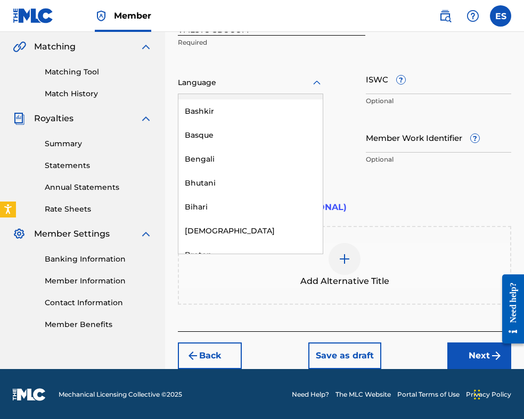
scroll to position [372, 0]
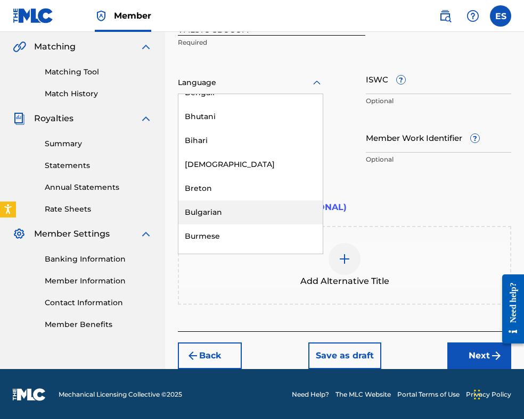
click at [211, 213] on div "Bulgarian" at bounding box center [250, 213] width 144 height 24
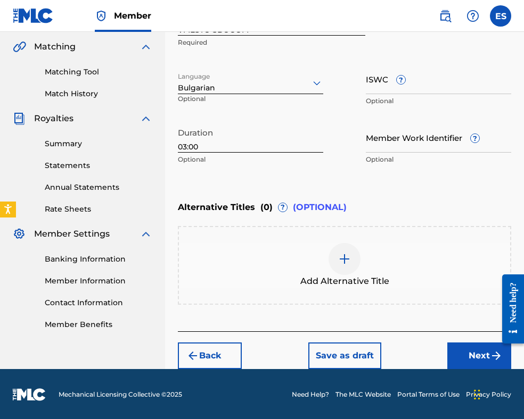
click at [345, 260] on img at bounding box center [344, 259] width 13 height 13
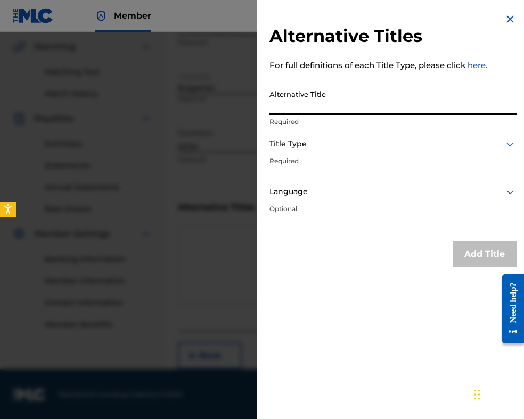
paste input "ВМЕСТО СБОГОМ"
type input "ВМЕСТО СБОГОМ"
click at [322, 144] on div at bounding box center [392, 143] width 247 height 13
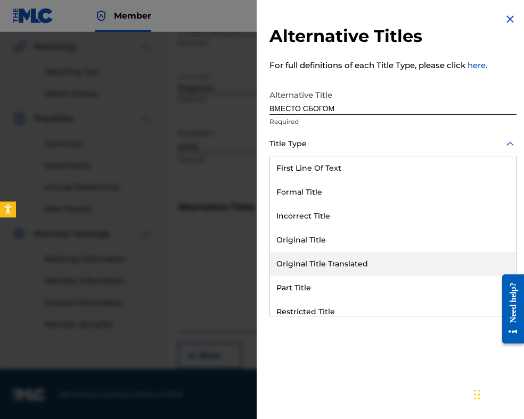
click at [319, 269] on div "Original Title Translated" at bounding box center [393, 264] width 246 height 24
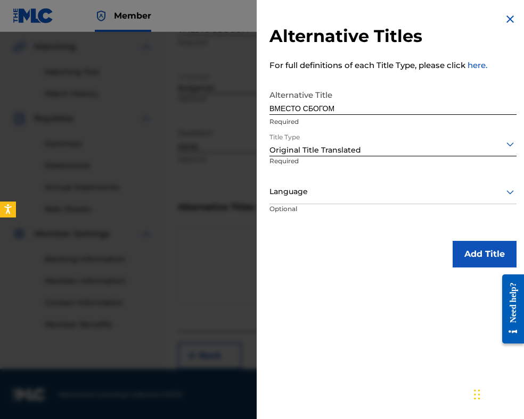
click at [322, 196] on div at bounding box center [392, 191] width 247 height 13
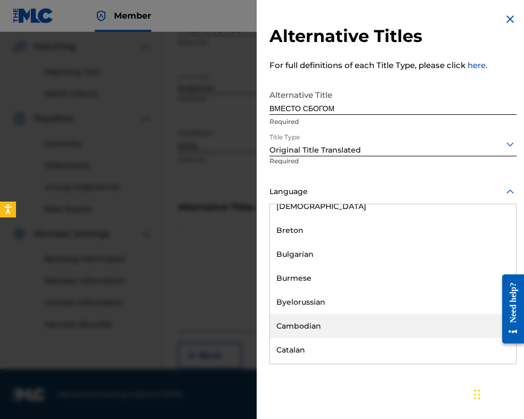
scroll to position [426, 0]
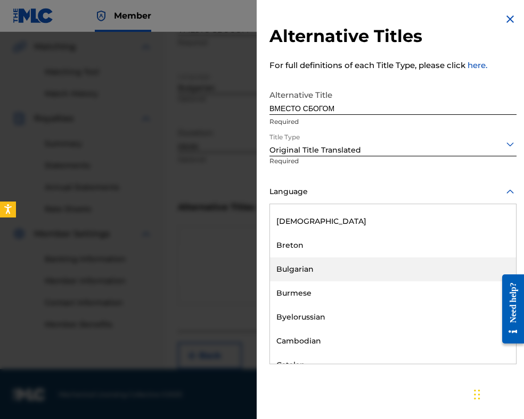
click at [319, 269] on div "Bulgarian" at bounding box center [393, 270] width 246 height 24
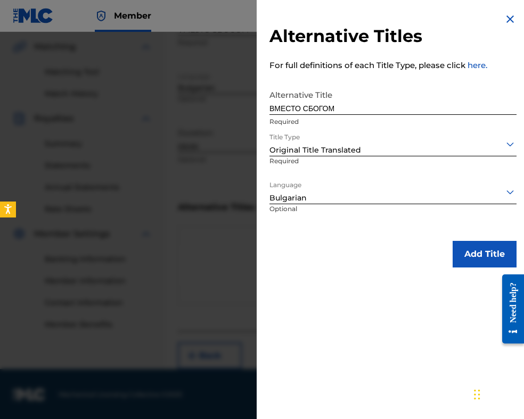
click at [457, 262] on button "Add Title" at bounding box center [484, 254] width 64 height 27
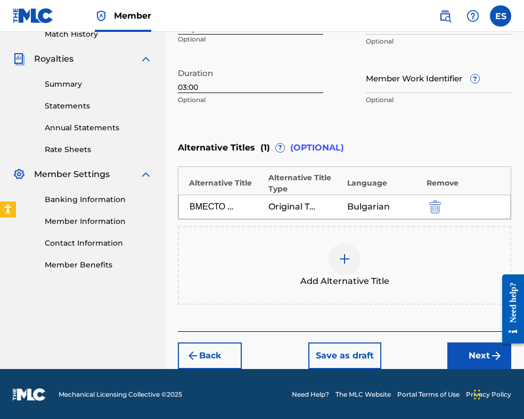
click at [458, 355] on button "Next" at bounding box center [479, 356] width 64 height 27
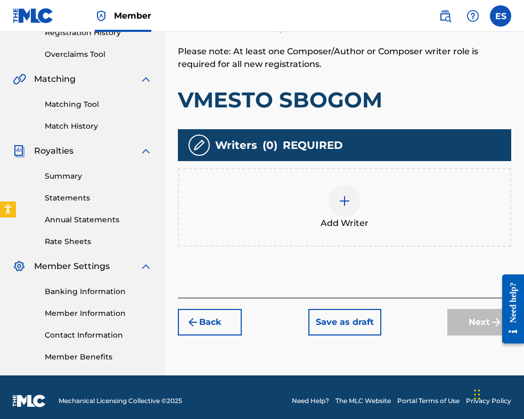
scroll to position [212, 0]
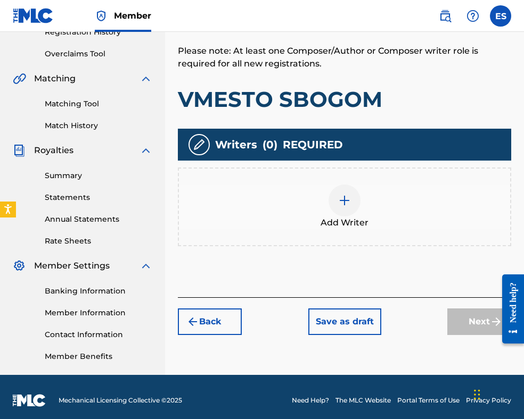
click at [335, 209] on div at bounding box center [344, 201] width 32 height 32
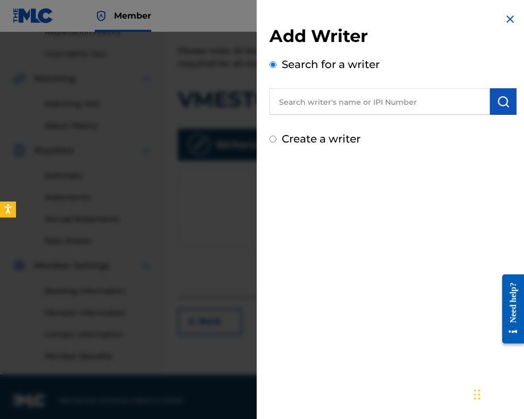
paste input "90001 28 86 28"
click at [311, 102] on input "90001 28 86 28" at bounding box center [379, 101] width 220 height 27
click at [322, 102] on input "9000128 86 28" at bounding box center [379, 101] width 220 height 27
click at [332, 101] on input "900012886 28" at bounding box center [379, 101] width 220 height 27
click at [282, 102] on input "90001288628" at bounding box center [379, 101] width 220 height 27
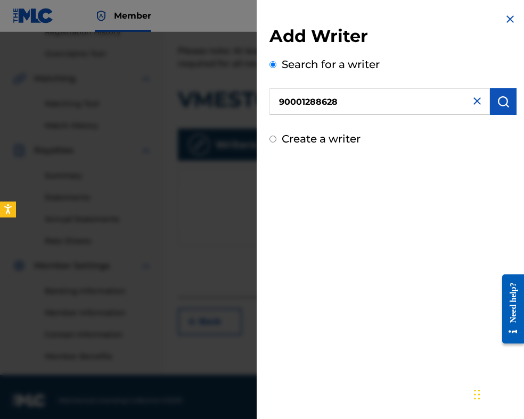
type input "90001288628"
click at [496, 100] on img "submit" at bounding box center [502, 101] width 13 height 13
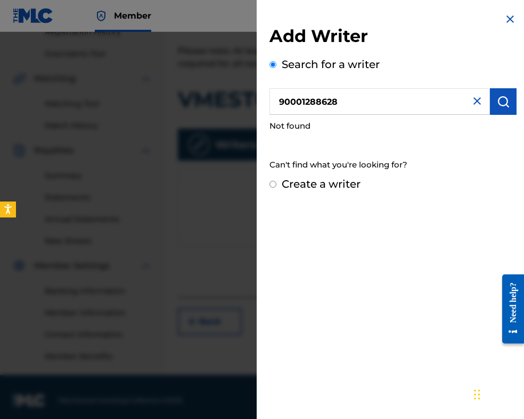
click at [279, 105] on input "90001288628" at bounding box center [379, 101] width 220 height 27
click at [502, 101] on img "submit" at bounding box center [502, 101] width 13 height 13
click at [358, 182] on label "Create a writer" at bounding box center [320, 184] width 79 height 13
radio input "true"
click at [276, 182] on input "Create a writer" at bounding box center [272, 184] width 7 height 7
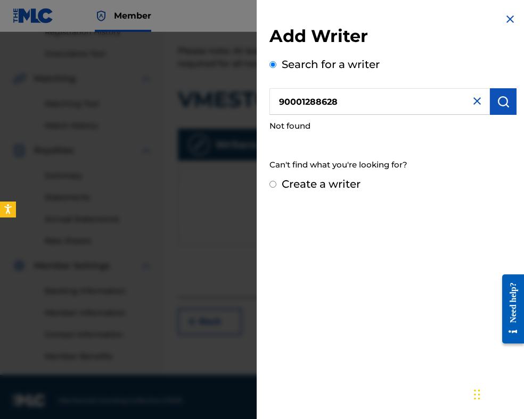
radio input "false"
radio input "true"
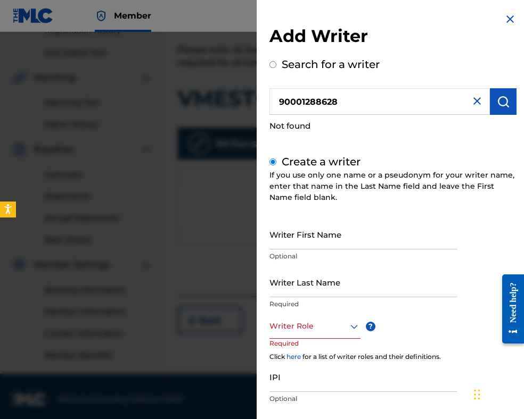
scroll to position [219, 0]
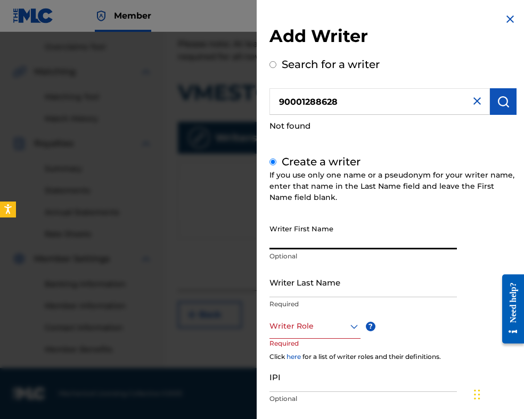
click at [301, 234] on input "Writer First Name" at bounding box center [362, 234] width 187 height 30
paste input "[PERSON_NAME] [PERSON_NAME]"
drag, startPoint x: 302, startPoint y: 241, endPoint x: 259, endPoint y: 241, distance: 43.6
click at [236, 241] on div "Add Writer Search for a writer 90001288628 Not found Create a writer If you use…" at bounding box center [262, 225] width 524 height 387
type input "[PERSON_NAME] [PERSON_NAME]"
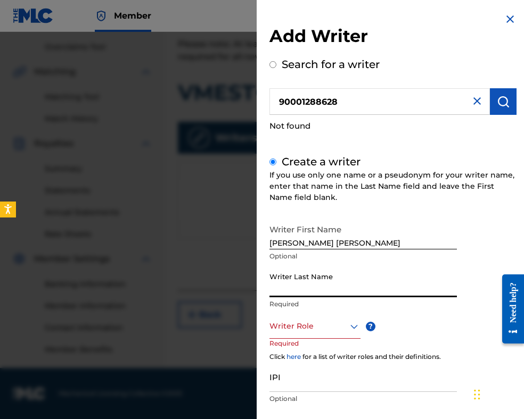
drag, startPoint x: 272, startPoint y: 241, endPoint x: 315, endPoint y: 267, distance: 50.2
click at [315, 267] on input "Writer Last Name" at bounding box center [362, 282] width 187 height 30
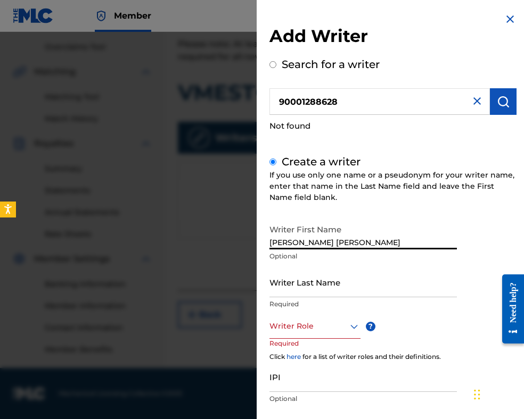
drag, startPoint x: 382, startPoint y: 242, endPoint x: 243, endPoint y: 236, distance: 139.5
click at [243, 236] on div "Add Writer Search for a writer 90001288628 Not found Create a writer If you use…" at bounding box center [262, 225] width 524 height 387
click at [327, 287] on input "Writer Last Name" at bounding box center [362, 282] width 187 height 30
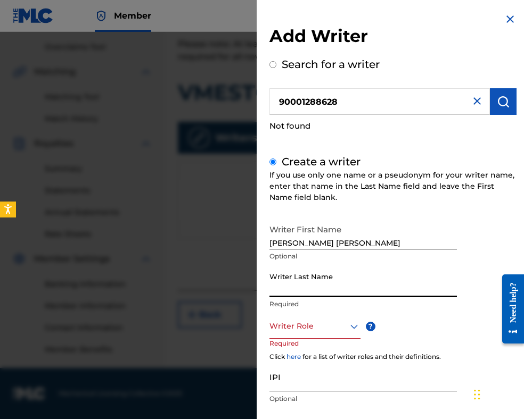
paste input "[PERSON_NAME] [PERSON_NAME]"
type input "[PERSON_NAME] [PERSON_NAME]"
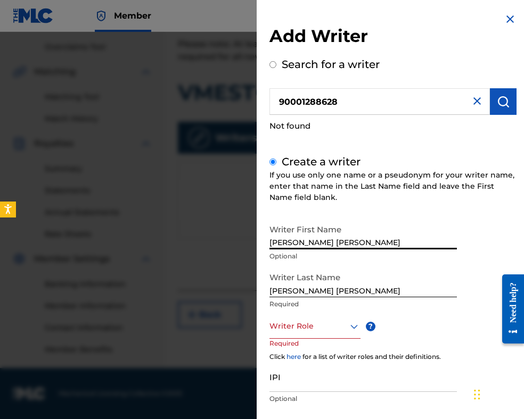
drag, startPoint x: 303, startPoint y: 243, endPoint x: 253, endPoint y: 241, distance: 50.1
click at [254, 243] on div "Add Writer Search for a writer 90001288628 Not found Create a writer If you use…" at bounding box center [262, 225] width 524 height 387
drag, startPoint x: 300, startPoint y: 243, endPoint x: 390, endPoint y: 240, distance: 90.0
click at [390, 240] on input "[PERSON_NAME]" at bounding box center [362, 234] width 187 height 30
type input "ZAHARI"
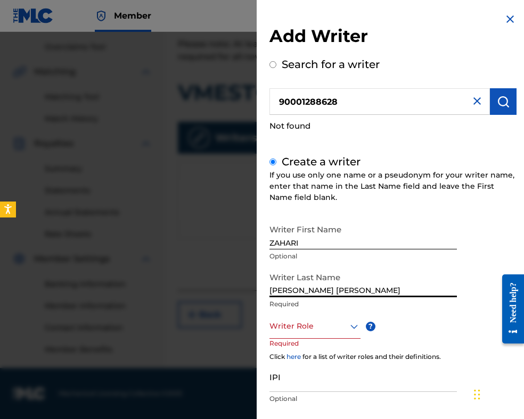
drag, startPoint x: 302, startPoint y: 290, endPoint x: 256, endPoint y: 290, distance: 46.3
click at [256, 290] on div "Add Writer Search for a writer 90001288628 Not found Create a writer If you use…" at bounding box center [392, 240] width 272 height 481
click at [348, 286] on input "[PERSON_NAME]" at bounding box center [362, 282] width 187 height 30
paste input "[PERSON_NAME]"
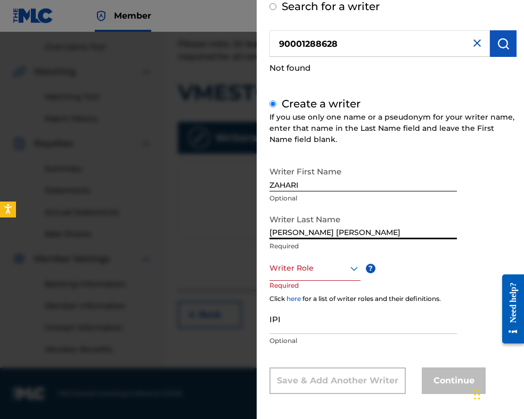
scroll to position [61, 0]
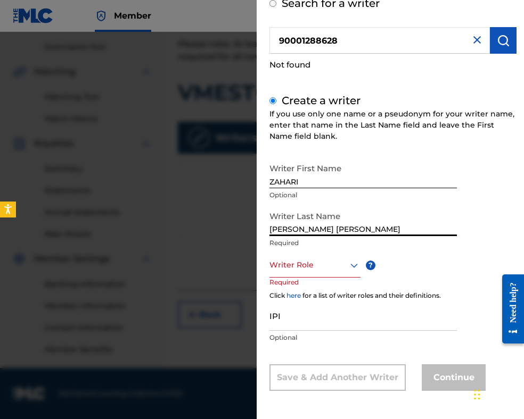
type input "[PERSON_NAME] [PERSON_NAME]"
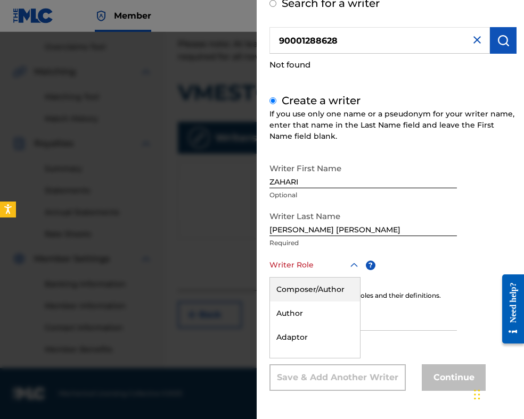
click at [308, 266] on div at bounding box center [314, 265] width 91 height 13
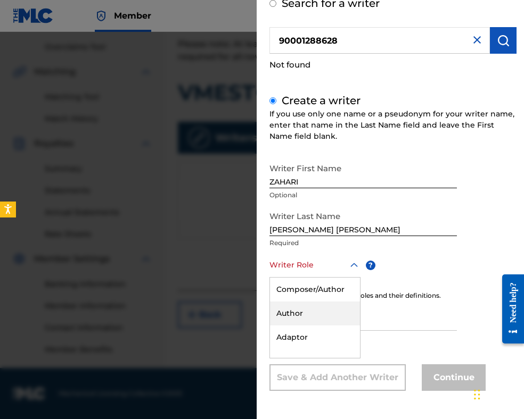
click at [304, 318] on div "Author" at bounding box center [315, 314] width 90 height 24
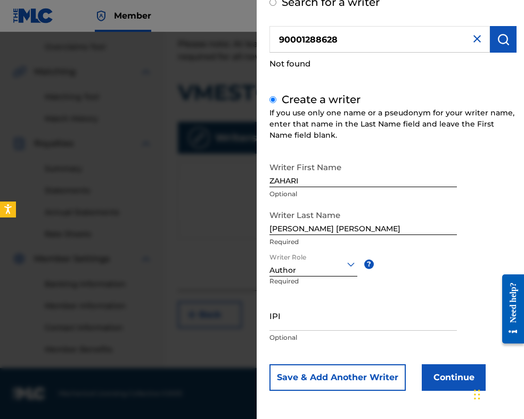
drag, startPoint x: 347, startPoint y: 43, endPoint x: 244, endPoint y: 40, distance: 103.3
click at [230, 39] on div "Add Writer Search for a writer 90001288628 Not found Create a writer If you use…" at bounding box center [262, 225] width 524 height 387
click at [309, 320] on input "IPI" at bounding box center [362, 316] width 187 height 30
paste input "90001288628"
type input "90001288628"
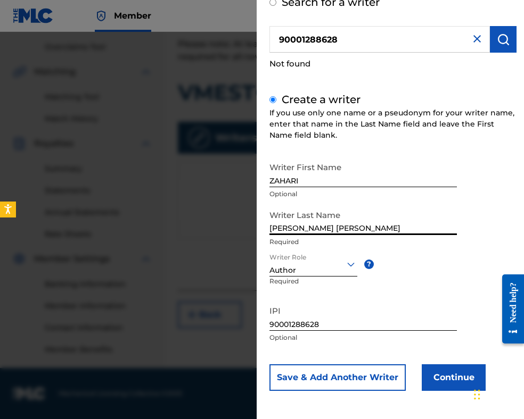
drag, startPoint x: 300, startPoint y: 227, endPoint x: 219, endPoint y: 203, distance: 84.2
click at [226, 213] on div "Add Writer Search for a writer 90001288628 Not found Create a writer If you use…" at bounding box center [262, 225] width 524 height 387
type input "[PERSON_NAME] [PERSON_NAME]"
click at [443, 369] on button "Continue" at bounding box center [453, 378] width 64 height 27
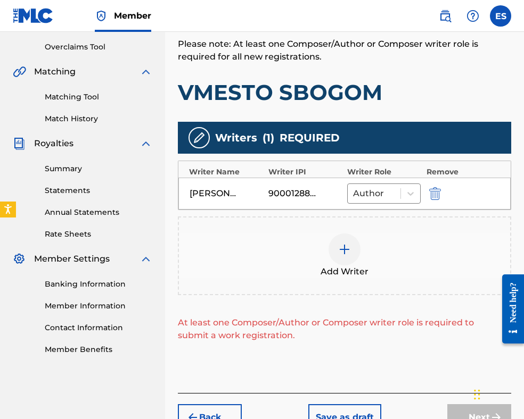
click at [347, 245] on img at bounding box center [344, 249] width 13 height 13
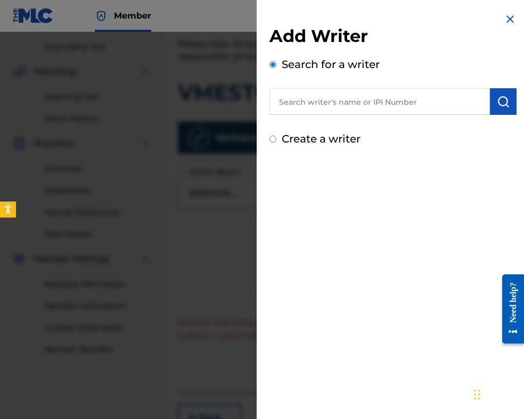
paste input "00087889792"
type input "00087889792"
click at [496, 107] on img "submit" at bounding box center [502, 101] width 13 height 13
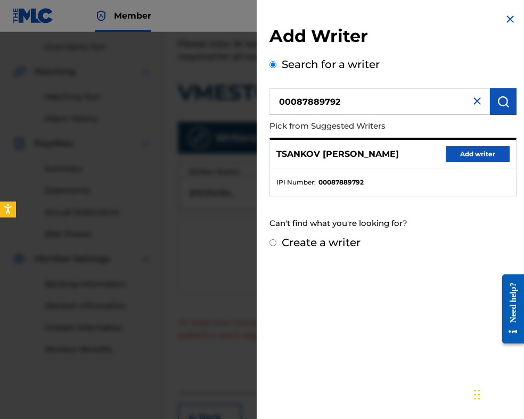
click at [475, 159] on button "Add writer" at bounding box center [477, 154] width 64 height 16
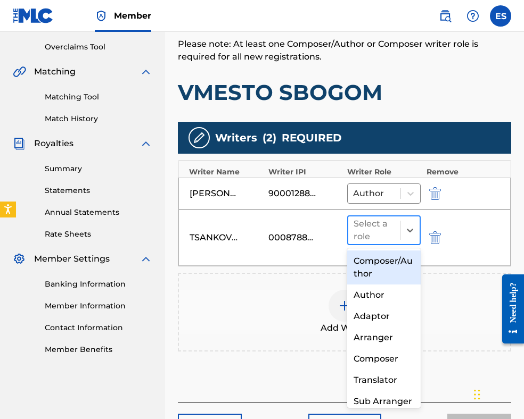
click at [360, 225] on div at bounding box center [373, 230] width 41 height 15
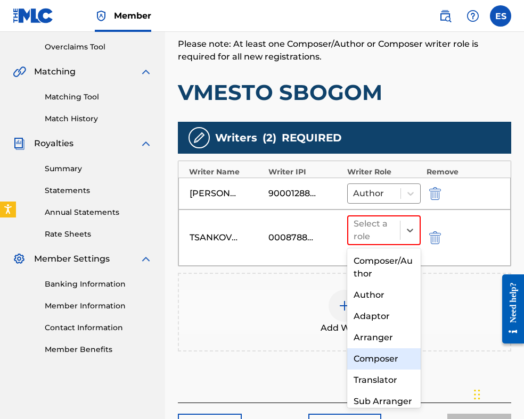
click at [377, 361] on div "Composer" at bounding box center [383, 359] width 73 height 21
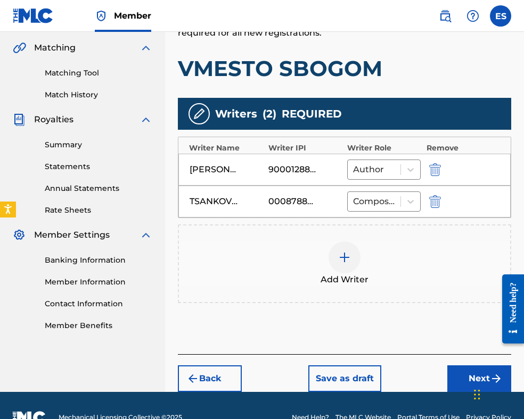
scroll to position [266, 0]
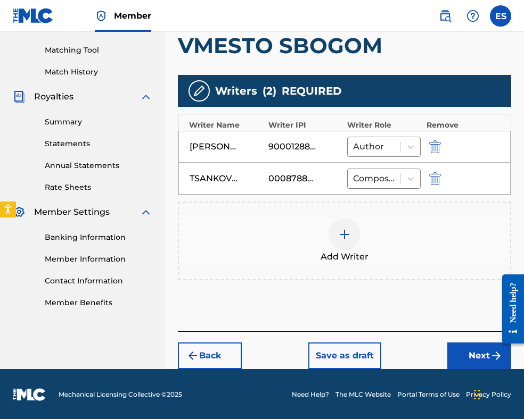
click at [450, 354] on button "Next" at bounding box center [479, 356] width 64 height 27
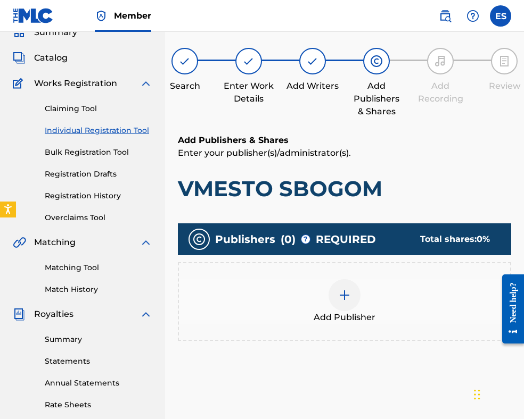
scroll to position [208, 0]
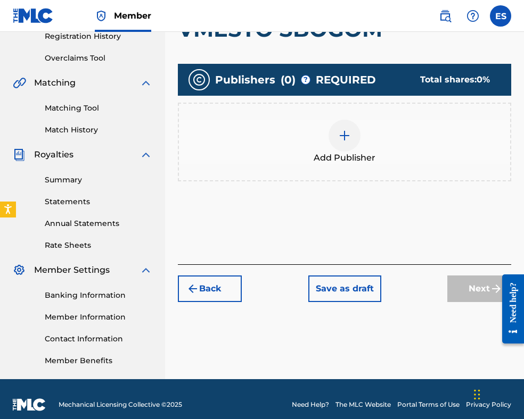
click at [328, 149] on div "Add Publisher" at bounding box center [344, 142] width 331 height 45
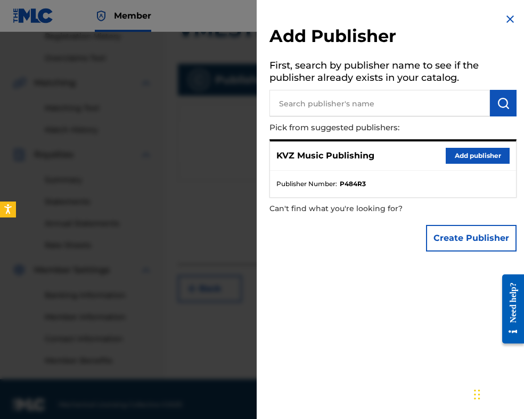
click at [451, 162] on button "Add publisher" at bounding box center [477, 156] width 64 height 16
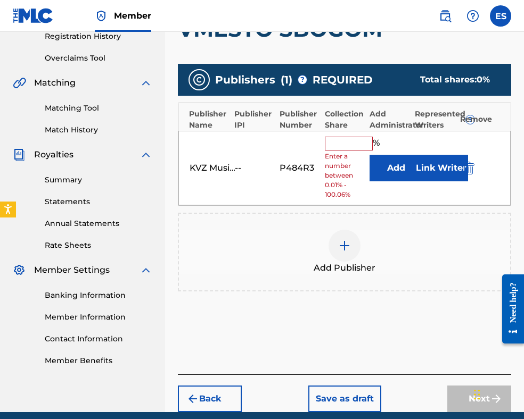
click at [346, 146] on input "text" at bounding box center [349, 144] width 48 height 14
type input "66.67"
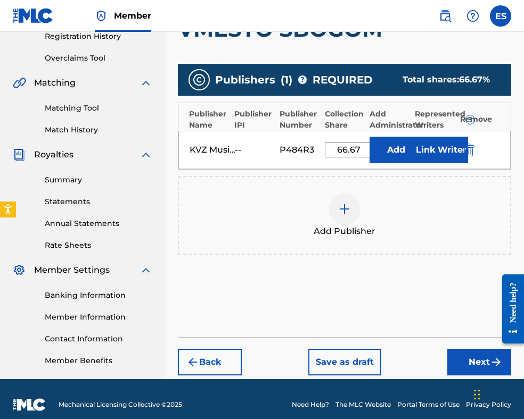
click at [464, 364] on button "Next" at bounding box center [479, 362] width 64 height 27
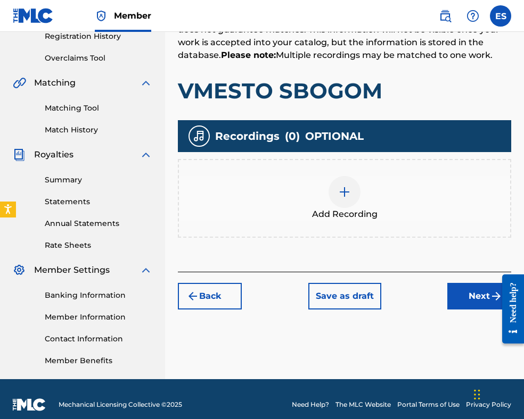
click at [347, 192] on img at bounding box center [344, 192] width 13 height 13
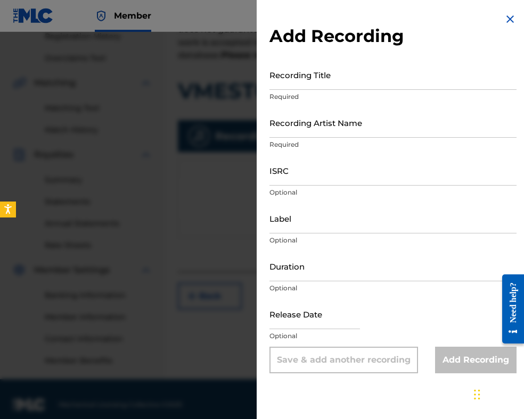
click at [504, 19] on img at bounding box center [509, 19] width 13 height 13
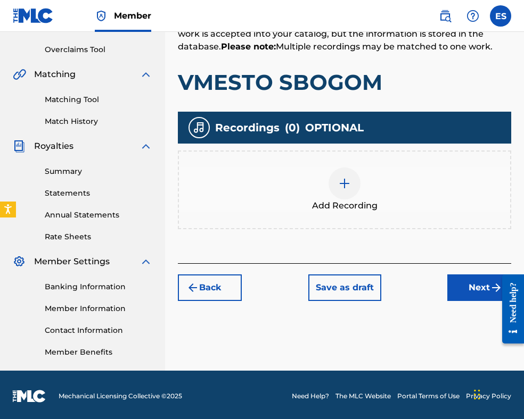
scroll to position [219, 0]
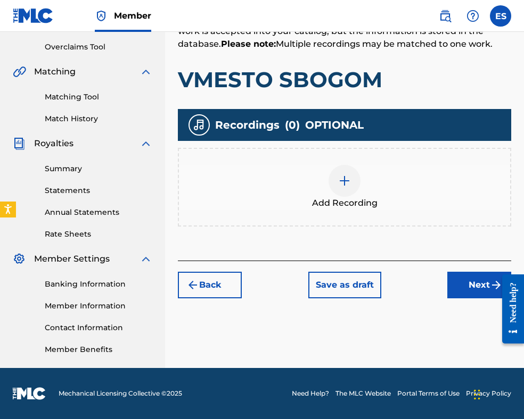
click at [453, 294] on button "Next" at bounding box center [479, 285] width 64 height 27
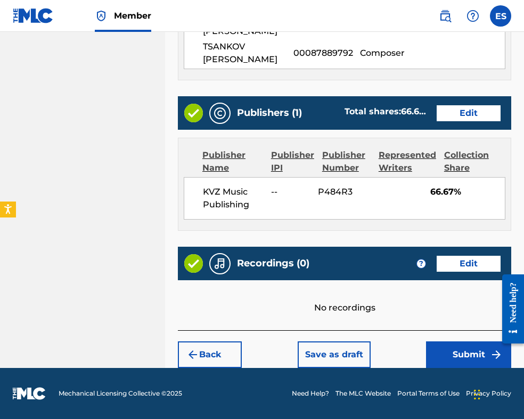
scroll to position [603, 0]
click at [434, 358] on button "Submit" at bounding box center [468, 355] width 85 height 27
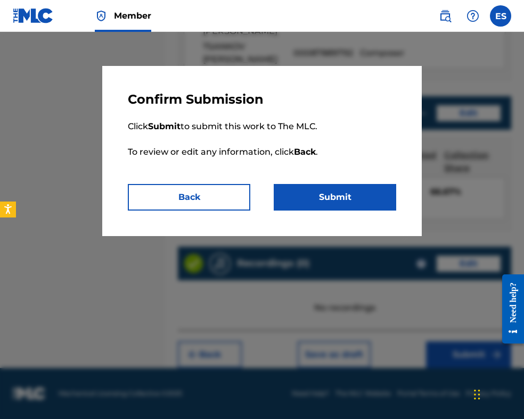
click at [329, 195] on button "Submit" at bounding box center [335, 197] width 122 height 27
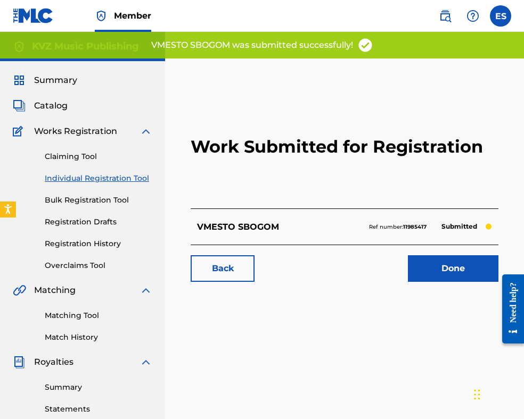
click at [121, 181] on link "Individual Registration Tool" at bounding box center [98, 178] width 107 height 11
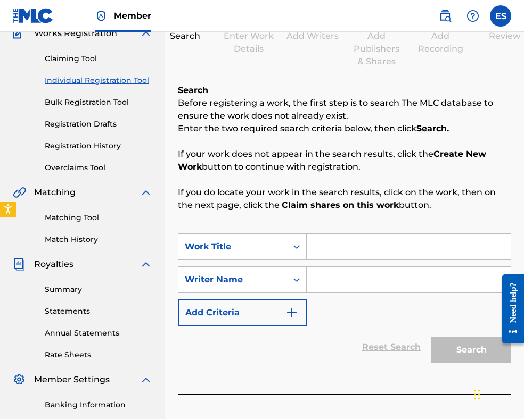
scroll to position [160, 0]
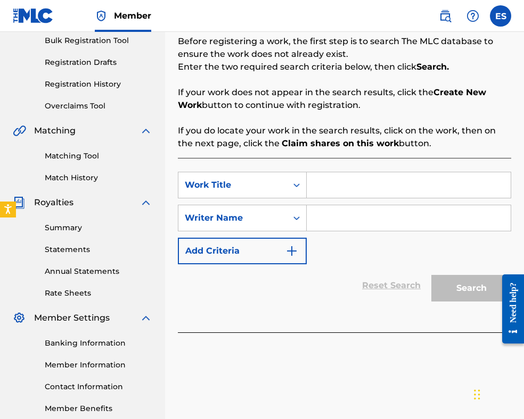
click at [363, 184] on input "Search Form" at bounding box center [409, 185] width 204 height 26
paste input "VSICHKO BESHE KAKTO NYAKOGA"
type input "VSICHKO BESHE KAKTO NYAKOGA"
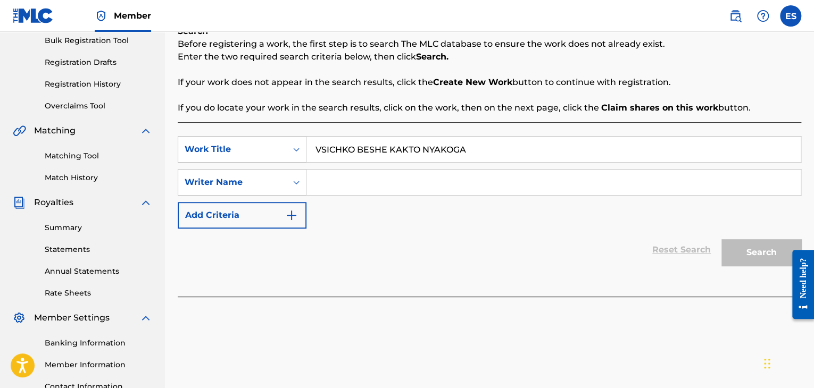
paste input "[PERSON_NAME]"
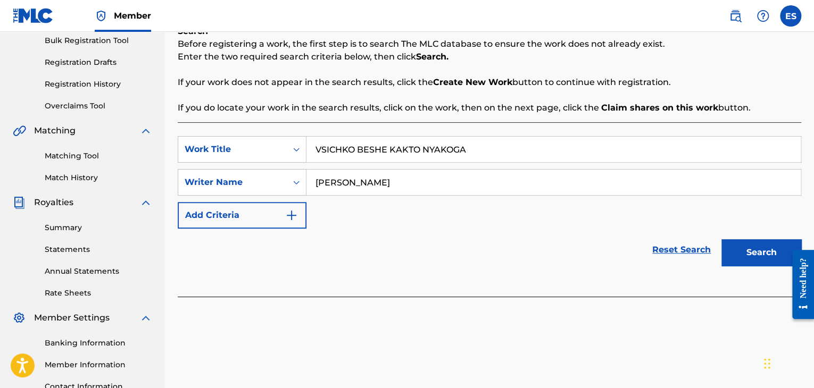
click at [316, 153] on input "VSICHKO BESHE KAKTO NYAKOGA" at bounding box center [554, 150] width 494 height 26
click at [337, 187] on input "[PERSON_NAME]" at bounding box center [554, 183] width 494 height 26
paste input "V"
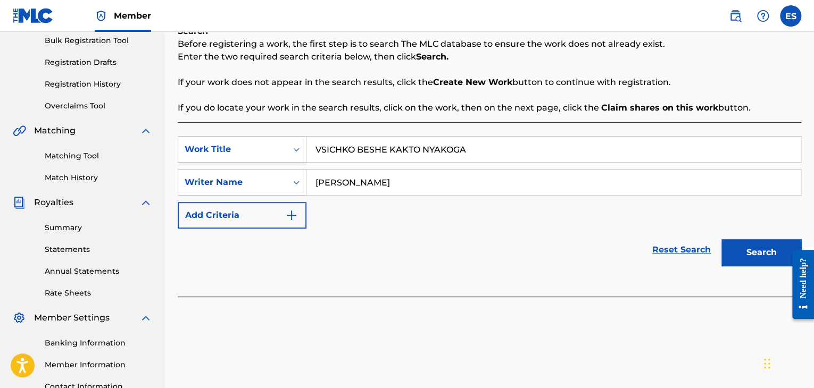
type input "[PERSON_NAME]"
click at [736, 251] on button "Search" at bounding box center [762, 252] width 80 height 27
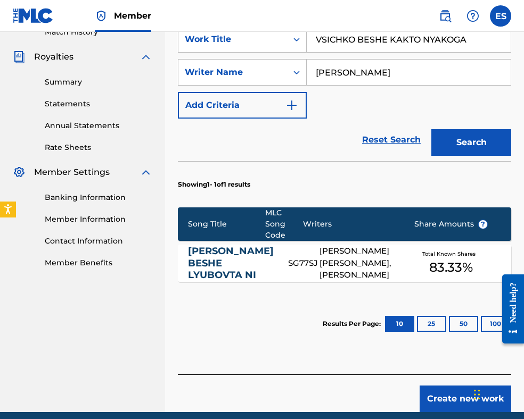
scroll to position [349, 0]
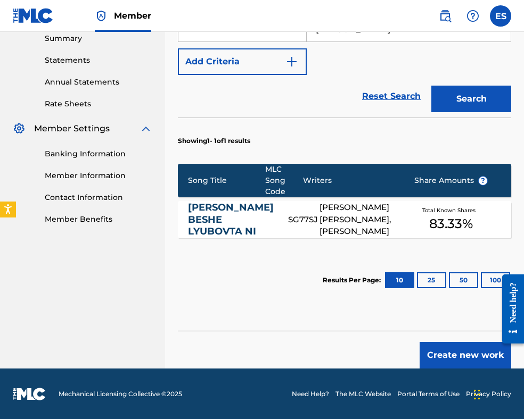
click at [463, 352] on button "Create new work" at bounding box center [465, 355] width 92 height 27
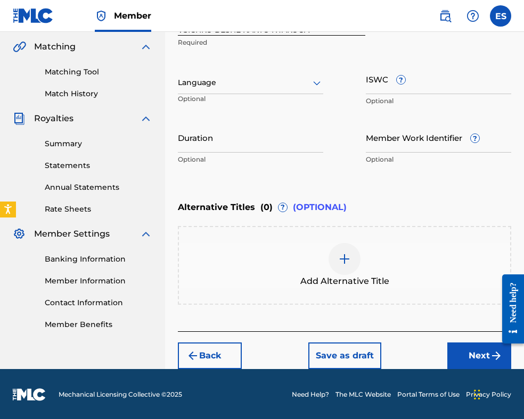
click at [200, 125] on input "Duration" at bounding box center [250, 137] width 145 height 30
type input "03:08"
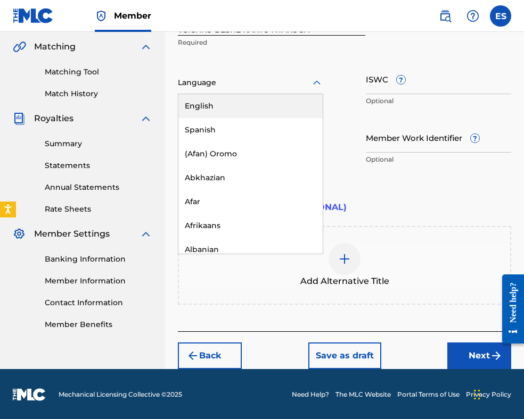
click at [235, 77] on div at bounding box center [250, 82] width 145 height 13
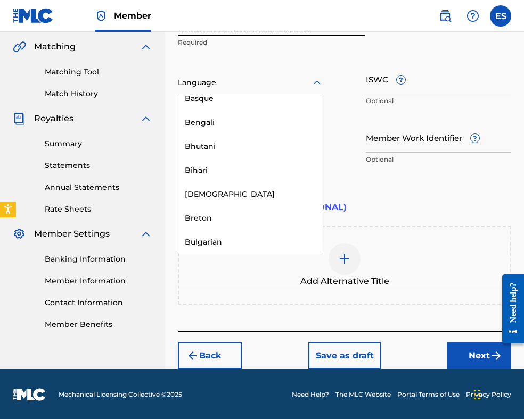
scroll to position [426, 0]
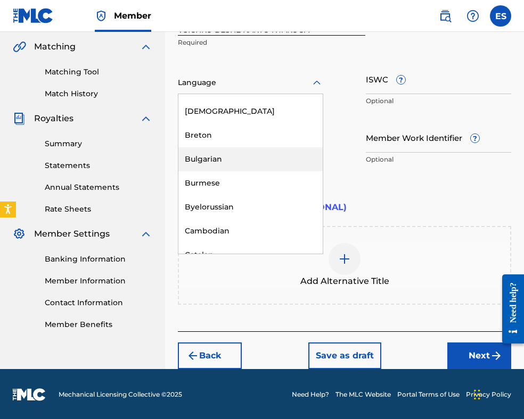
click at [226, 165] on div "Bulgarian" at bounding box center [250, 159] width 144 height 24
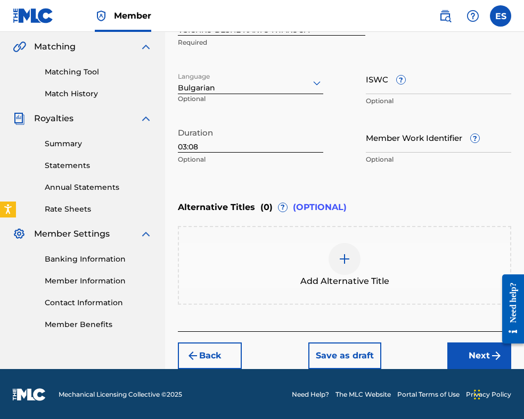
click at [338, 256] on img at bounding box center [344, 259] width 13 height 13
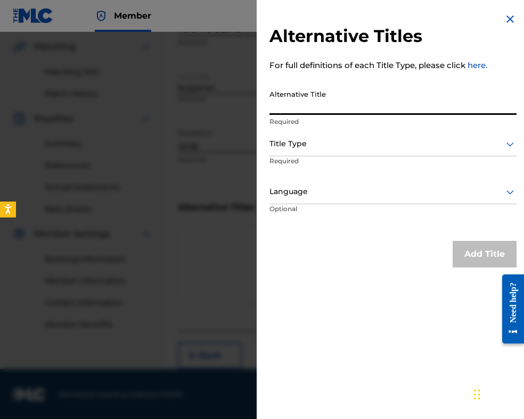
paste input "BGA262179799"
type input "BGA262179799"
click at [318, 144] on div at bounding box center [392, 143] width 247 height 13
click at [322, 113] on input "BGA262179799" at bounding box center [392, 100] width 247 height 30
drag, startPoint x: 328, startPoint y: 108, endPoint x: 221, endPoint y: 90, distance: 108.5
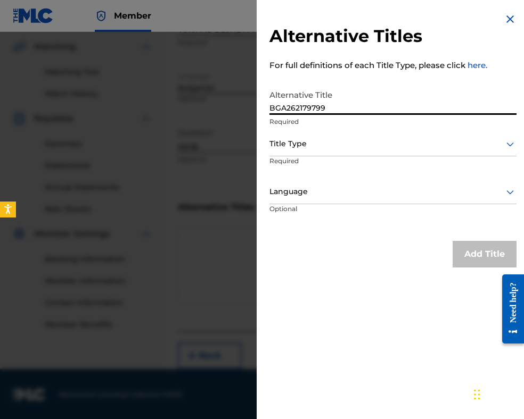
click at [228, 93] on div "Alternative Titles For full definitions of each Title Type, please click here. …" at bounding box center [262, 225] width 524 height 387
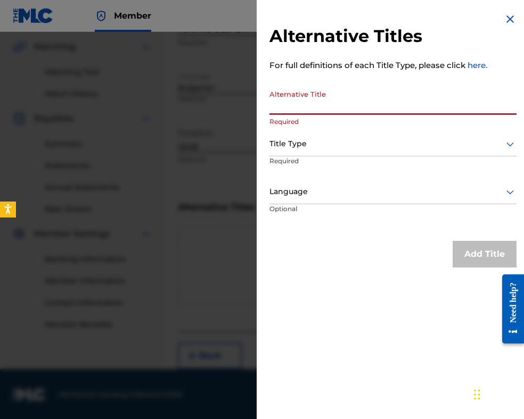
paste input "ВСИЧКО БЕШЕ КАКТО НЯКОГА"
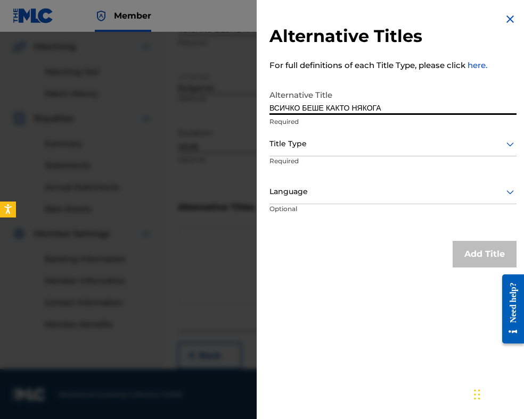
type input "ВСИЧКО БЕШЕ КАКТО НЯКОГА"
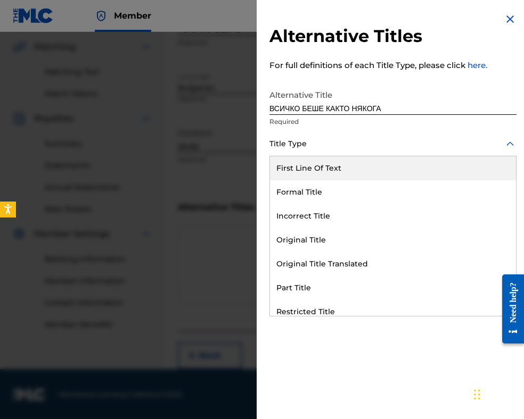
drag, startPoint x: 349, startPoint y: 142, endPoint x: 349, endPoint y: 205, distance: 63.3
click at [349, 142] on div at bounding box center [392, 143] width 247 height 13
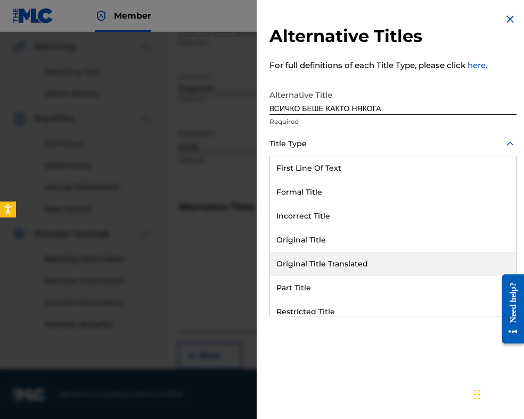
click at [350, 260] on div "Original Title Translated" at bounding box center [393, 264] width 246 height 24
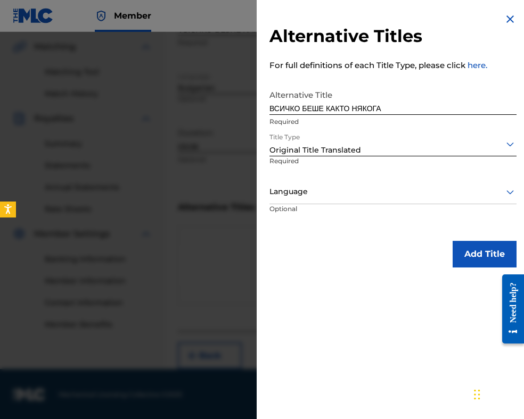
click at [337, 190] on div at bounding box center [392, 191] width 247 height 13
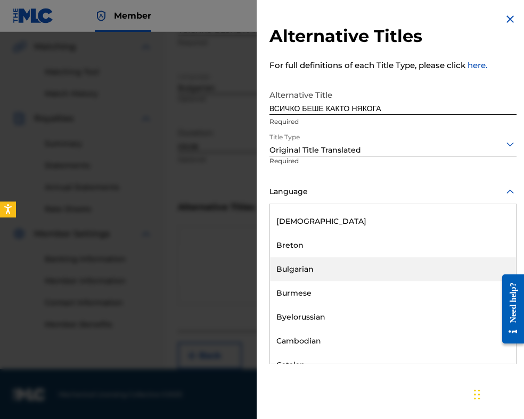
click at [338, 260] on div "Bulgarian" at bounding box center [393, 270] width 246 height 24
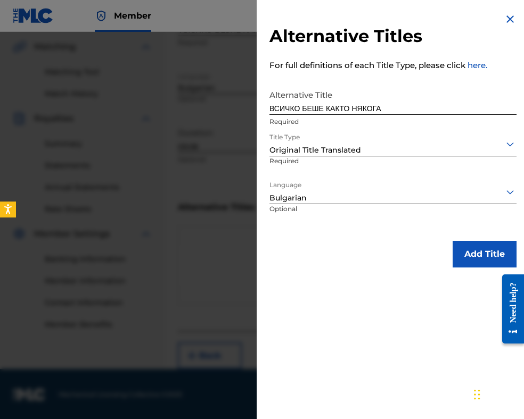
click at [457, 254] on button "Add Title" at bounding box center [484, 254] width 64 height 27
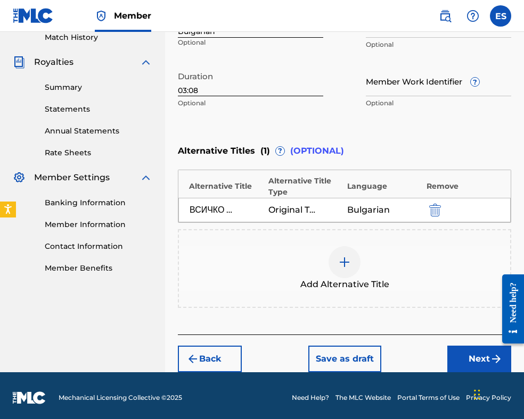
scroll to position [303, 0]
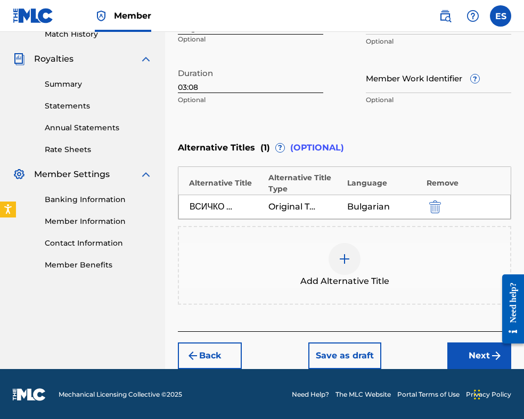
click at [469, 351] on button "Next" at bounding box center [479, 356] width 64 height 27
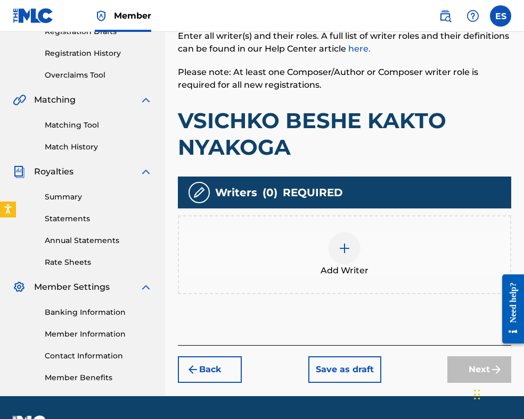
scroll to position [208, 0]
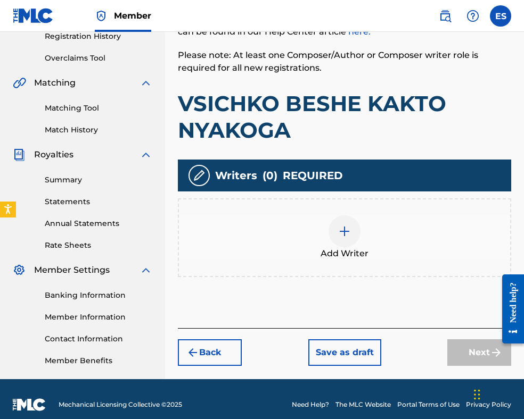
click at [361, 239] on div "Add Writer" at bounding box center [344, 238] width 331 height 45
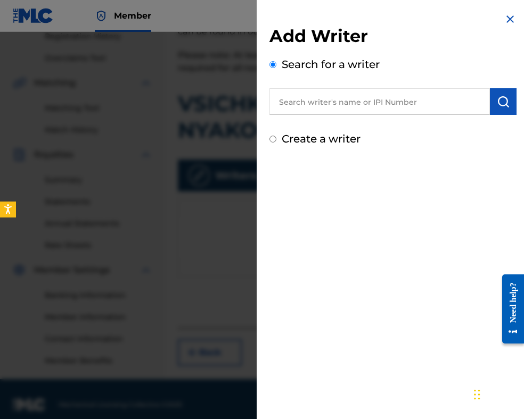
paste input "00087 89 36 07"
click at [326, 96] on input "00087 89 36 07" at bounding box center [379, 101] width 220 height 27
click at [338, 102] on input "00087 8936 07" at bounding box center [379, 101] width 220 height 27
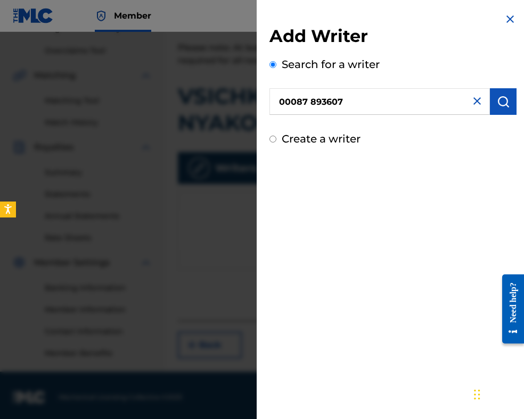
scroll to position [219, 0]
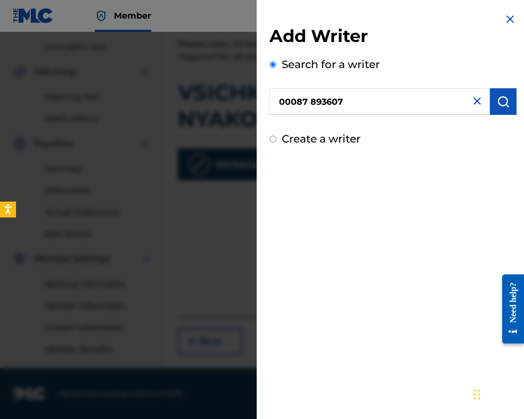
click at [313, 101] on input "00087 893607" at bounding box center [379, 101] width 220 height 27
click at [281, 101] on input "00087893607" at bounding box center [379, 101] width 220 height 27
type input "00087893607"
click at [507, 101] on button "submit" at bounding box center [503, 101] width 27 height 27
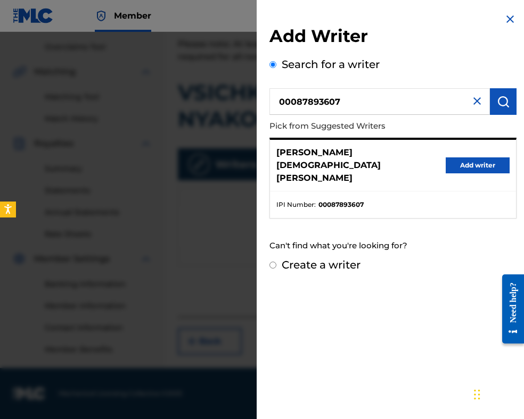
click at [483, 158] on button "Add writer" at bounding box center [477, 166] width 64 height 16
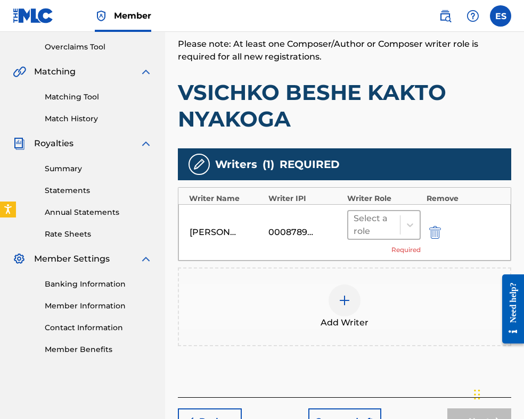
click at [400, 222] on span at bounding box center [400, 225] width 1 height 19
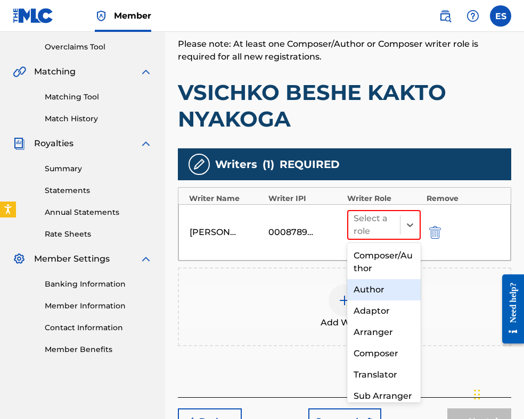
click at [383, 291] on div "Author" at bounding box center [383, 289] width 73 height 21
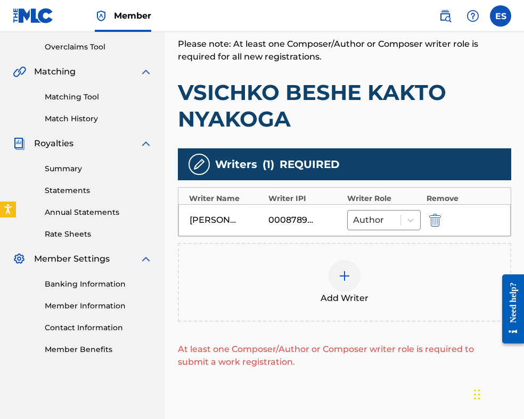
click at [347, 288] on div at bounding box center [344, 276] width 32 height 32
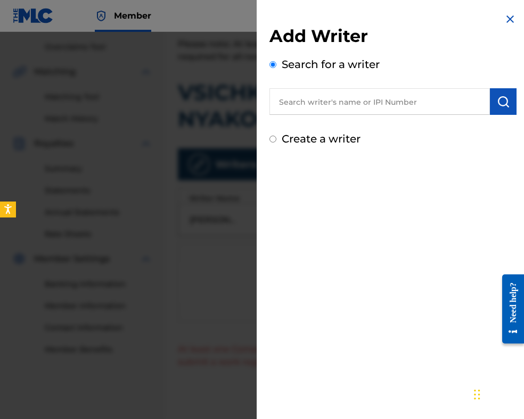
paste input "00124 67 54 75"
click at [309, 101] on input "00124 67 54 75" at bounding box center [379, 101] width 220 height 27
click at [320, 100] on input "0012467 54 75" at bounding box center [379, 101] width 220 height 27
click at [331, 101] on input "001246754 75" at bounding box center [379, 101] width 220 height 27
click at [492, 103] on button "submit" at bounding box center [503, 101] width 27 height 27
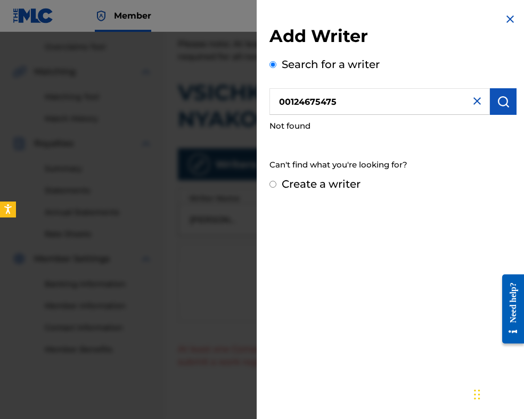
click at [282, 100] on input "00124675475" at bounding box center [379, 101] width 220 height 27
type input "00124675475"
click at [503, 104] on img "submit" at bounding box center [502, 101] width 13 height 13
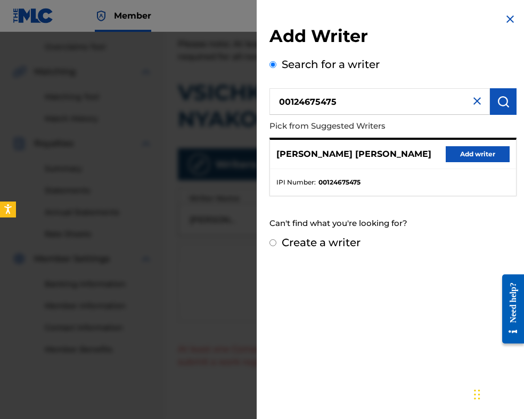
click at [447, 154] on button "Add writer" at bounding box center [477, 154] width 64 height 16
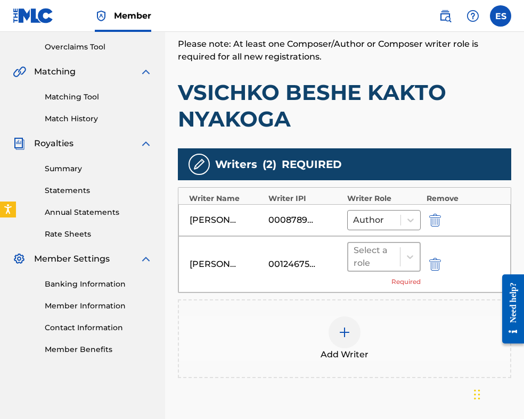
click at [370, 257] on div at bounding box center [373, 257] width 41 height 15
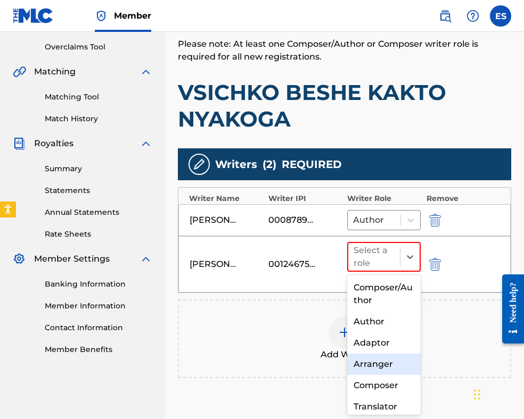
click at [380, 359] on div "Arranger" at bounding box center [383, 364] width 73 height 21
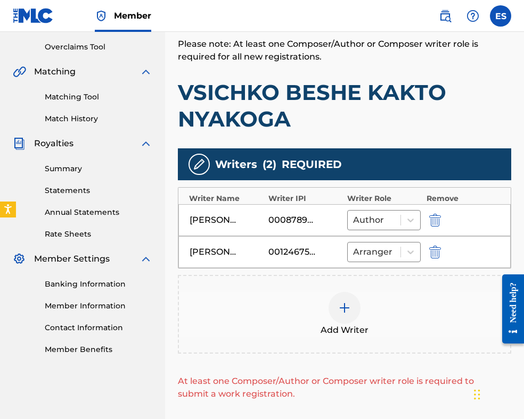
click at [344, 309] on img at bounding box center [344, 308] width 13 height 13
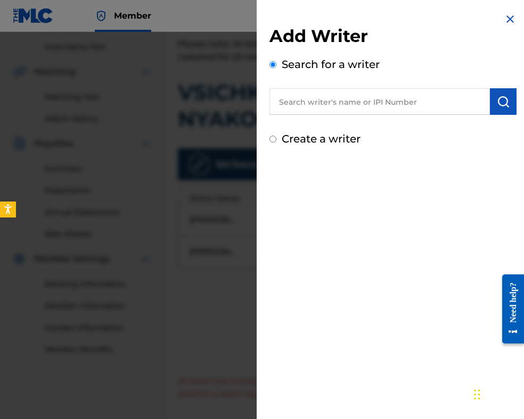
paste input "[PERSON_NAME]"
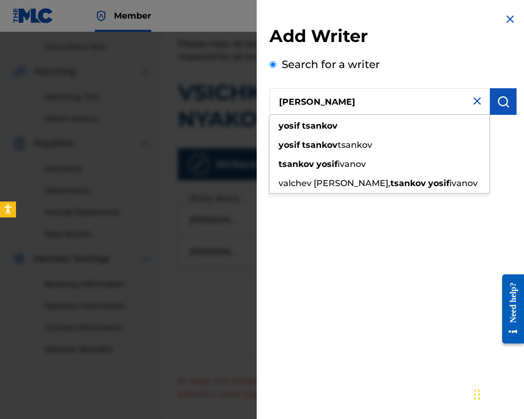
type input "[PERSON_NAME]"
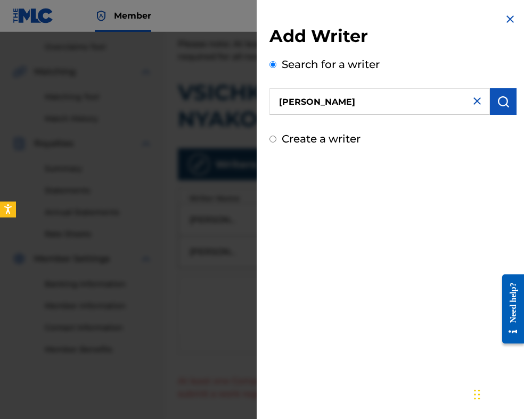
click at [507, 102] on button "submit" at bounding box center [503, 101] width 27 height 27
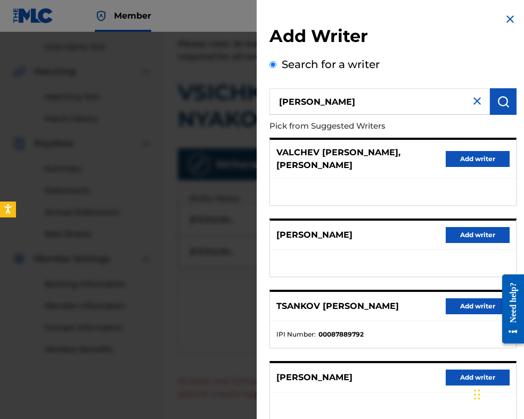
click at [477, 96] on img at bounding box center [476, 101] width 13 height 13
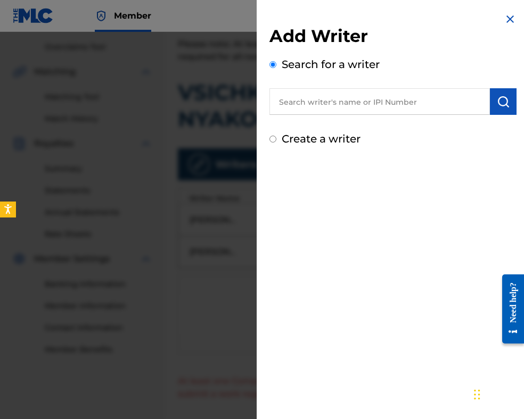
paste input "00087889792"
type input "00087889792"
click at [506, 107] on img "submit" at bounding box center [502, 101] width 13 height 13
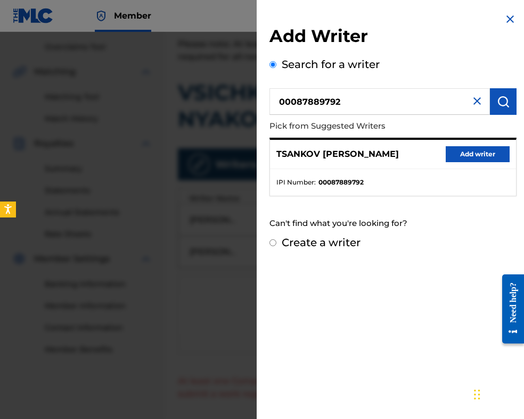
click at [478, 154] on button "Add writer" at bounding box center [477, 154] width 64 height 16
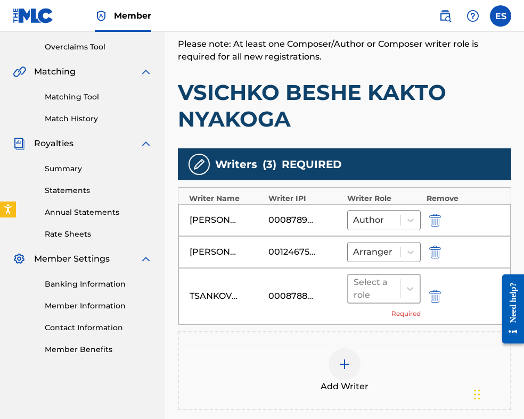
click at [383, 287] on div at bounding box center [373, 288] width 41 height 15
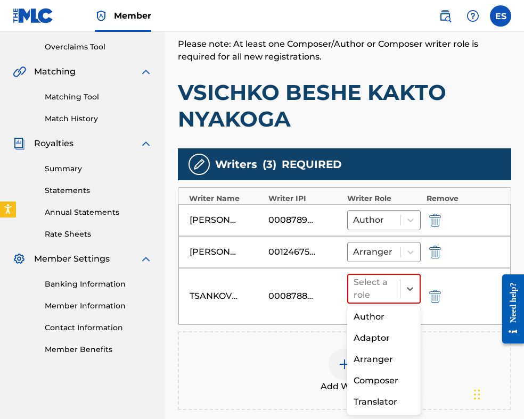
scroll to position [53, 0]
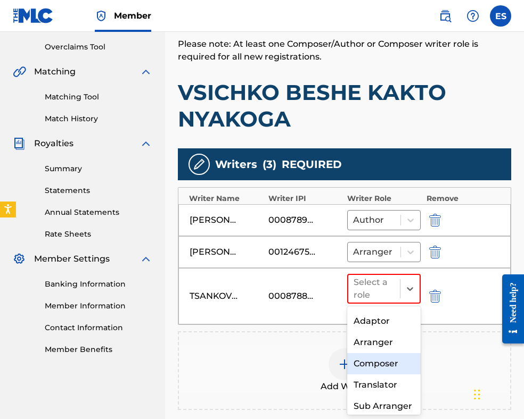
click at [381, 365] on div "Composer" at bounding box center [383, 363] width 73 height 21
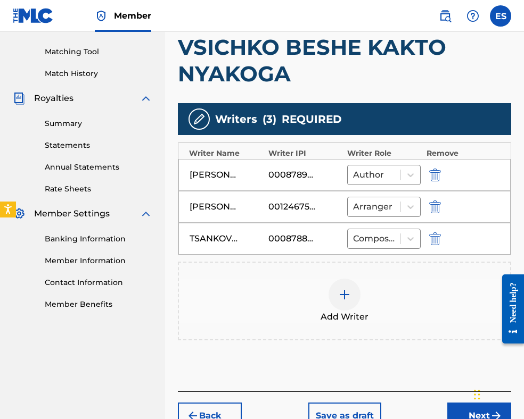
scroll to position [324, 0]
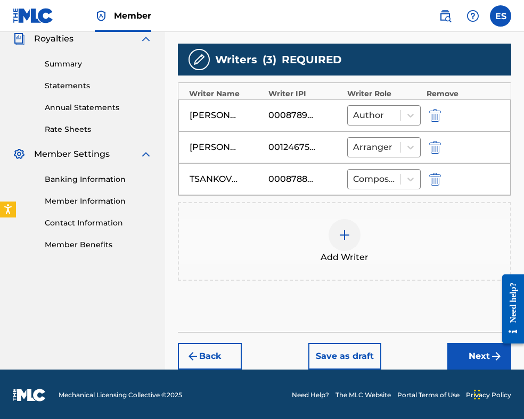
click at [465, 355] on button "Next" at bounding box center [479, 356] width 64 height 27
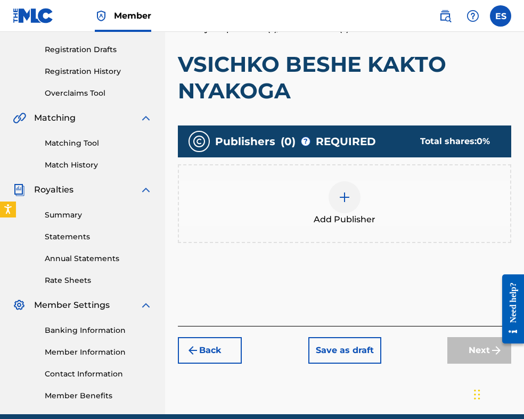
scroll to position [208, 0]
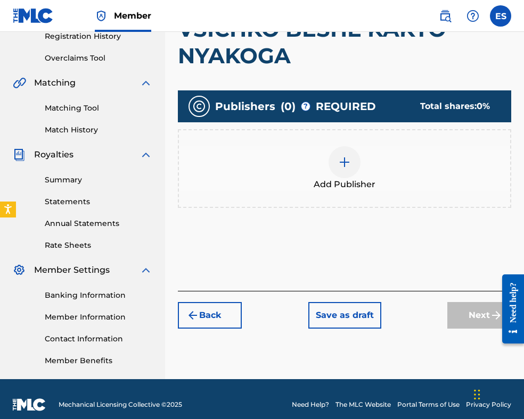
click at [338, 160] on img at bounding box center [344, 162] width 13 height 13
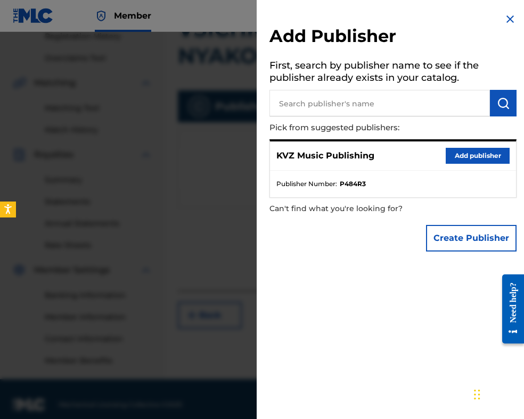
click at [491, 153] on button "Add publisher" at bounding box center [477, 156] width 64 height 16
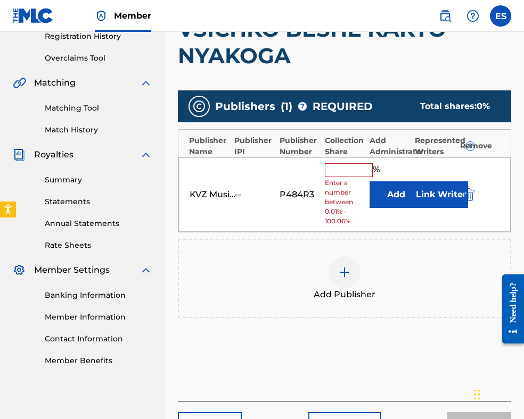
click at [335, 171] on input "text" at bounding box center [349, 170] width 48 height 14
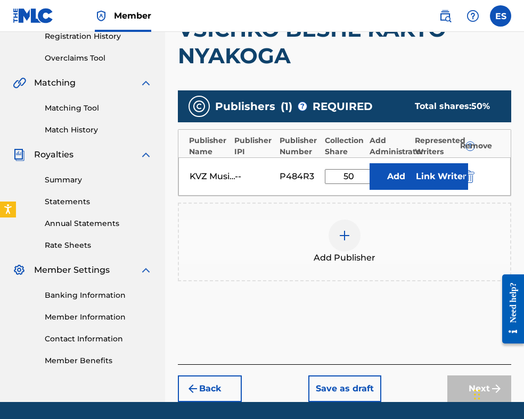
scroll to position [241, 0]
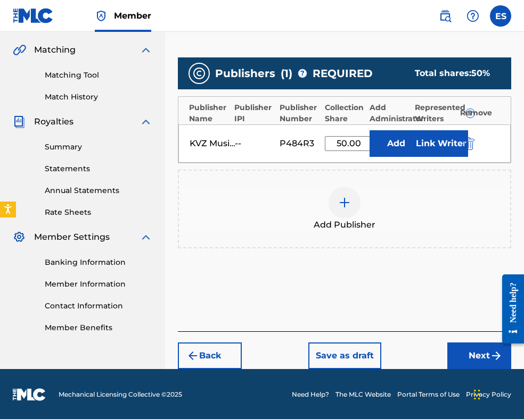
type input "50.00"
click at [483, 355] on button "Next" at bounding box center [479, 356] width 64 height 27
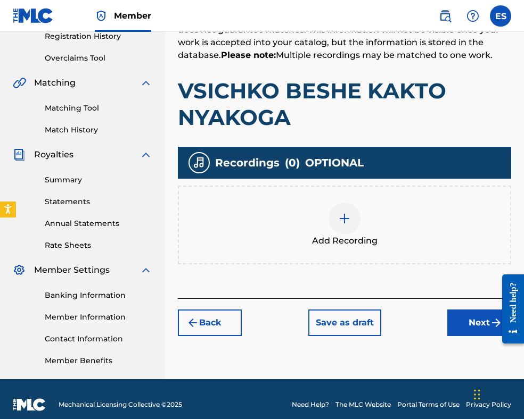
scroll to position [219, 0]
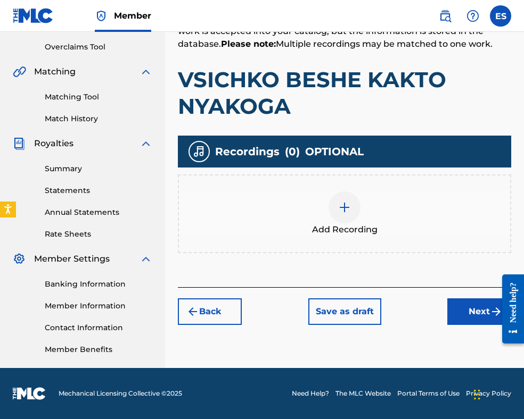
click at [338, 206] on img at bounding box center [344, 207] width 13 height 13
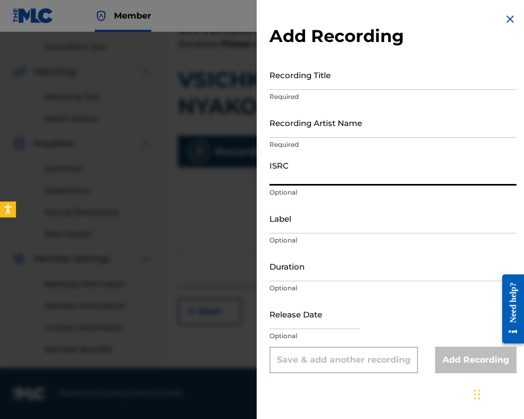
paste input "BGA262179799"
type input "BGA262179799"
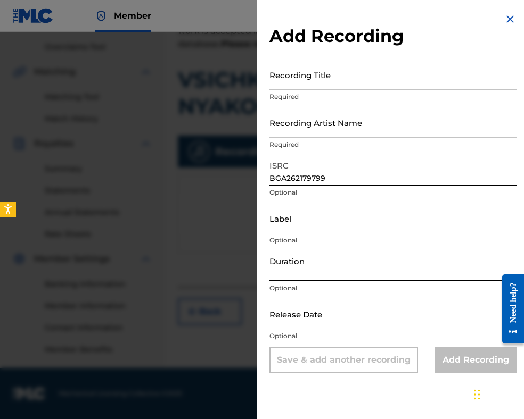
click at [313, 272] on input "Duration" at bounding box center [392, 266] width 247 height 30
type input "03:08"
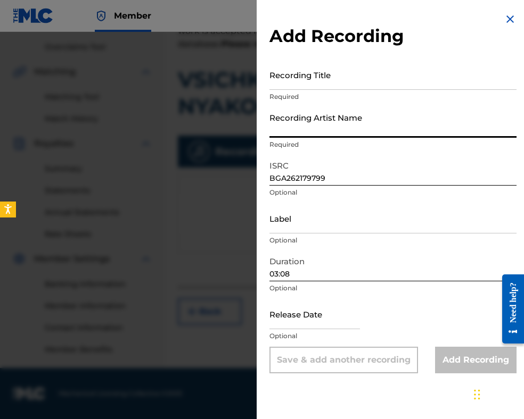
paste input "BALKANTON AD"
type input "BALKANTON AD"
drag, startPoint x: 343, startPoint y: 130, endPoint x: 232, endPoint y: 120, distance: 111.7
click at [232, 120] on div "Add Recording Recording Title Required Recording Artist Name [PERSON_NAME] AD R…" at bounding box center [262, 225] width 524 height 387
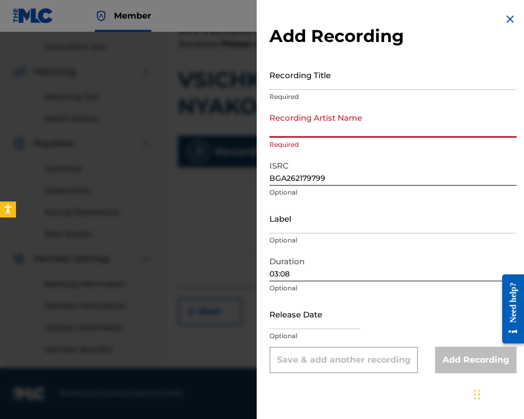
click at [301, 212] on input "Label" at bounding box center [392, 218] width 247 height 30
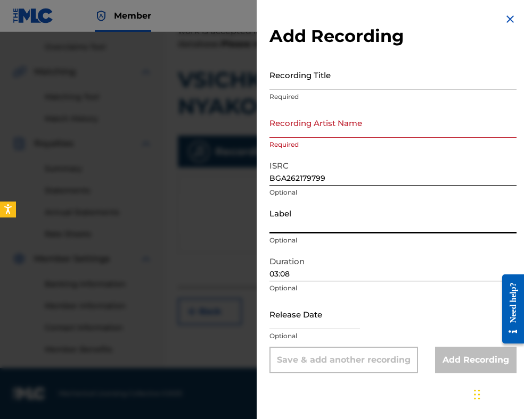
paste input "BALKANTON AD"
type input "BALKANTON AD"
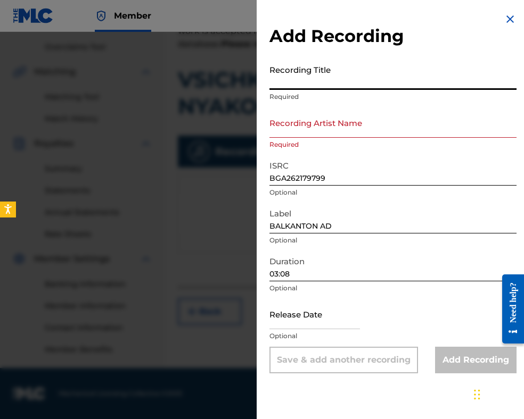
paste input "VSICHKO BESHE KAKTO NYAKOGA"
type input "VSICHKO BESHE KAKTO NYAKOGA"
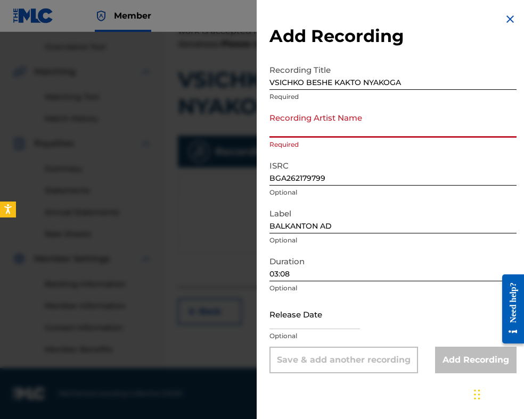
paste input "[PERSON_NAME]"
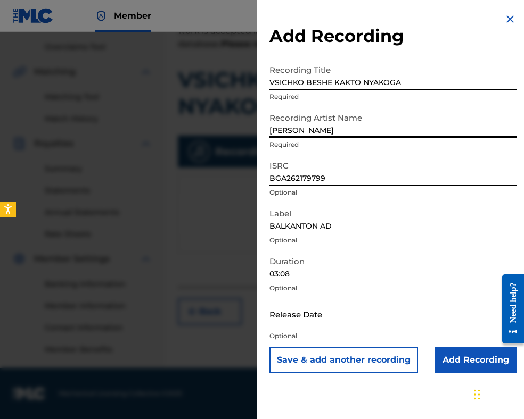
type input "[PERSON_NAME]"
click at [272, 81] on input "VSICHKO BESHE KAKTO NYAKOGA" at bounding box center [392, 75] width 247 height 30
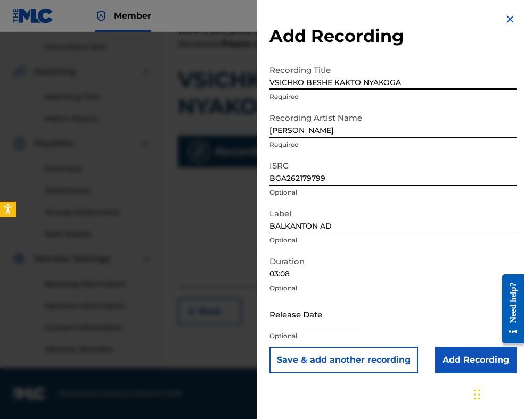
type input "VSICHKO BESHE KAKTO NYAKOGA"
click at [449, 351] on input "Add Recording" at bounding box center [475, 360] width 81 height 27
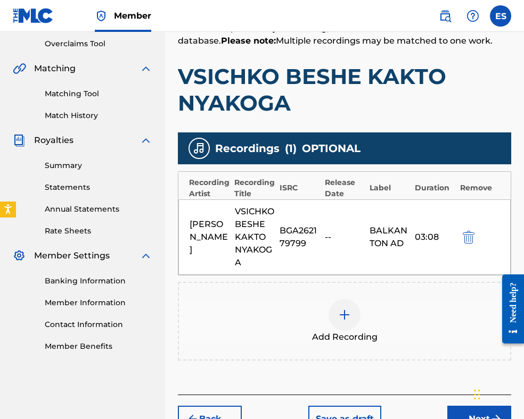
scroll to position [285, 0]
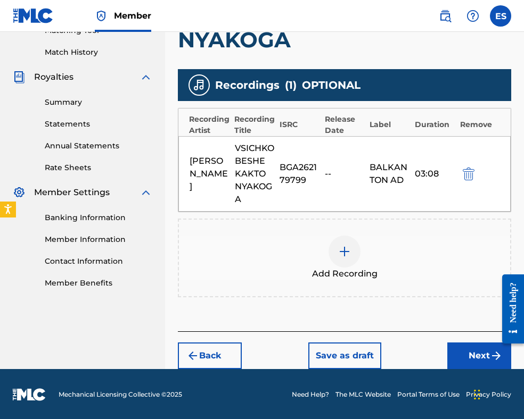
click at [462, 357] on button "Next" at bounding box center [479, 356] width 64 height 27
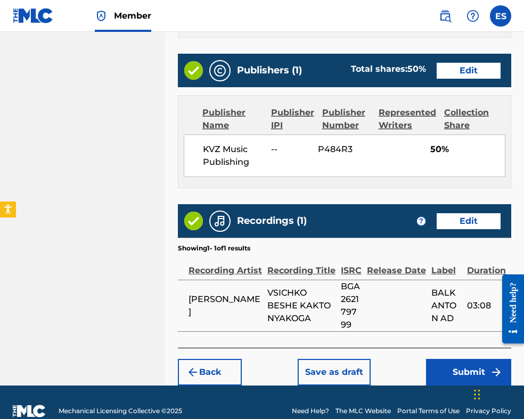
scroll to position [731, 0]
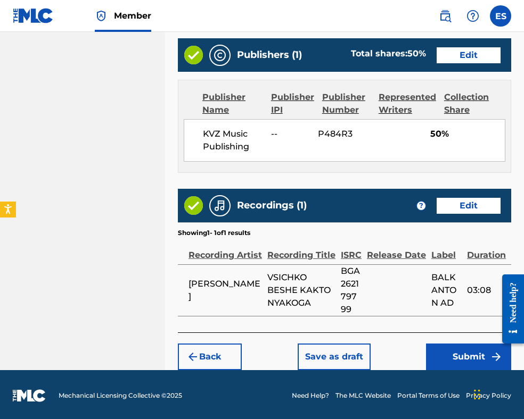
click at [449, 351] on button "Submit" at bounding box center [468, 357] width 85 height 27
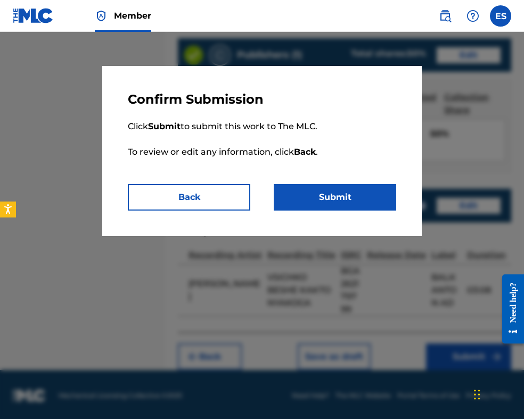
click at [307, 198] on button "Submit" at bounding box center [335, 197] width 122 height 27
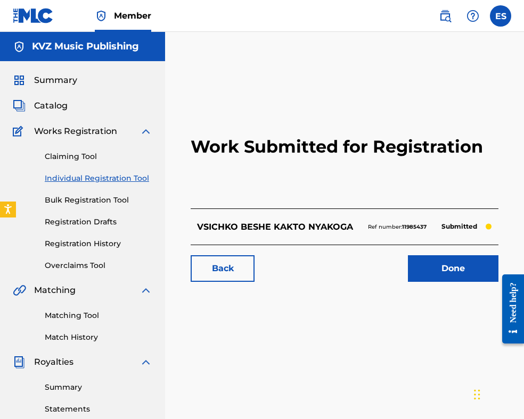
click at [106, 181] on link "Individual Registration Tool" at bounding box center [98, 178] width 107 height 11
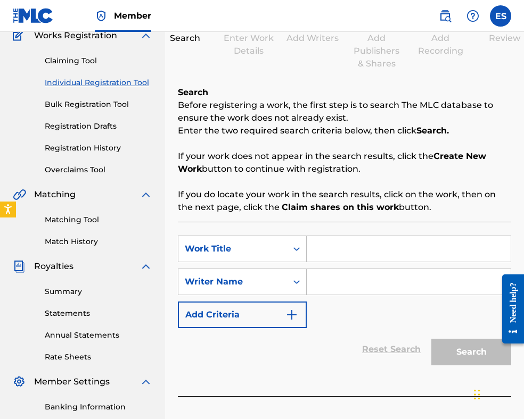
scroll to position [160, 0]
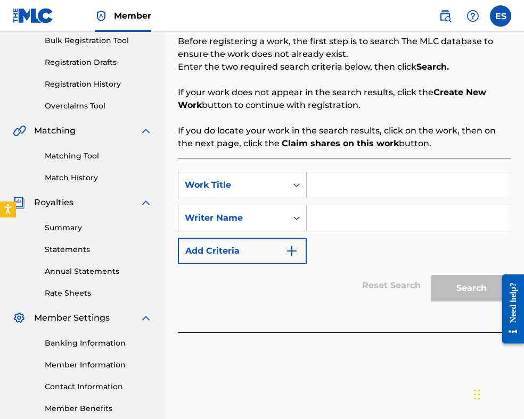
click at [319, 184] on input "Search Form" at bounding box center [409, 185] width 204 height 26
paste input "VSICHKO BESHE KAKTO NYAKOGA"
type input "VSICHKO BESHE KAKTO NYAKOGA"
paste input "[PERSON_NAME]"
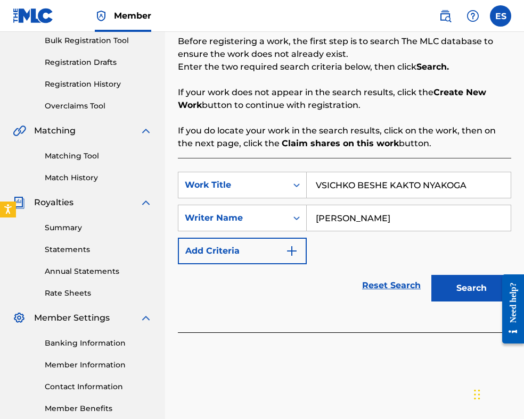
type input "[PERSON_NAME]"
click at [318, 184] on input "VSICHKO BESHE KAKTO NYAKOGA" at bounding box center [409, 185] width 204 height 26
type input "VSICHKO BESHE KAKTO NYAKOGA"
click at [481, 279] on button "Search" at bounding box center [471, 288] width 80 height 27
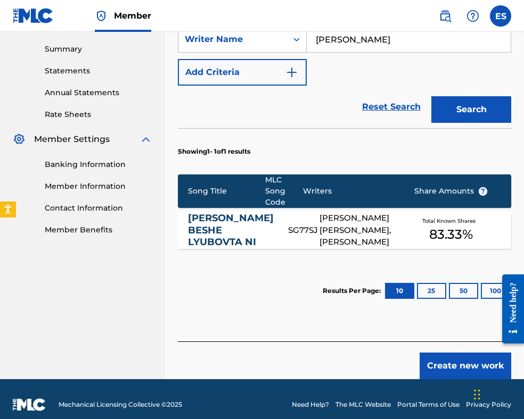
scroll to position [349, 0]
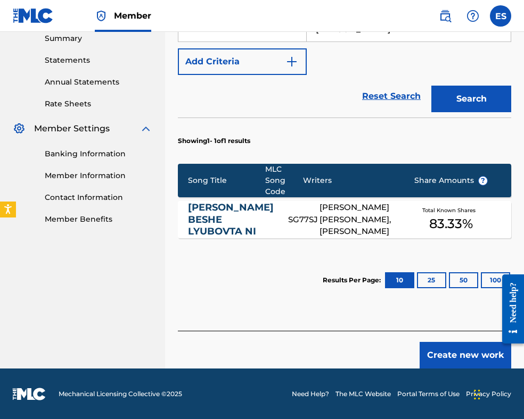
click at [448, 354] on button "Create new work" at bounding box center [465, 355] width 92 height 27
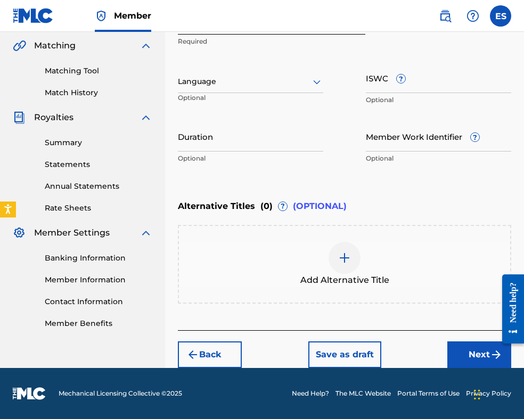
scroll to position [244, 0]
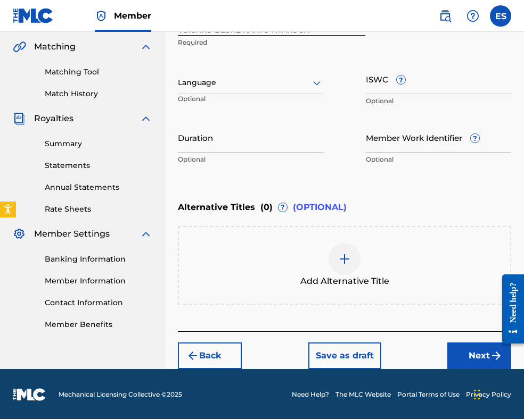
click at [225, 83] on div at bounding box center [250, 82] width 145 height 13
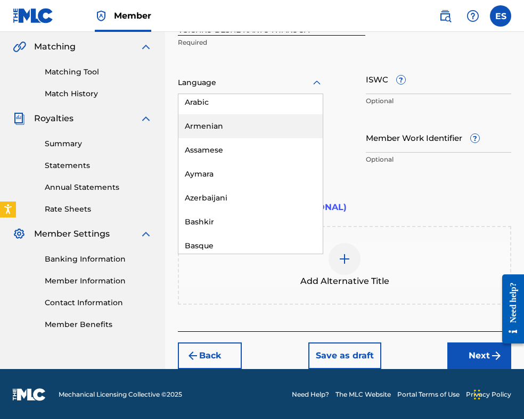
scroll to position [372, 0]
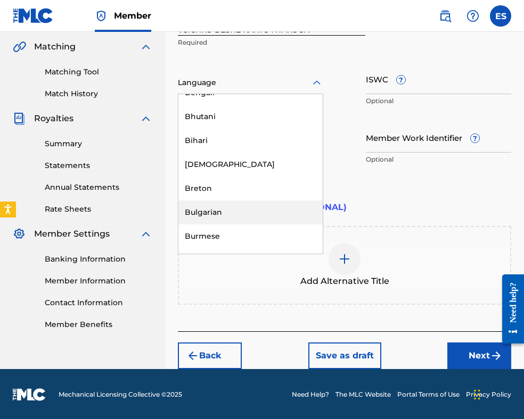
click at [240, 215] on div "Bulgarian" at bounding box center [250, 213] width 144 height 24
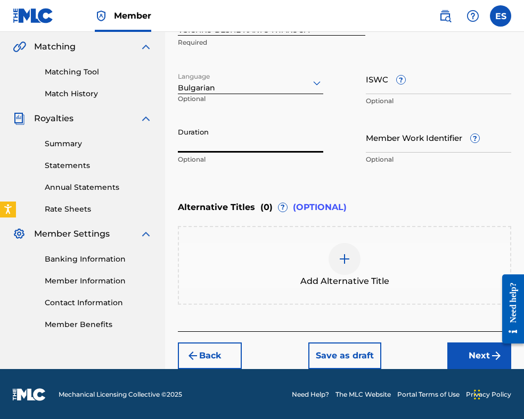
click at [235, 142] on input "Duration" at bounding box center [250, 137] width 145 height 30
type input "02:59"
click at [350, 262] on img at bounding box center [344, 259] width 13 height 13
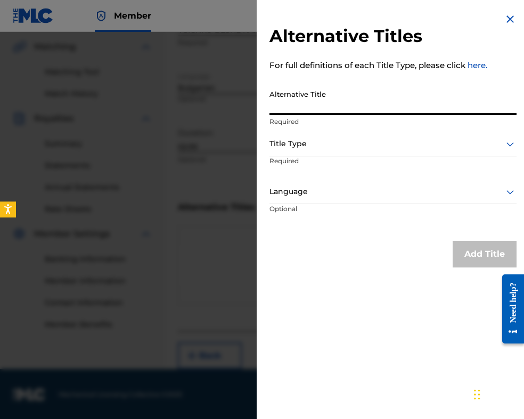
paste input "ВСИЧКО БЕШЕ КАКТО НЯКОГА"
type input "ВСИЧКО БЕШЕ КАКТО НЯКОГА"
drag, startPoint x: 345, startPoint y: 140, endPoint x: 345, endPoint y: 152, distance: 11.7
click at [345, 142] on div at bounding box center [392, 143] width 247 height 13
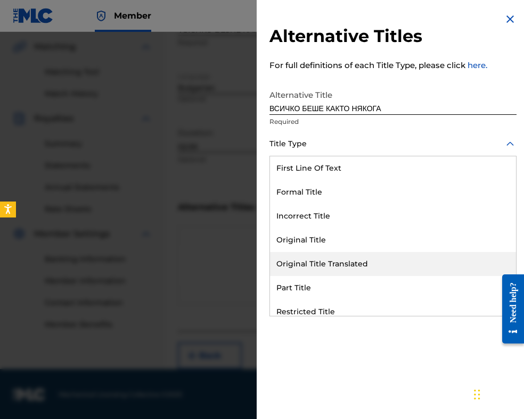
drag, startPoint x: 359, startPoint y: 265, endPoint x: 352, endPoint y: 198, distance: 67.4
click at [359, 262] on div "Original Title Translated" at bounding box center [393, 264] width 246 height 24
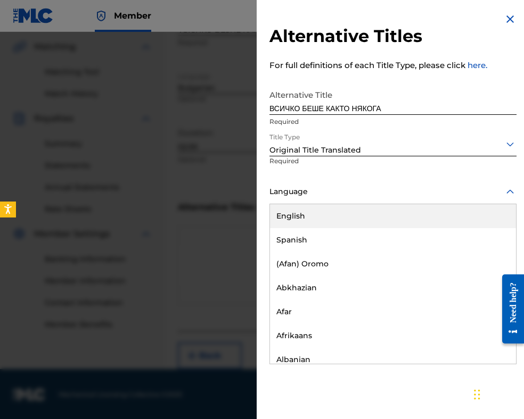
click at [350, 189] on div at bounding box center [392, 191] width 247 height 13
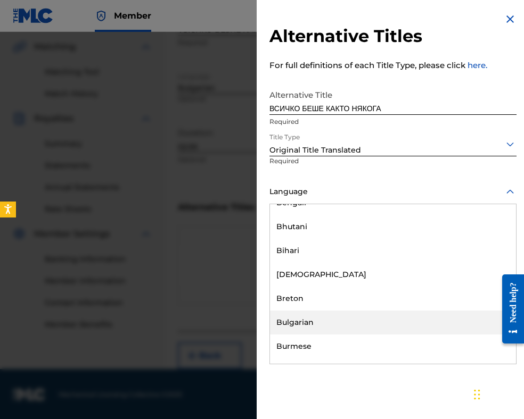
drag, startPoint x: 347, startPoint y: 317, endPoint x: 375, endPoint y: 283, distance: 43.9
click at [346, 316] on div "Bulgarian" at bounding box center [393, 323] width 246 height 24
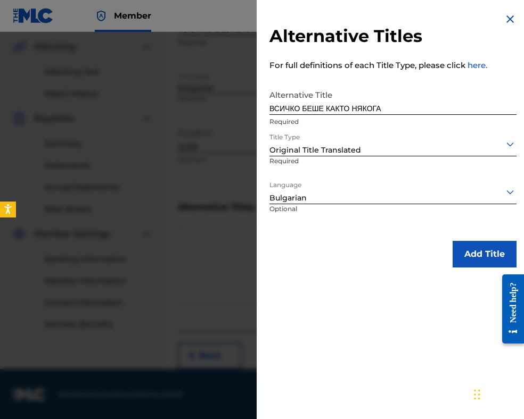
click at [458, 260] on button "Add Title" at bounding box center [484, 254] width 64 height 27
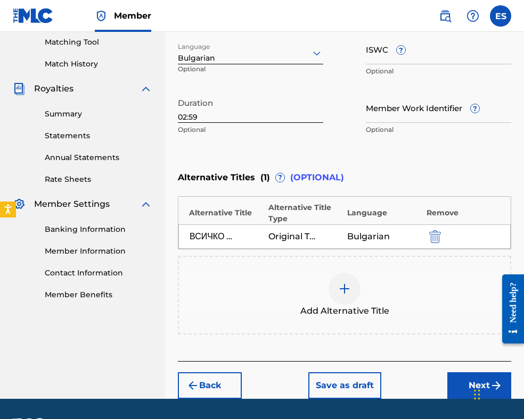
scroll to position [303, 0]
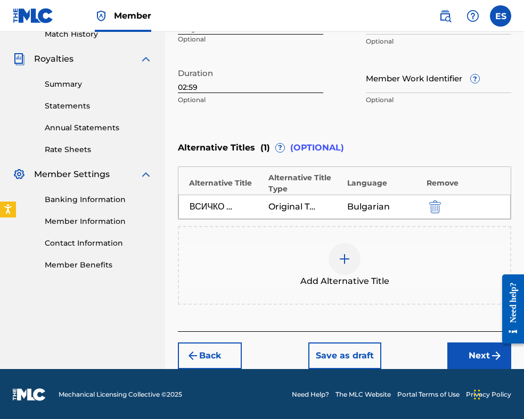
click at [468, 351] on button "Next" at bounding box center [479, 356] width 64 height 27
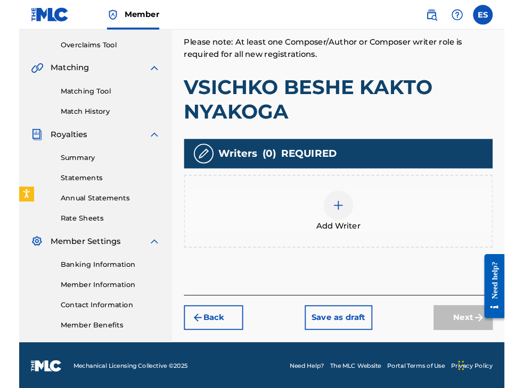
scroll to position [219, 0]
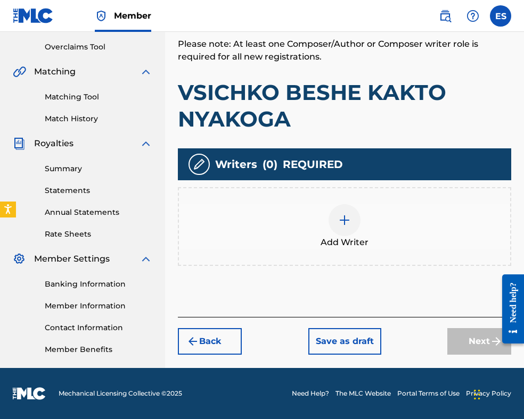
click at [353, 223] on div at bounding box center [344, 220] width 32 height 32
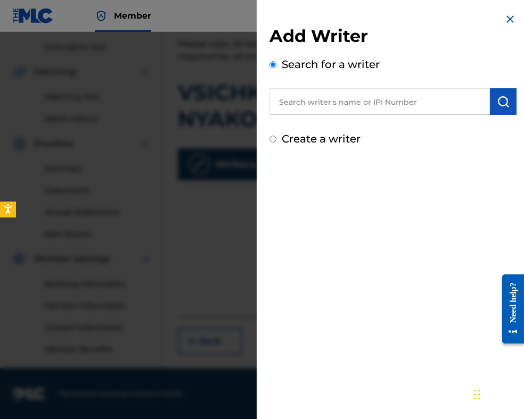
paste input "00087 89 36 07"
click at [310, 100] on input "00087 89 36 07" at bounding box center [379, 101] width 220 height 27
click at [321, 101] on input "0008789 36 07" at bounding box center [379, 101] width 220 height 27
click at [331, 101] on input "000878936 07" at bounding box center [379, 101] width 220 height 27
type input "00087893607"
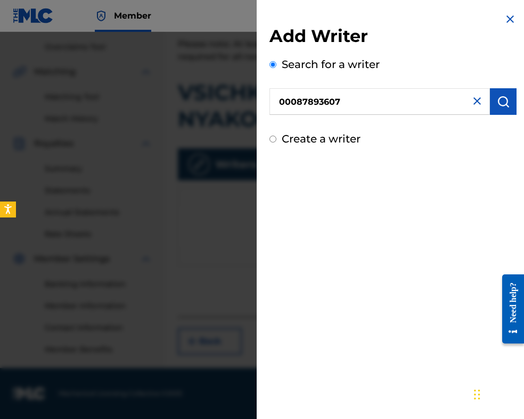
click at [502, 101] on img "submit" at bounding box center [502, 101] width 13 height 13
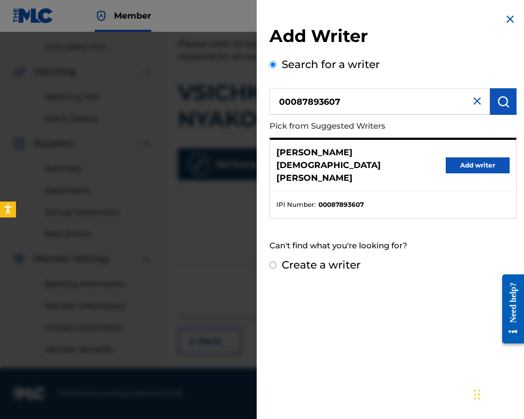
click at [477, 158] on button "Add writer" at bounding box center [477, 166] width 64 height 16
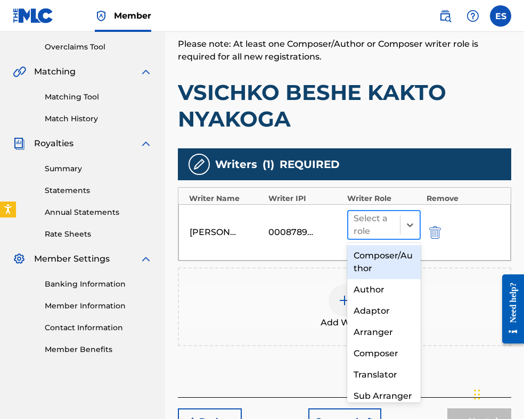
click at [395, 226] on div "Select a role" at bounding box center [374, 225] width 52 height 28
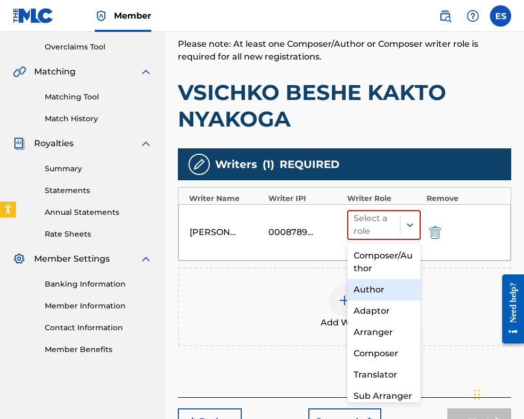
click at [386, 295] on div "Author" at bounding box center [383, 289] width 73 height 21
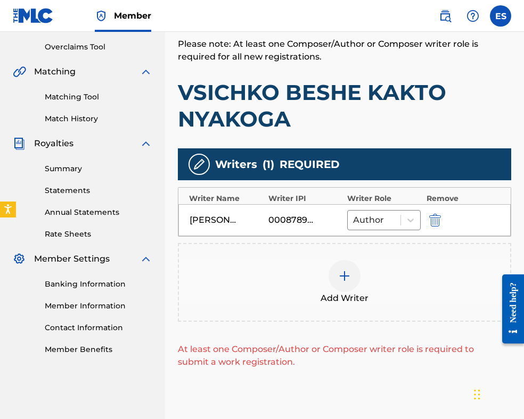
click at [351, 288] on div at bounding box center [344, 276] width 32 height 32
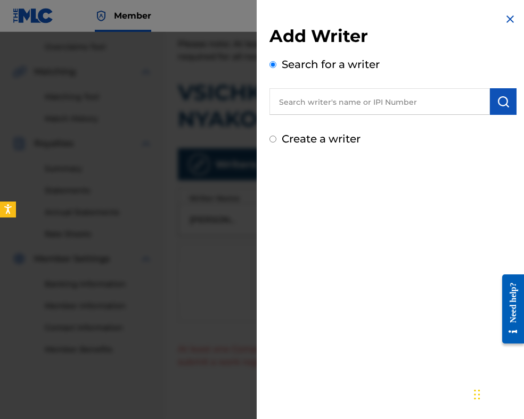
paste input "[PERSON_NAME] [PERSON_NAME]"
type input "[PERSON_NAME] [PERSON_NAME]"
click at [509, 99] on button "submit" at bounding box center [503, 101] width 27 height 27
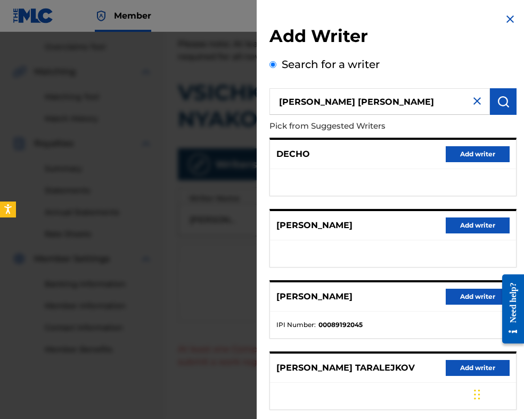
click at [468, 300] on button "Add writer" at bounding box center [477, 297] width 64 height 16
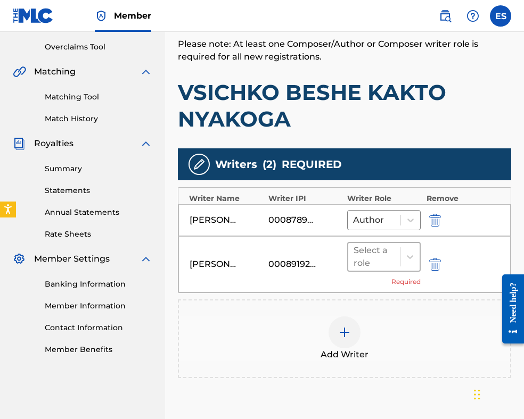
click at [386, 258] on div at bounding box center [373, 257] width 41 height 15
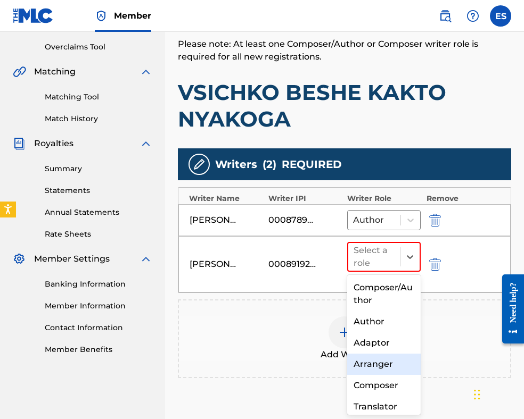
drag, startPoint x: 391, startPoint y: 362, endPoint x: 384, endPoint y: 341, distance: 22.9
click at [391, 362] on div "Arranger" at bounding box center [383, 364] width 73 height 21
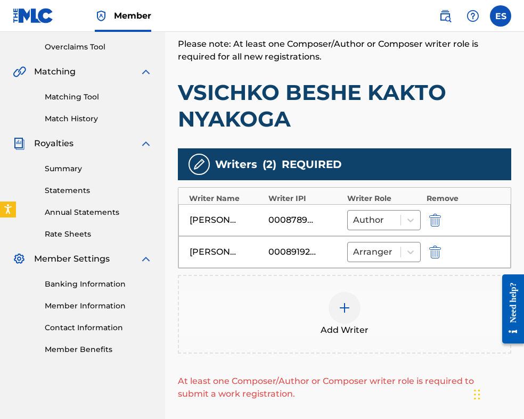
click at [347, 309] on img at bounding box center [344, 308] width 13 height 13
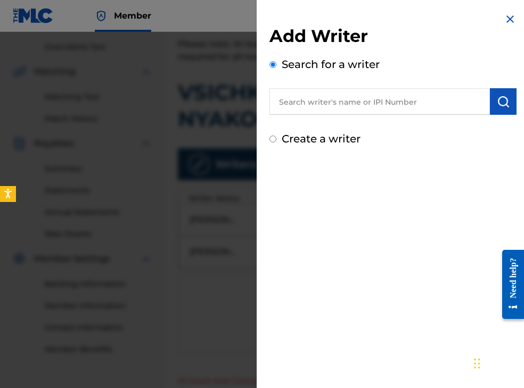
paste input "00087889792"
type input "00087889792"
click at [502, 102] on img "submit" at bounding box center [502, 101] width 13 height 13
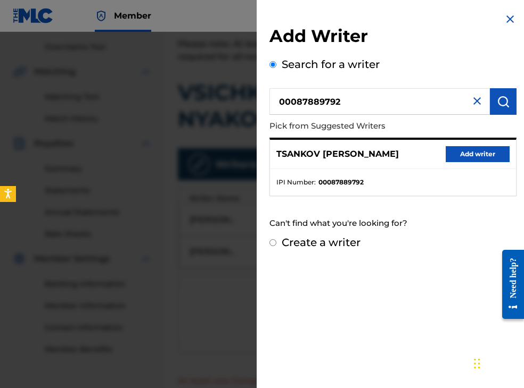
click at [483, 155] on button "Add writer" at bounding box center [477, 154] width 64 height 16
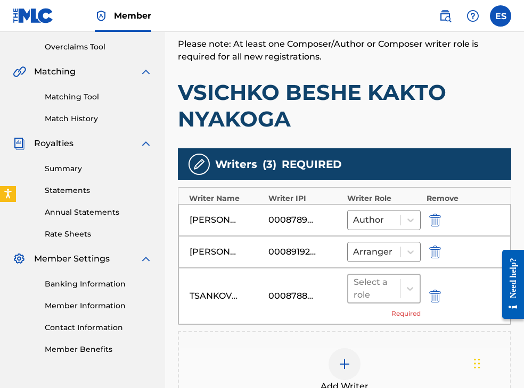
click at [363, 293] on div at bounding box center [373, 288] width 41 height 15
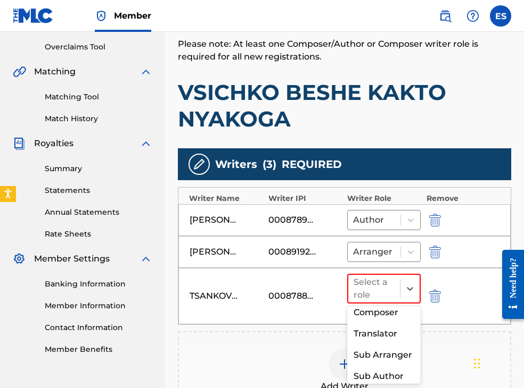
scroll to position [106, 0]
click at [378, 314] on div "Composer" at bounding box center [383, 310] width 73 height 21
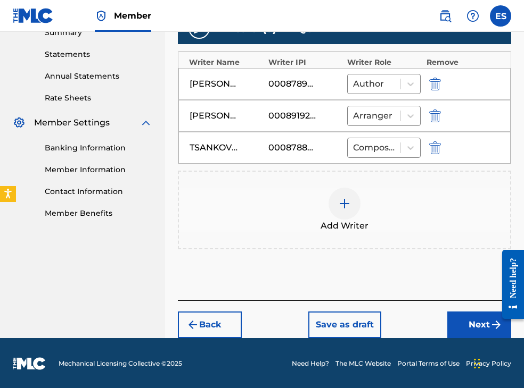
click at [451, 324] on button "Next" at bounding box center [479, 325] width 64 height 27
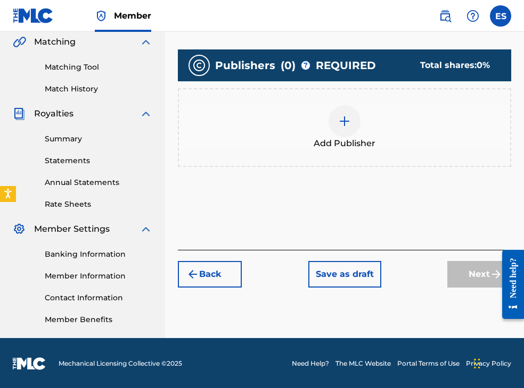
scroll to position [250, 0]
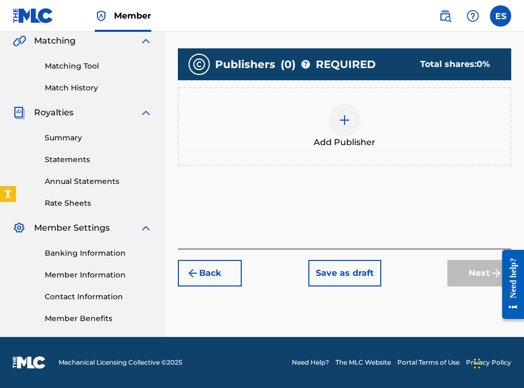
click at [342, 121] on img at bounding box center [344, 120] width 13 height 13
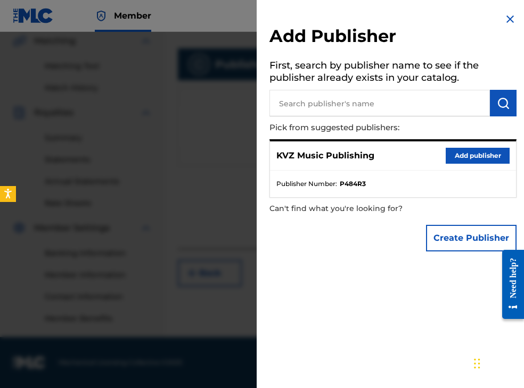
click at [470, 159] on button "Add publisher" at bounding box center [477, 156] width 64 height 16
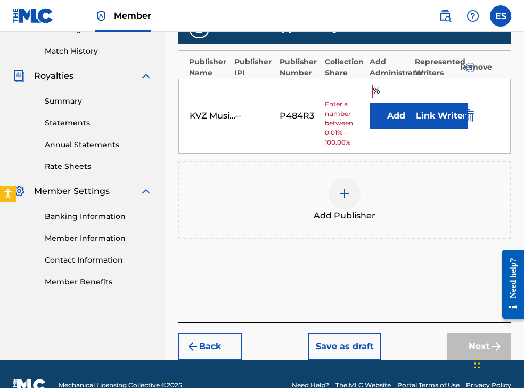
scroll to position [303, 0]
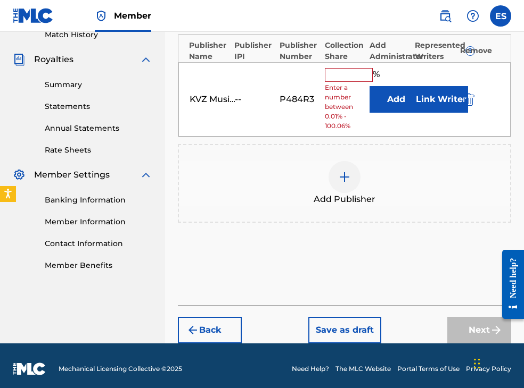
click at [351, 71] on input "text" at bounding box center [349, 75] width 48 height 14
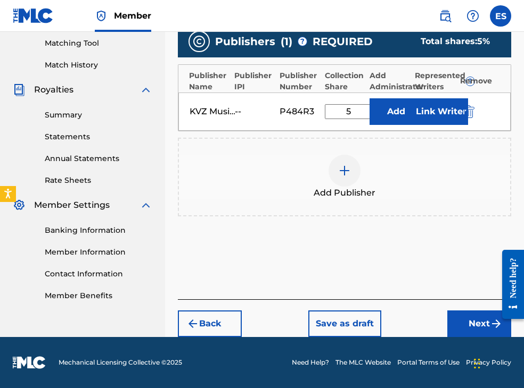
scroll to position [271, 0]
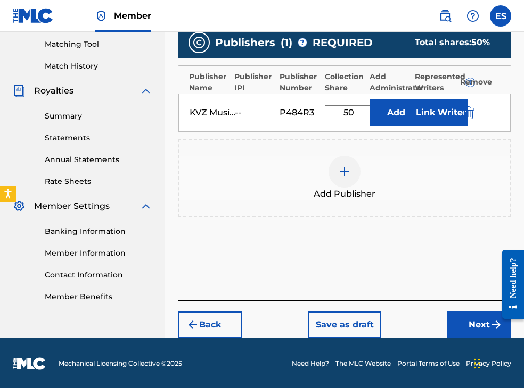
type input "50.00"
click at [464, 321] on button "Next" at bounding box center [479, 325] width 64 height 27
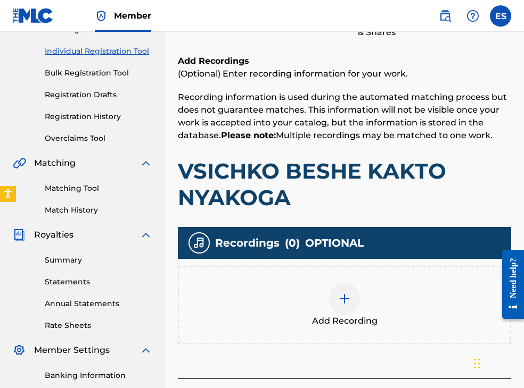
scroll to position [208, 0]
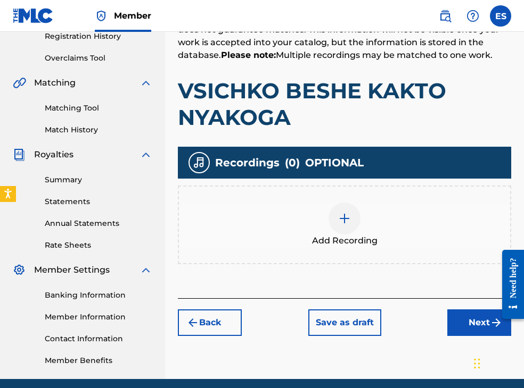
click at [346, 225] on div at bounding box center [344, 219] width 32 height 32
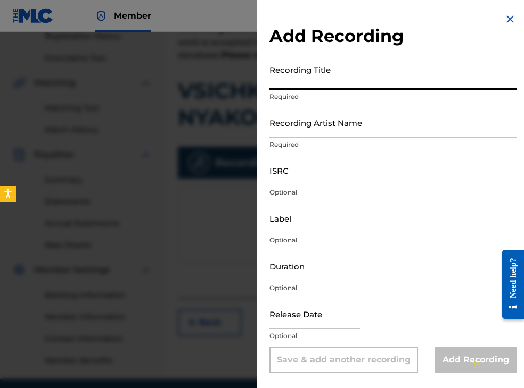
paste input "VSICHKO BESHE KAKTO NYAKOG"
click at [274, 81] on input "VSICHKO BESHE KAKTO NYAKOG" at bounding box center [392, 75] width 247 height 30
type input "VSICHKO BESHE KAKTO NYAKOG"
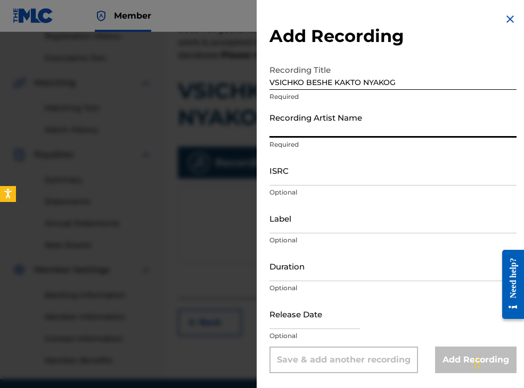
paste input "[PERSON_NAME] ONIKYaN"
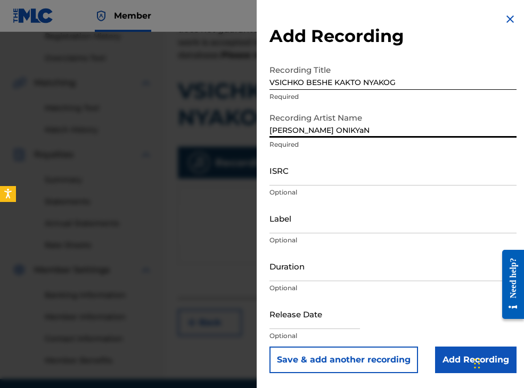
click at [327, 128] on input "[PERSON_NAME] ONIKYaN" at bounding box center [392, 122] width 247 height 30
type input "[PERSON_NAME] ONIKYAN"
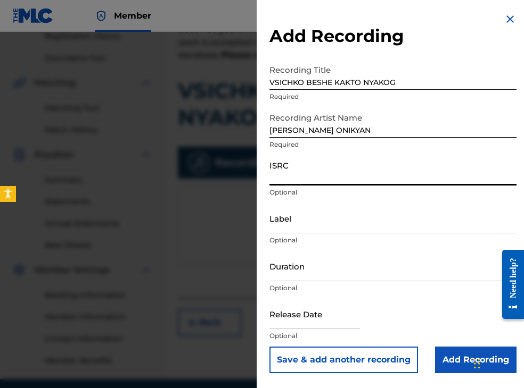
paste input "BGA672060006"
type input "BGA672060006"
click at [303, 272] on input "Duration" at bounding box center [392, 266] width 247 height 30
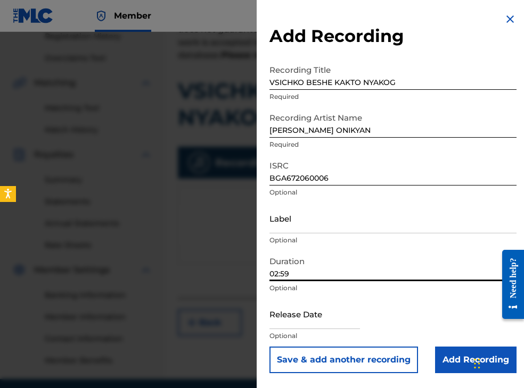
type input "02:59"
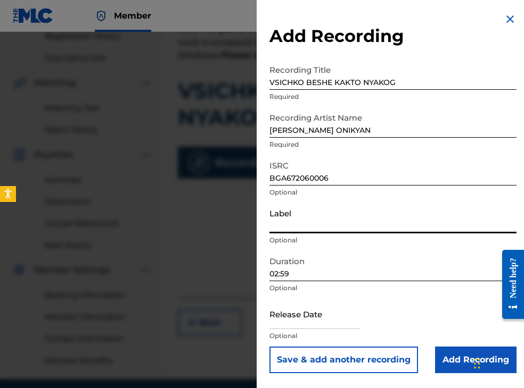
paste input "BALKANTON AD"
type input "BALKANTON AD"
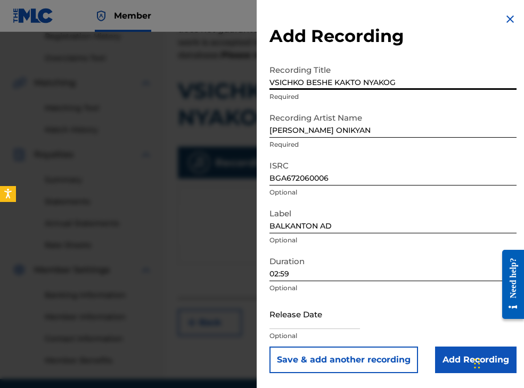
click at [377, 82] on input "VSICHKO BESHE KAKTO NYAKOG" at bounding box center [392, 75] width 247 height 30
click at [377, 81] on input "VSICHKO BESHE KAKTO NYAKOG" at bounding box center [392, 75] width 247 height 30
paste input "VSICHKO BESHE KAKTO NYAKOGA"
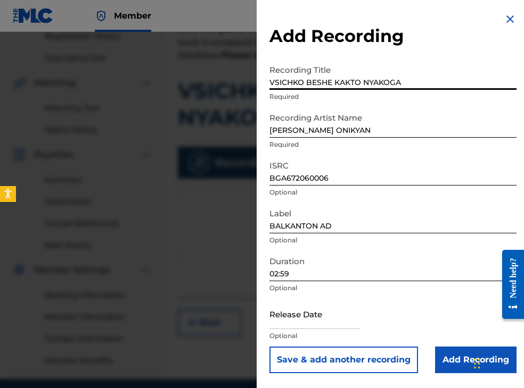
click at [272, 82] on input "VSICHKO BESHE KAKTO NYAKOGA" at bounding box center [392, 75] width 247 height 30
type input "VSICHKO BESHE KAKTO NYAKOGA"
click at [454, 361] on input "Add Recording" at bounding box center [475, 360] width 81 height 27
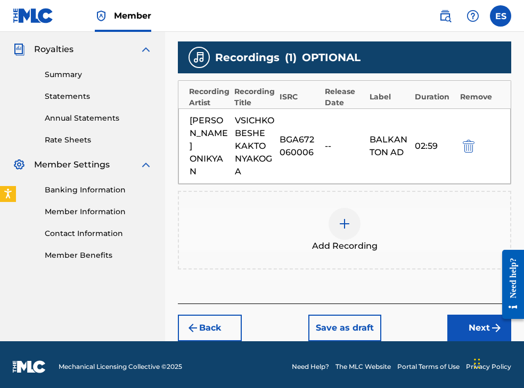
scroll to position [314, 0]
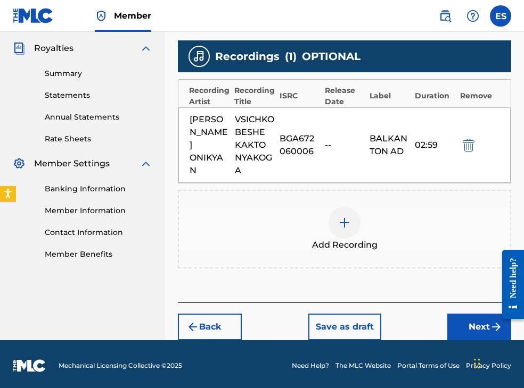
click at [462, 325] on button "Next" at bounding box center [479, 327] width 64 height 27
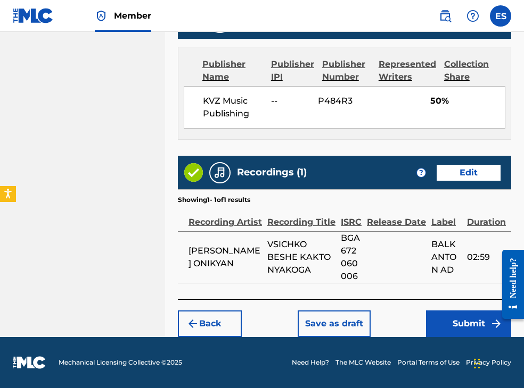
scroll to position [762, 0]
click at [456, 317] on button "Submit" at bounding box center [468, 324] width 85 height 27
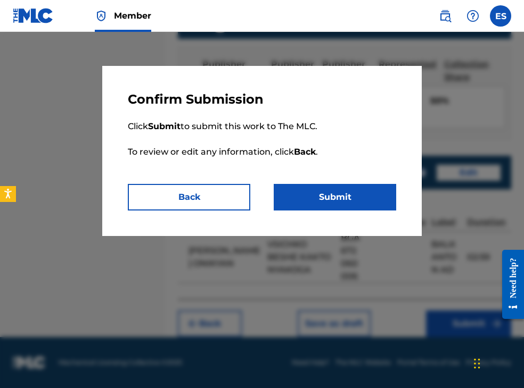
click at [370, 198] on button "Submit" at bounding box center [335, 197] width 122 height 27
click at [315, 202] on button "Submit" at bounding box center [335, 197] width 122 height 27
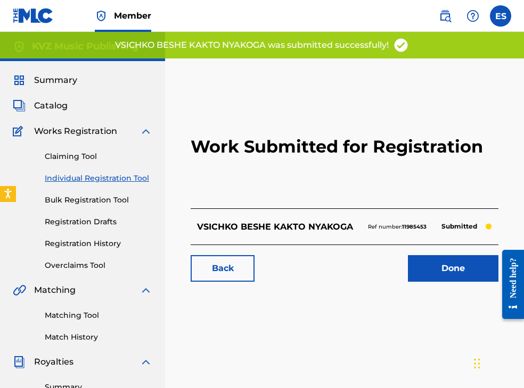
click at [129, 183] on link "Individual Registration Tool" at bounding box center [98, 178] width 107 height 11
